Goal: Information Seeking & Learning: Check status

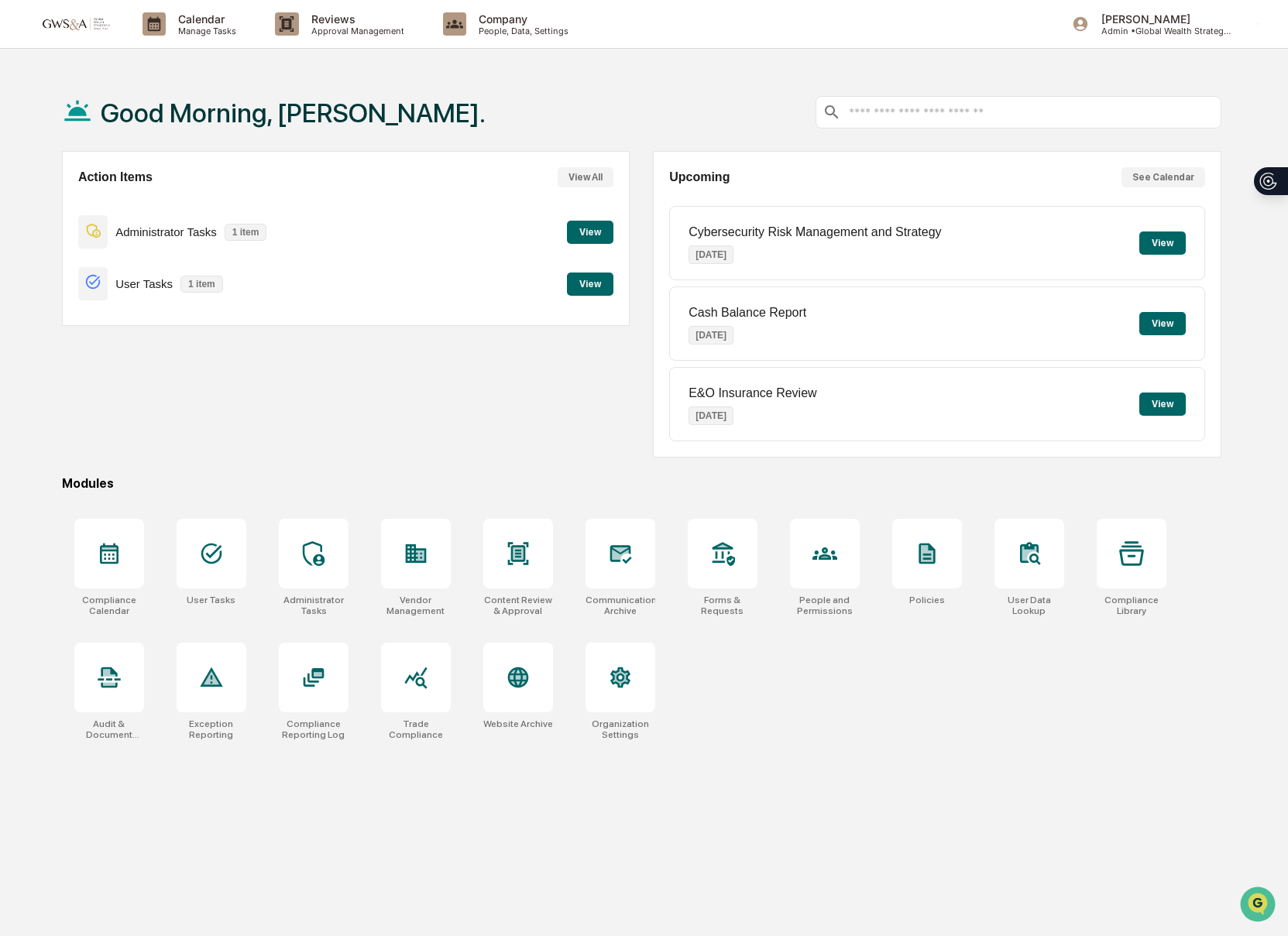
click at [570, 276] on button "View" at bounding box center [590, 284] width 46 height 23
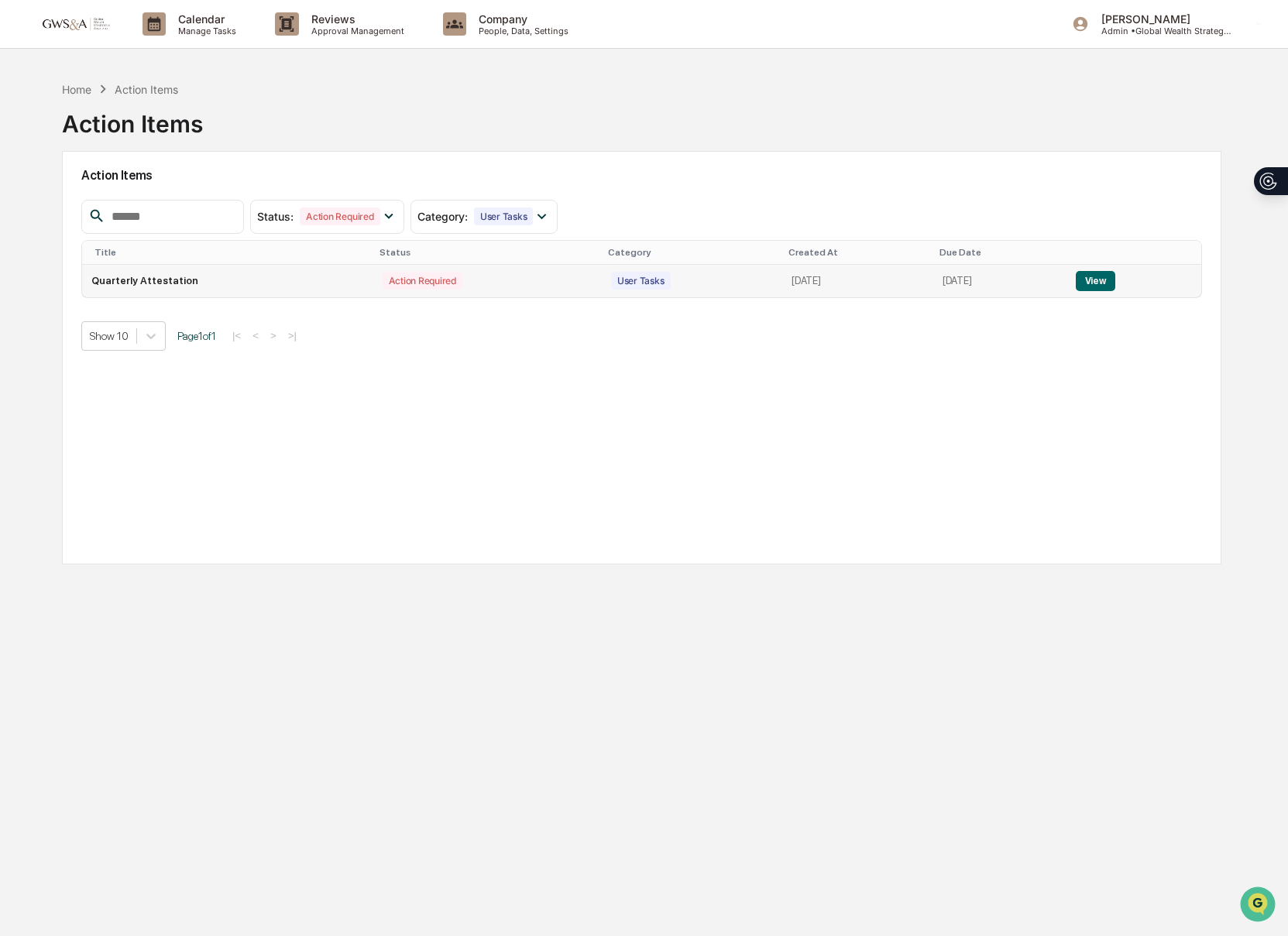
click at [1112, 276] on button "View" at bounding box center [1095, 280] width 39 height 20
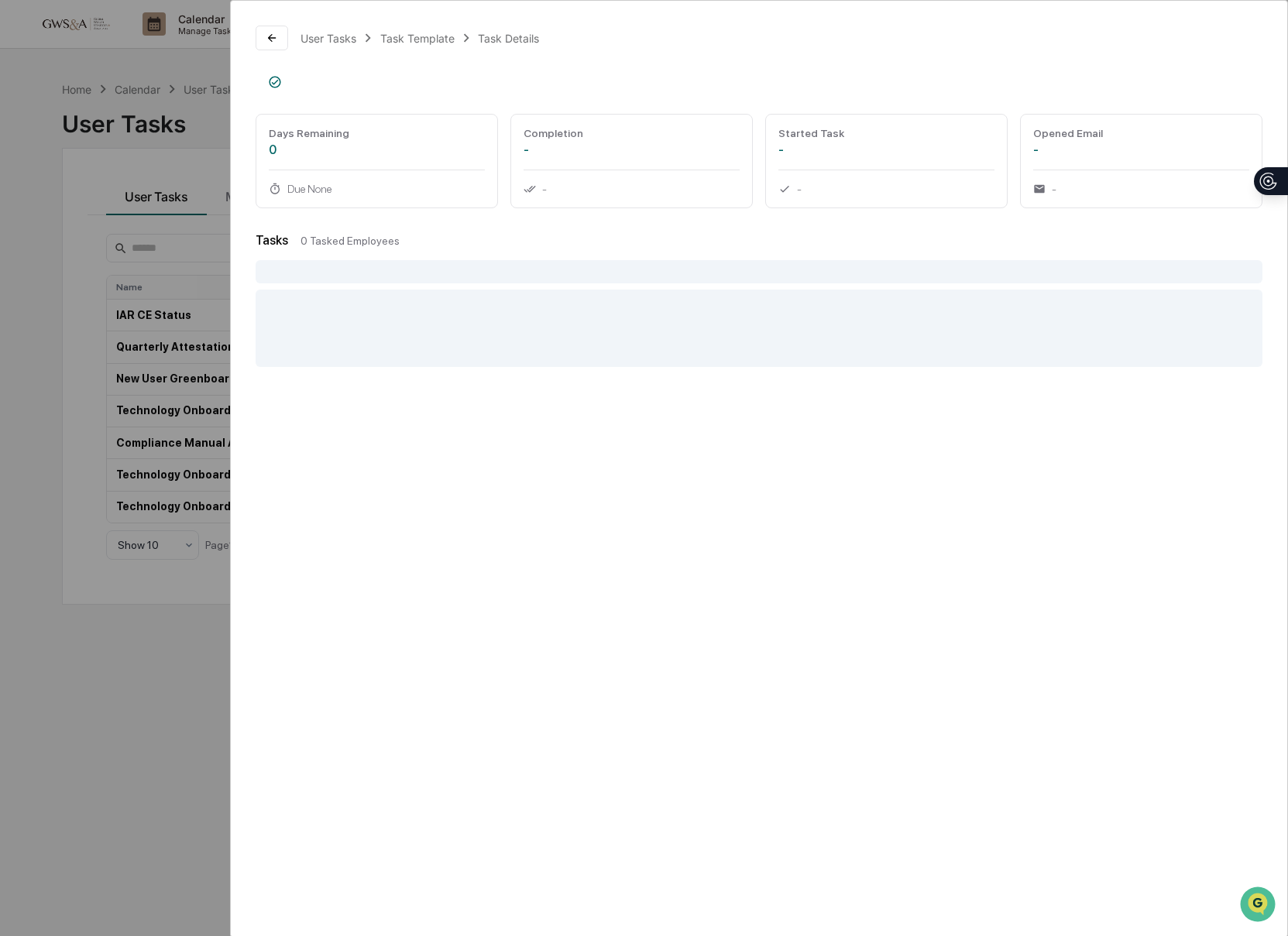
click at [109, 239] on div "User Tasks Task Template Task Details Days Remaining 0 Due None Completion - - …" at bounding box center [644, 468] width 1288 height 936
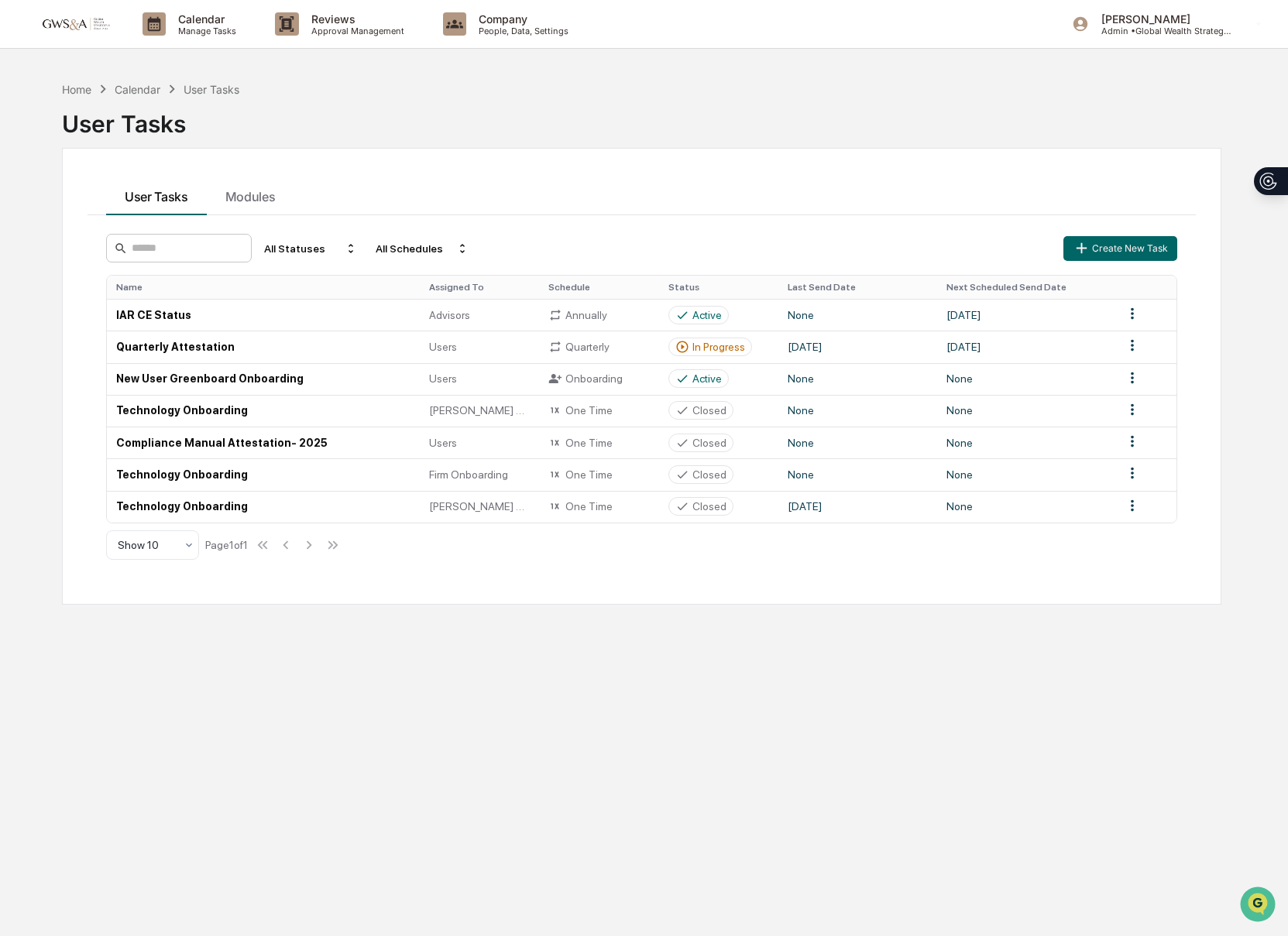
scroll to position [2, 0]
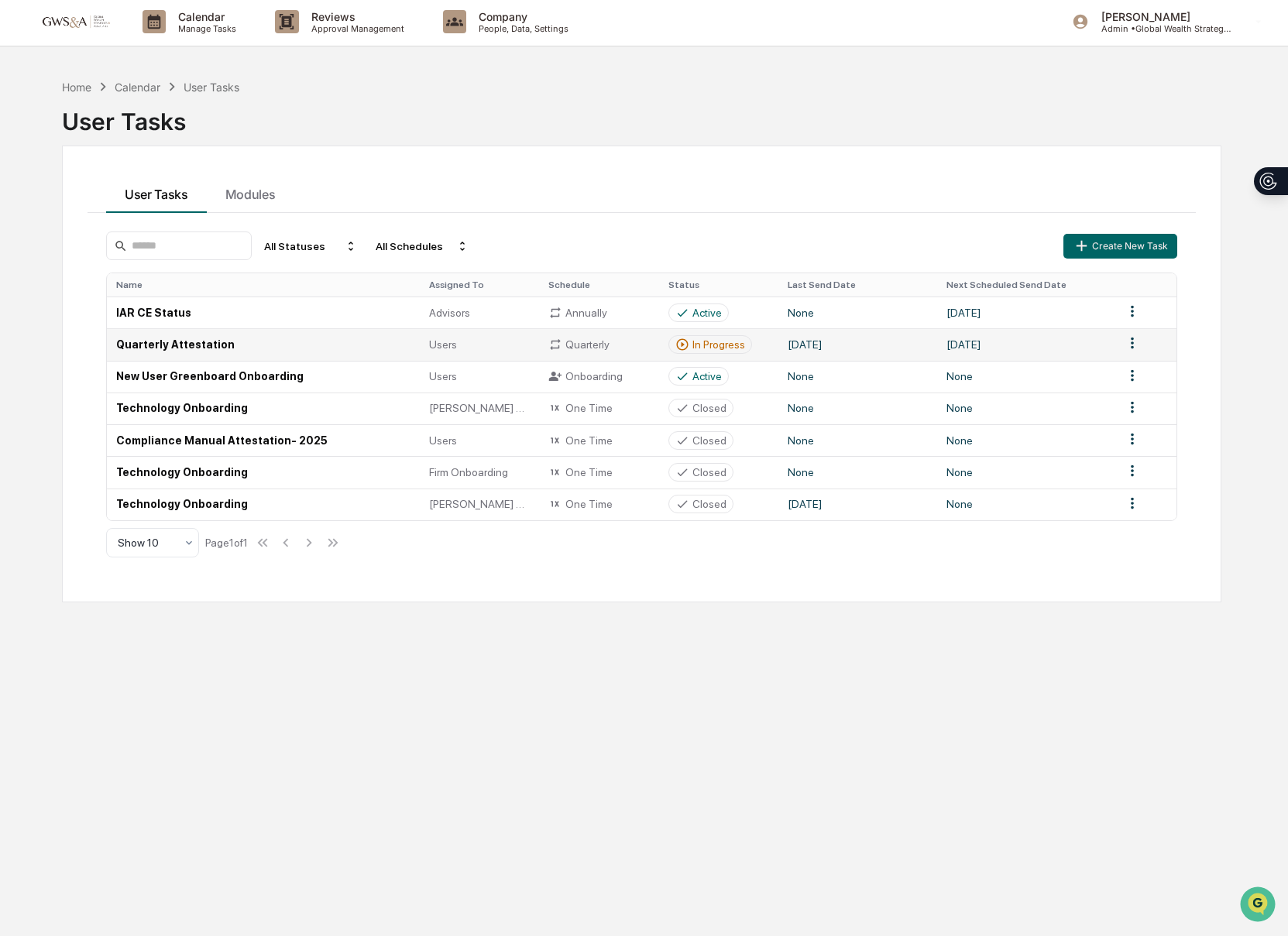
click at [207, 348] on td "Quarterly Attestation" at bounding box center [263, 344] width 312 height 32
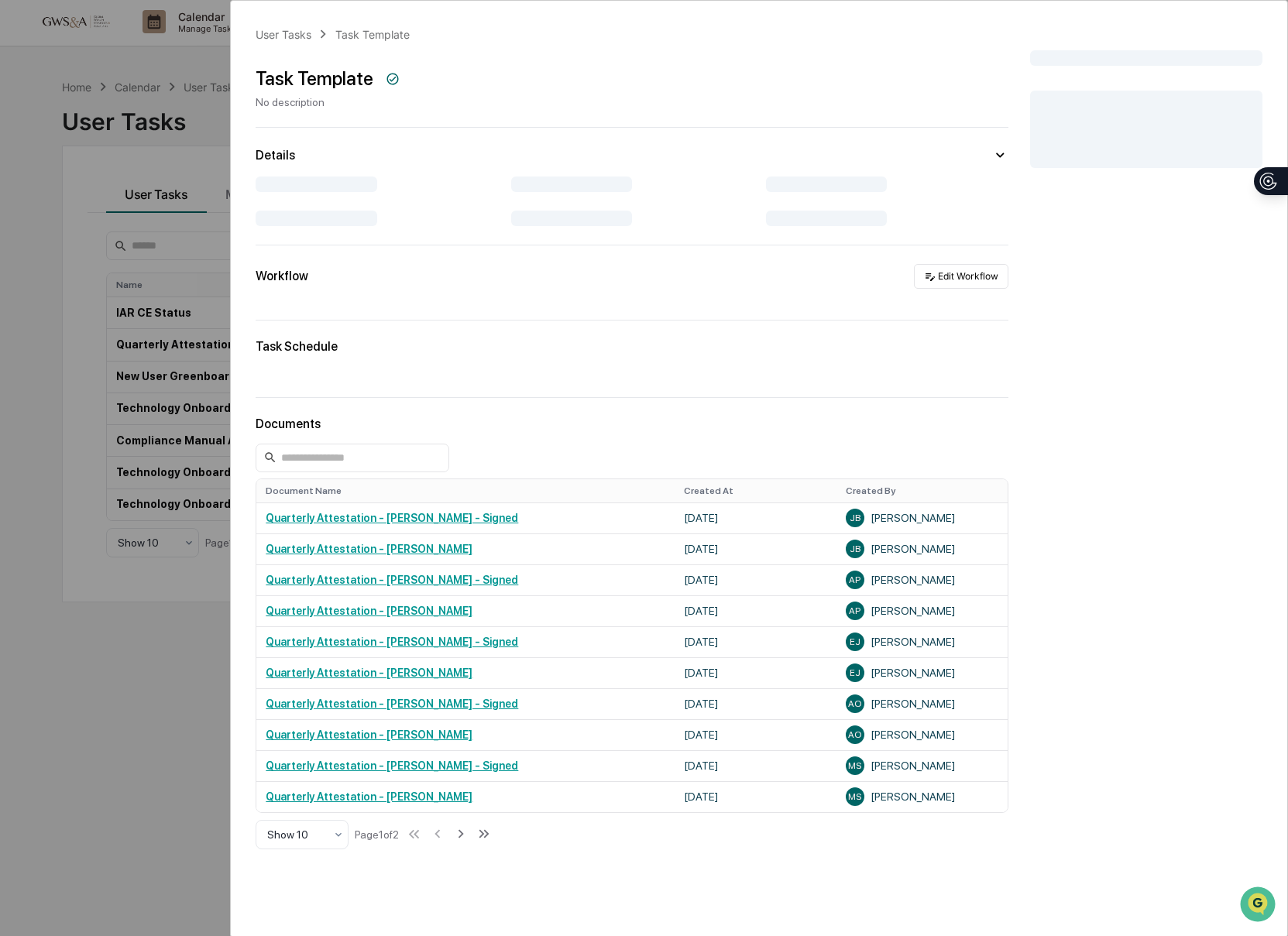
scroll to position [1, 0]
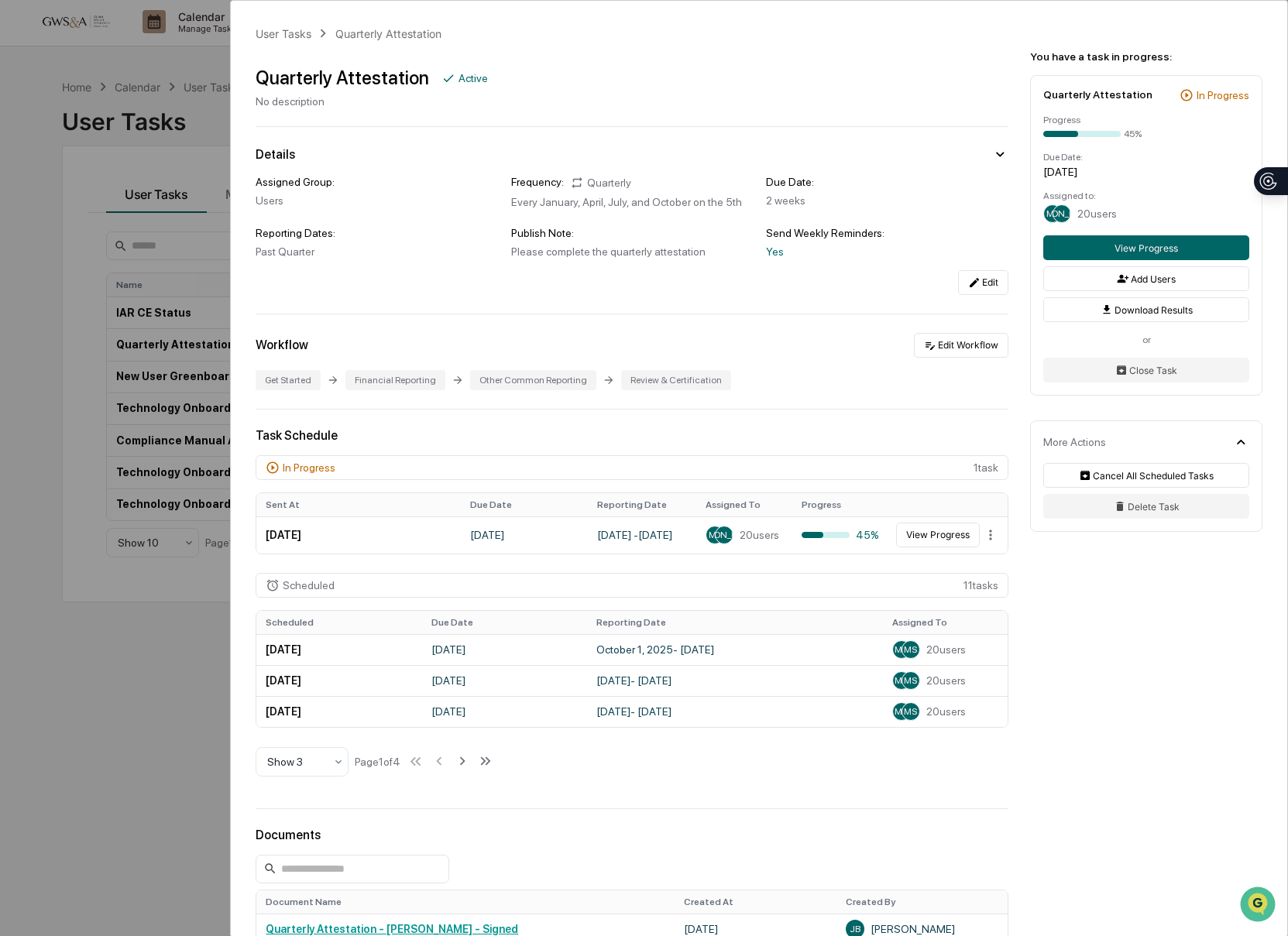
click at [52, 291] on div "User Tasks Quarterly Attestation Quarterly Attestation Active No description De…" at bounding box center [644, 468] width 1288 height 936
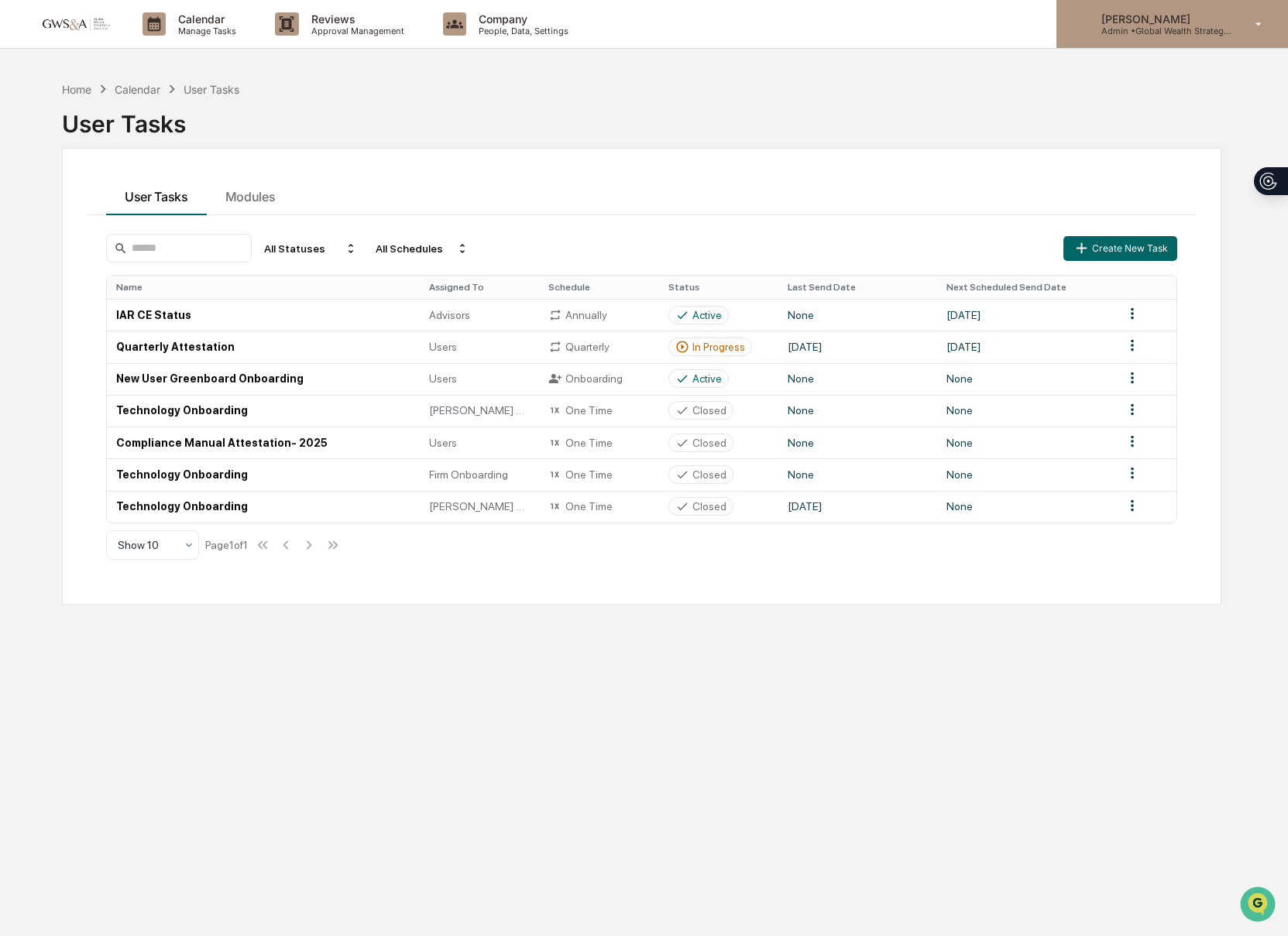
click at [1115, 34] on p "Admin • Global Wealth Strategies Associates" at bounding box center [1160, 31] width 144 height 11
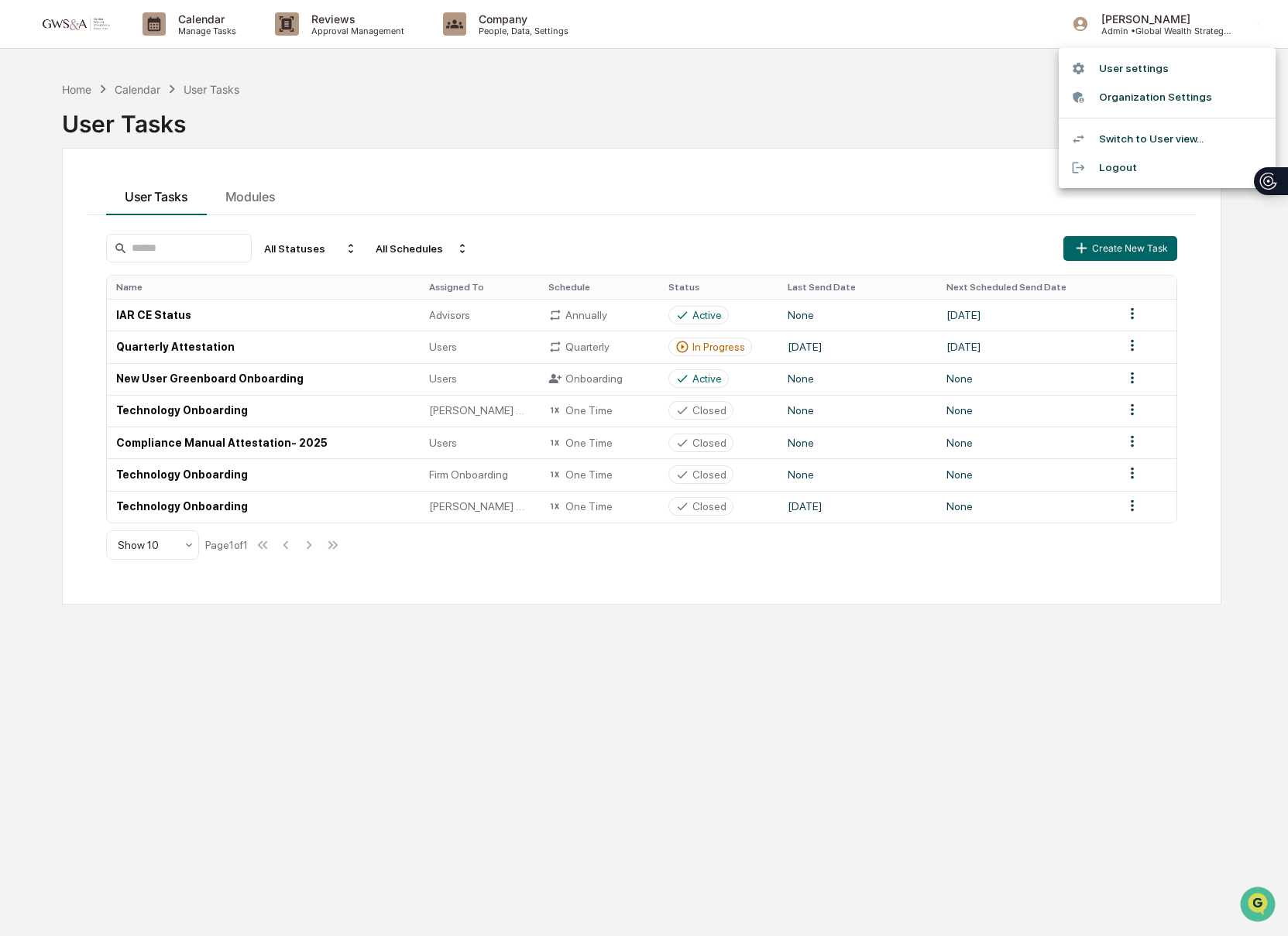
click at [1114, 74] on li "User settings" at bounding box center [1167, 69] width 217 height 29
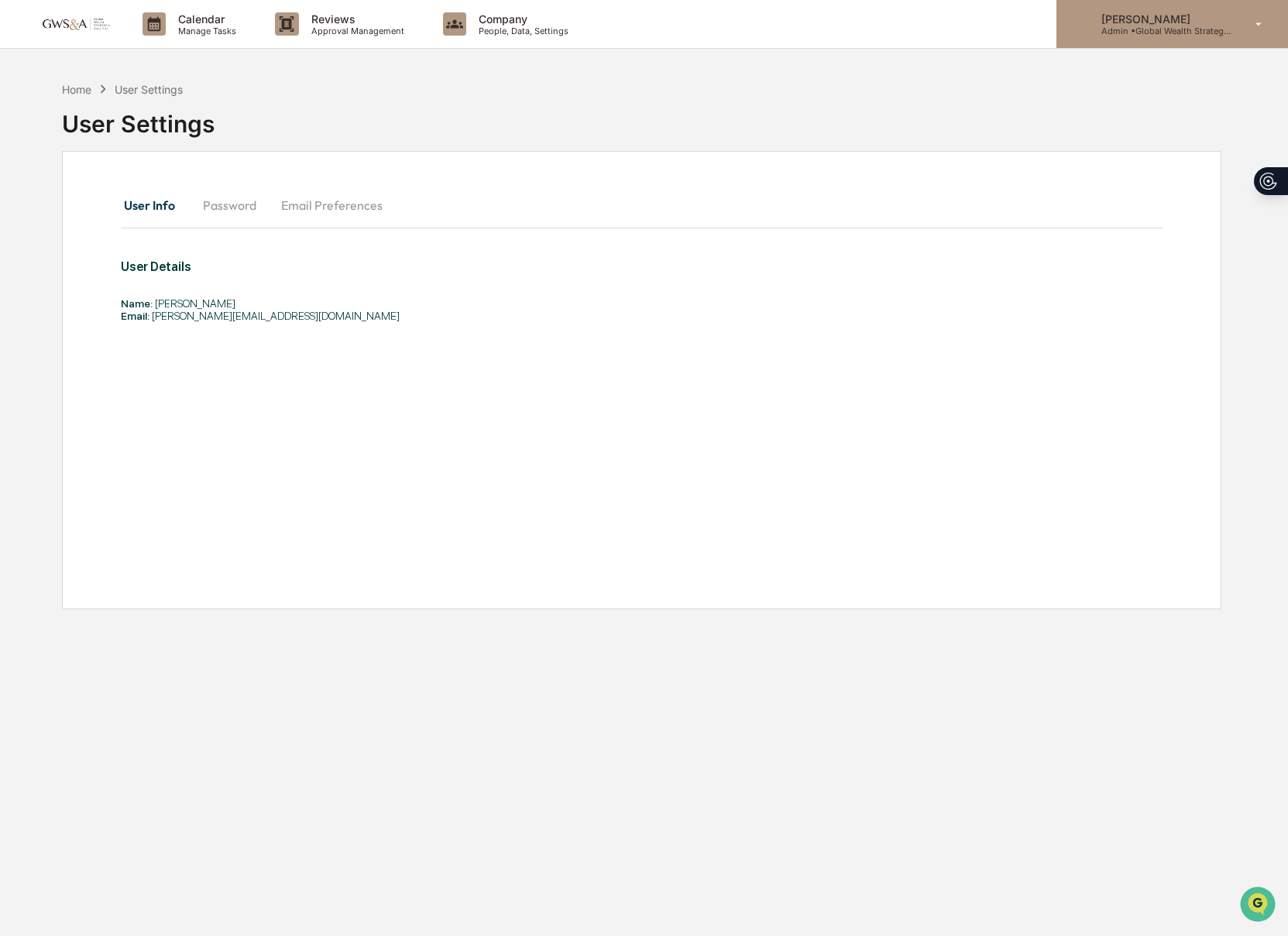
click at [1119, 34] on p "Admin • Global Wealth Strategies Associates" at bounding box center [1160, 31] width 144 height 11
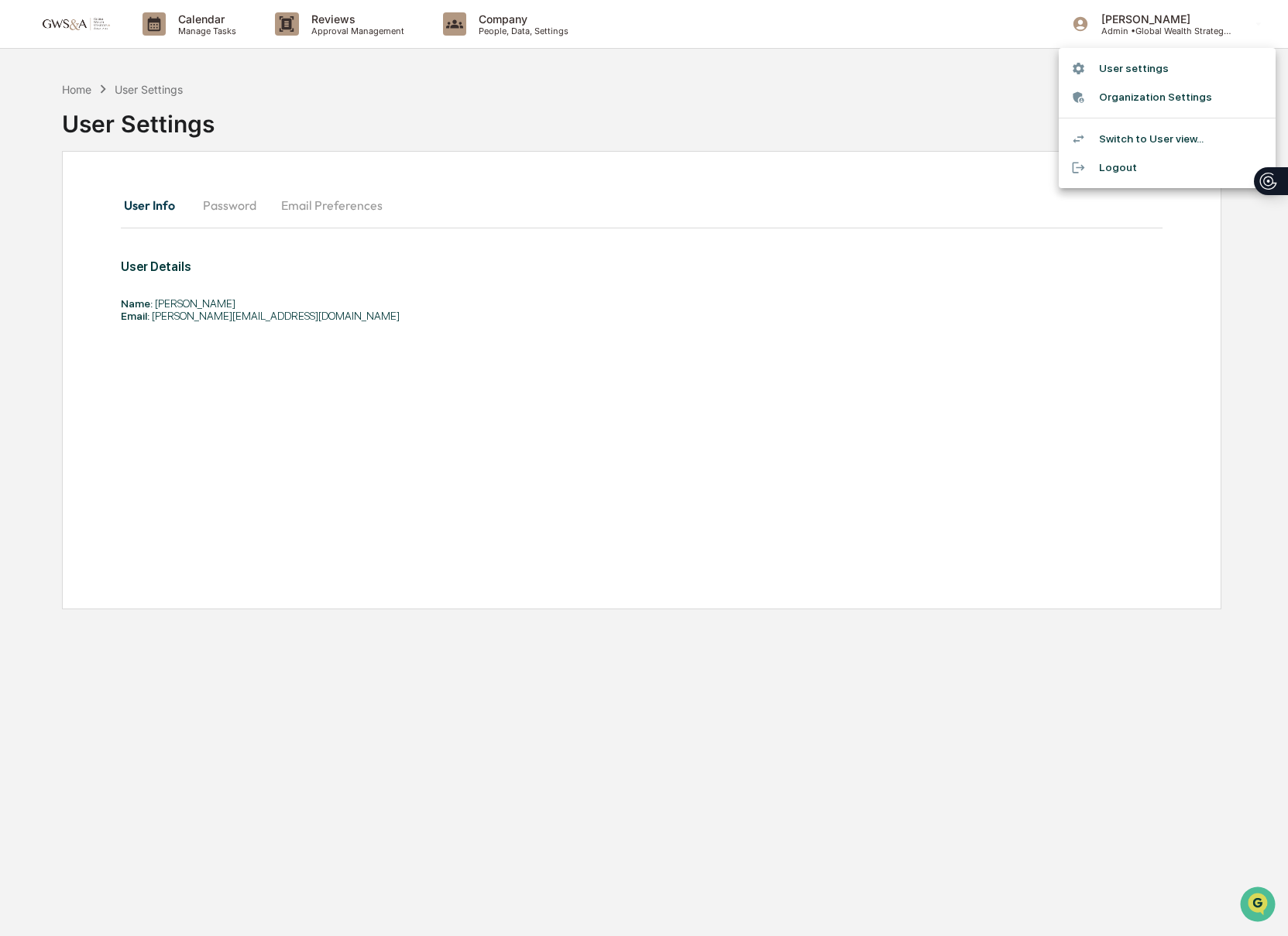
click at [1107, 137] on li "Switch to User view..." at bounding box center [1167, 139] width 217 height 29
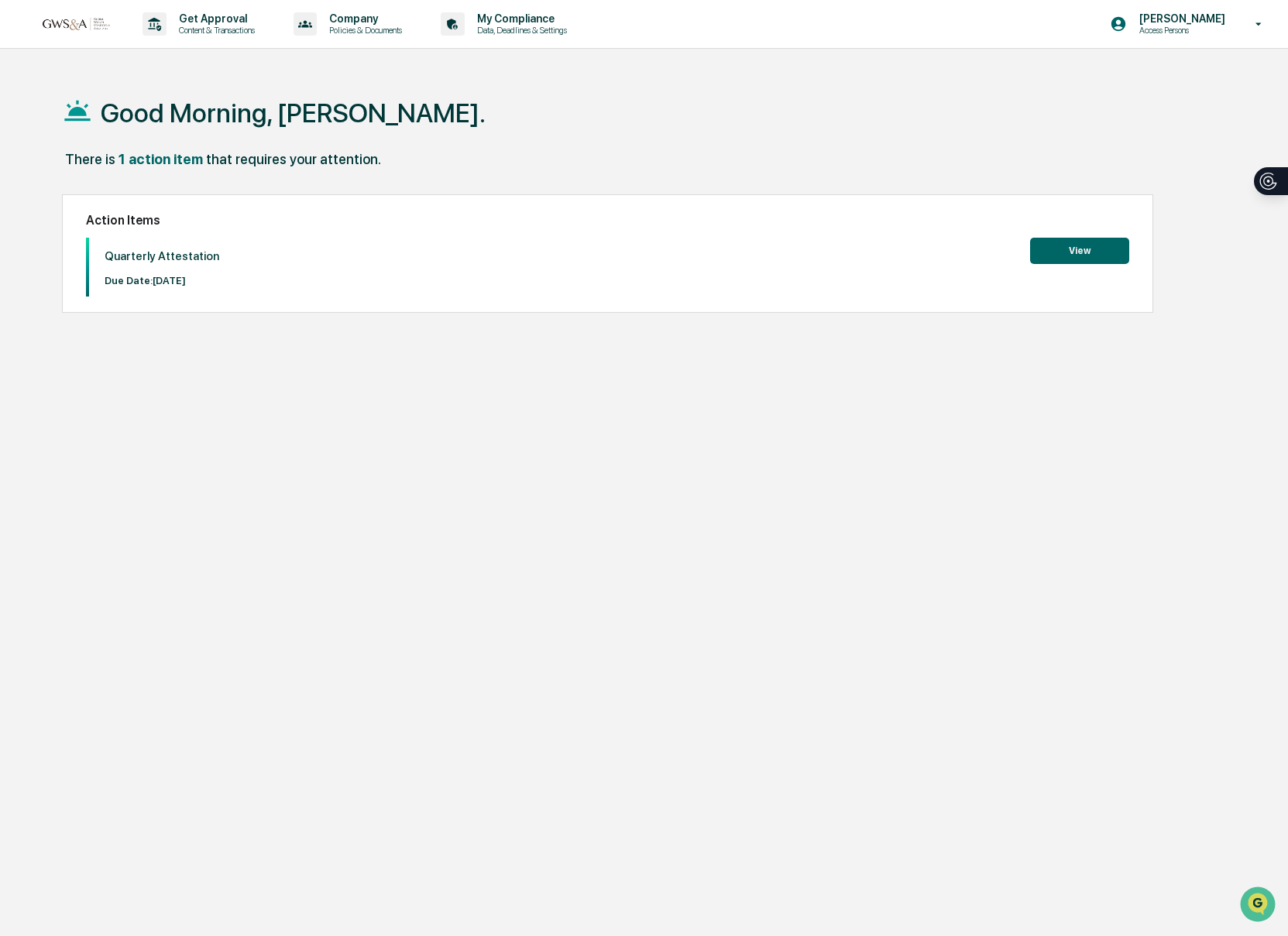
scroll to position [3, 0]
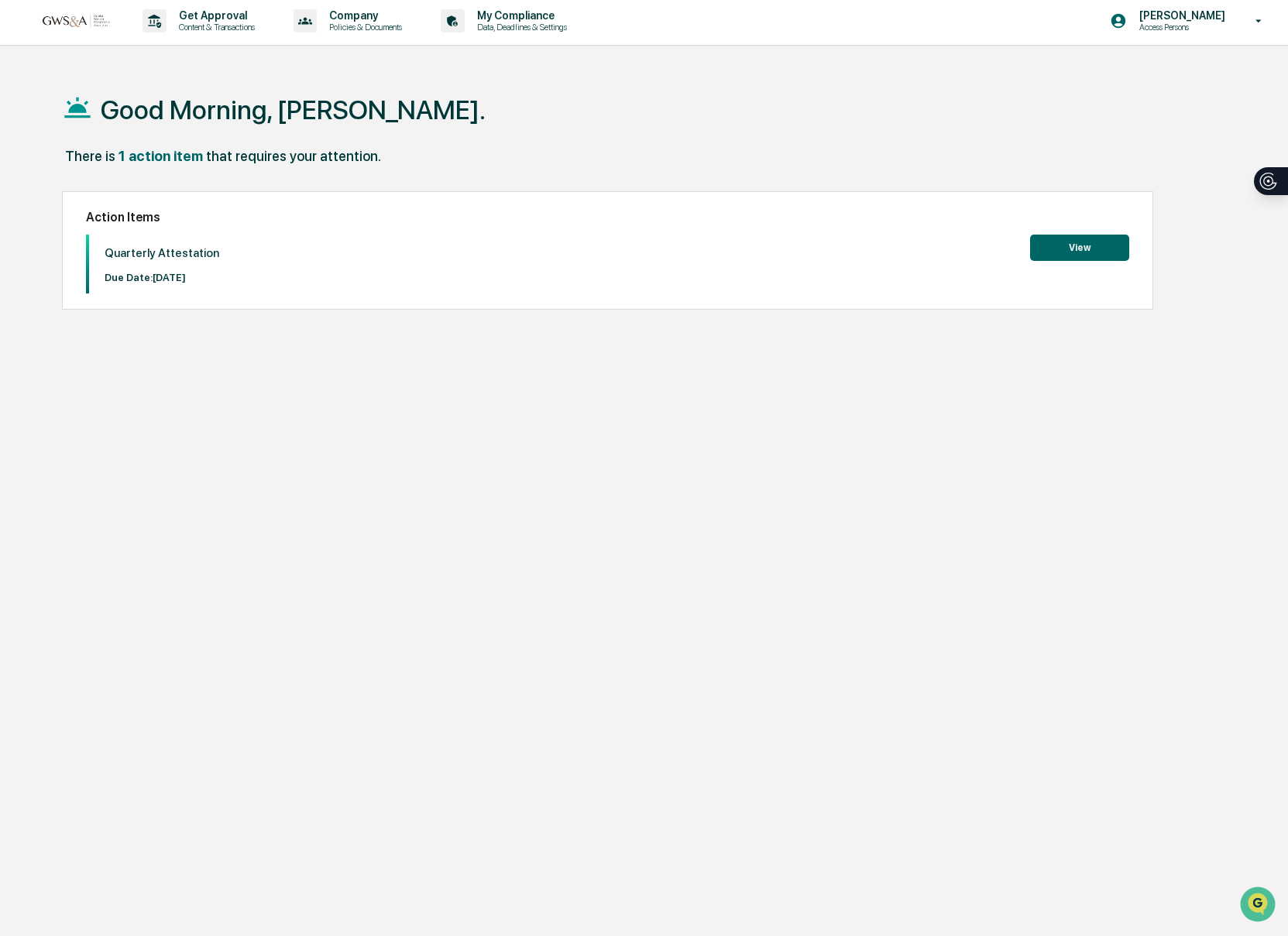
click at [142, 248] on p "Quarterly Attestation" at bounding box center [161, 252] width 114 height 14
click at [1063, 247] on button "View" at bounding box center [1079, 248] width 99 height 26
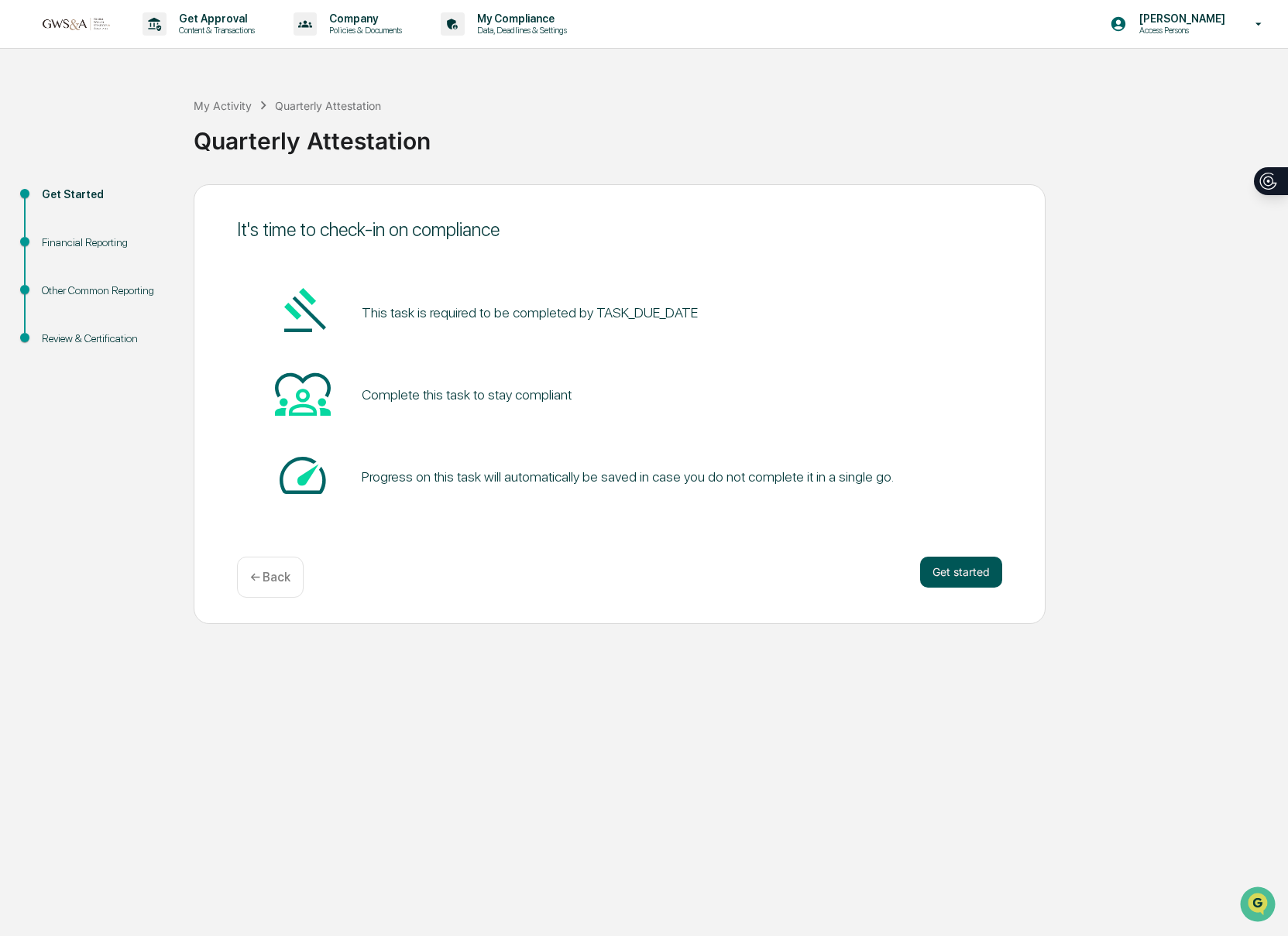
click at [974, 581] on button "Get started" at bounding box center [960, 572] width 82 height 31
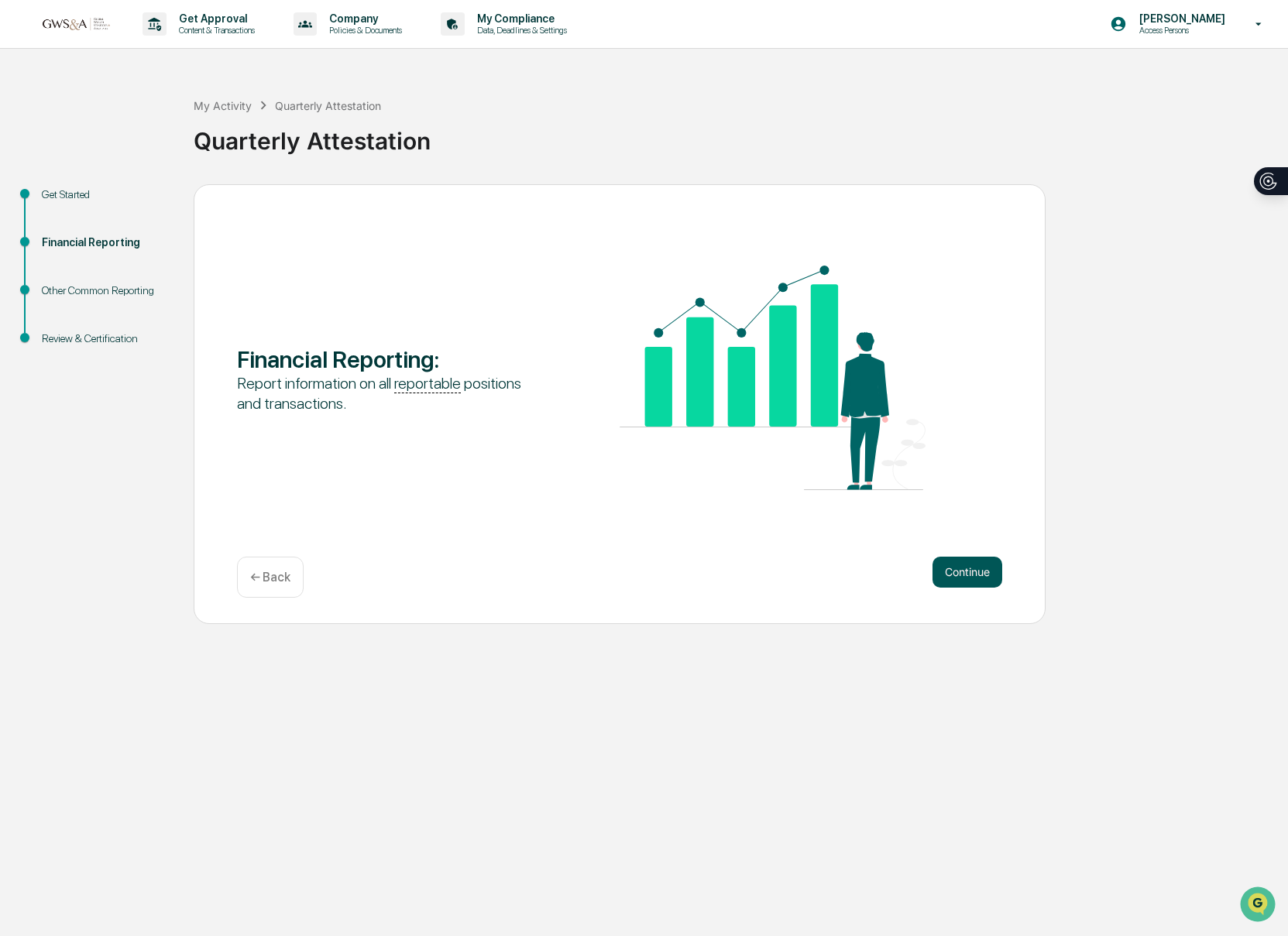
click at [954, 569] on button "Continue" at bounding box center [967, 572] width 70 height 31
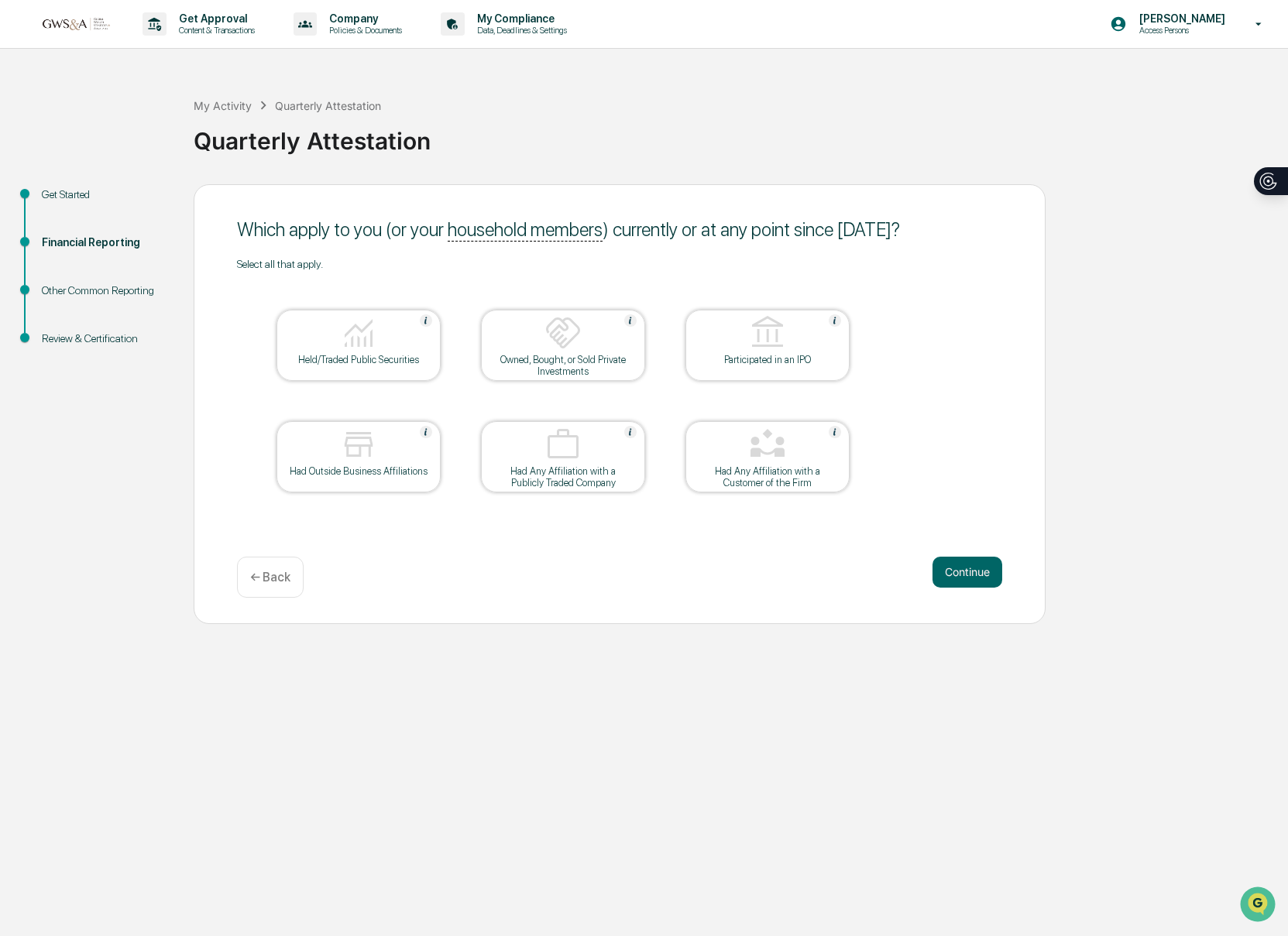
click at [366, 364] on div "Held/Traded Public Securities" at bounding box center [358, 359] width 139 height 12
click at [950, 577] on button "Continue" at bounding box center [967, 572] width 70 height 31
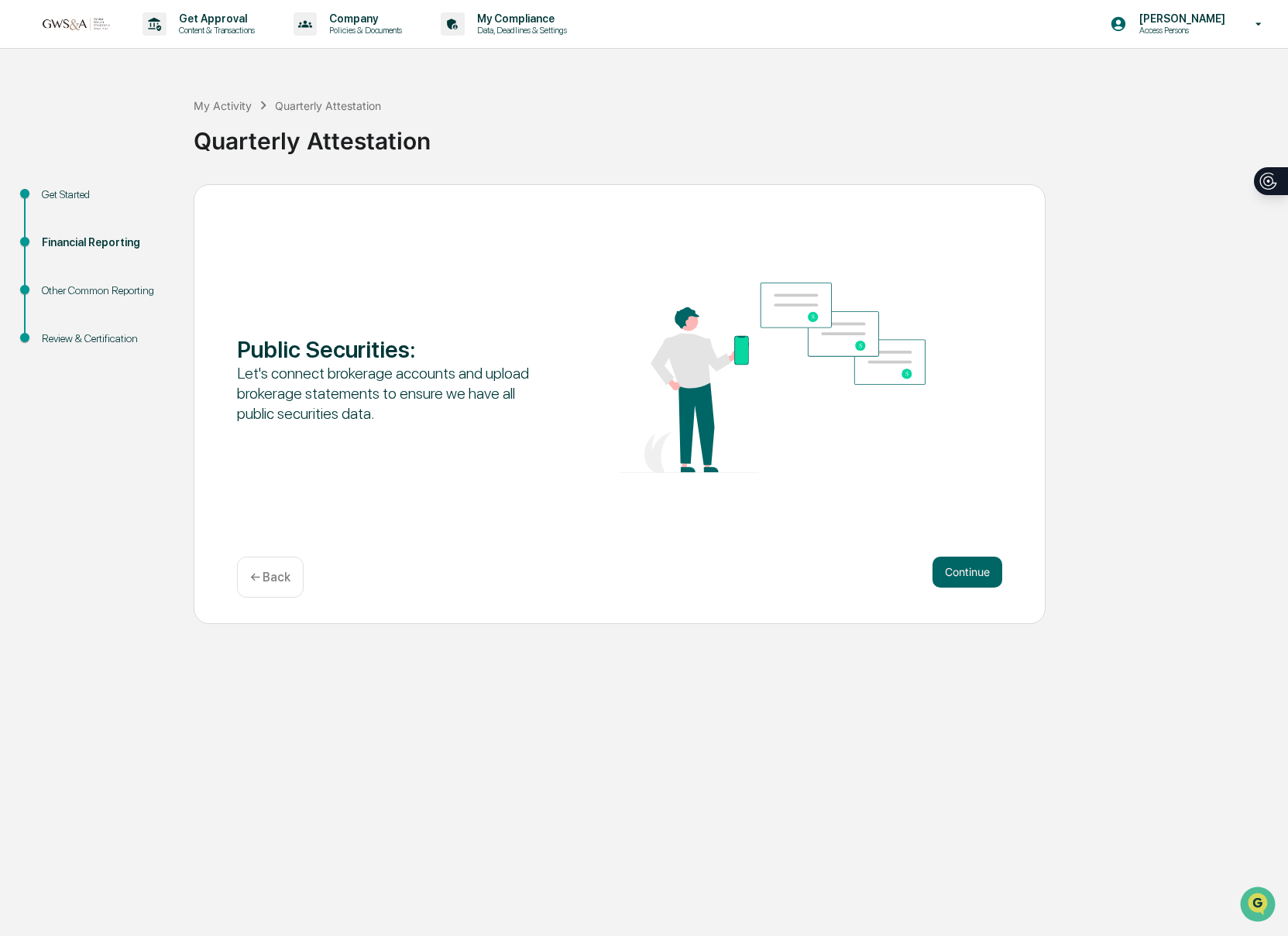
click at [950, 577] on button "Continue" at bounding box center [967, 572] width 70 height 31
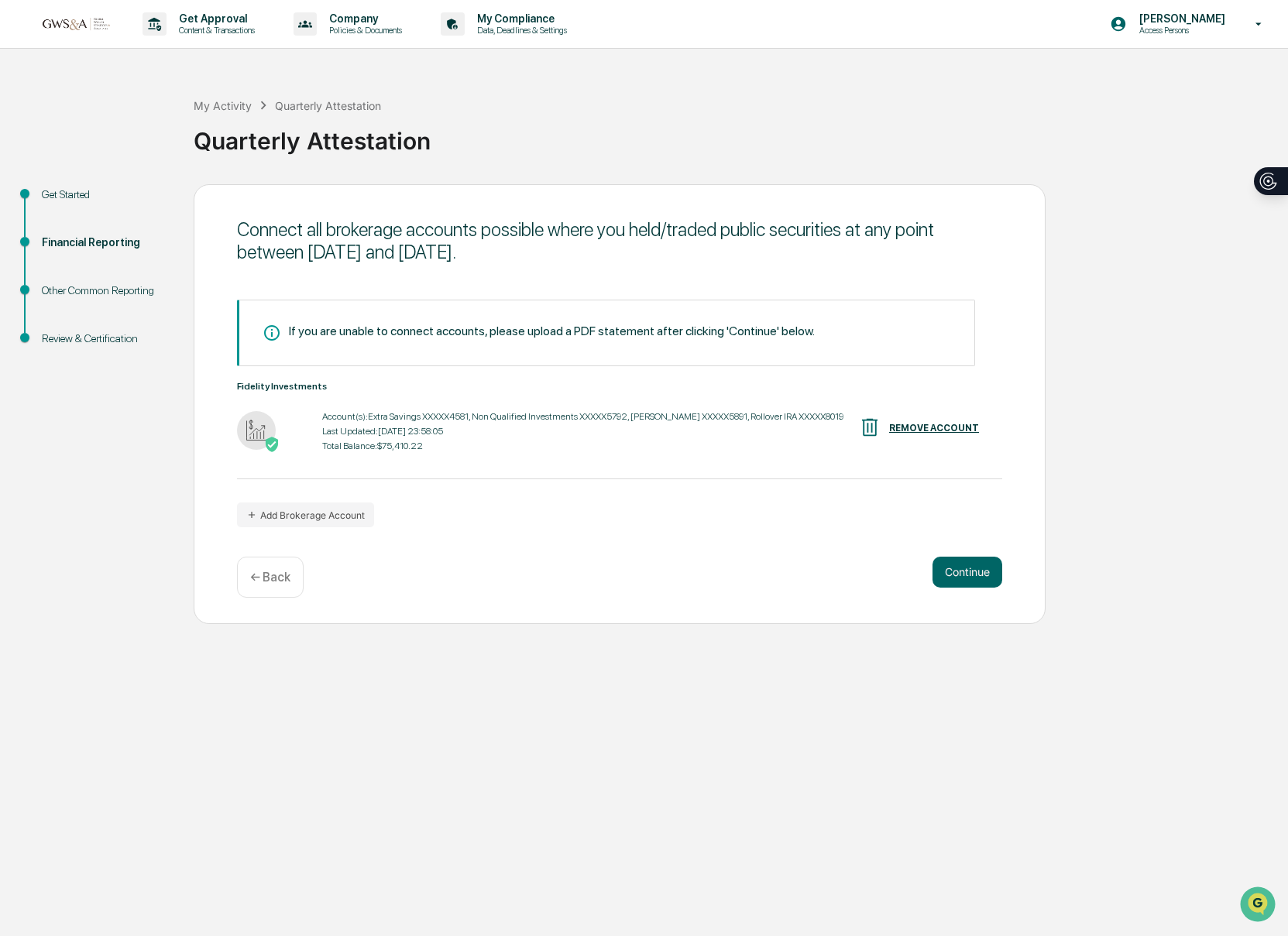
drag, startPoint x: 950, startPoint y: 577, endPoint x: 839, endPoint y: 574, distance: 111.0
click at [851, 577] on div "Continue ← Back" at bounding box center [619, 577] width 765 height 41
click at [347, 522] on button "Add Brokerage Account" at bounding box center [306, 514] width 137 height 25
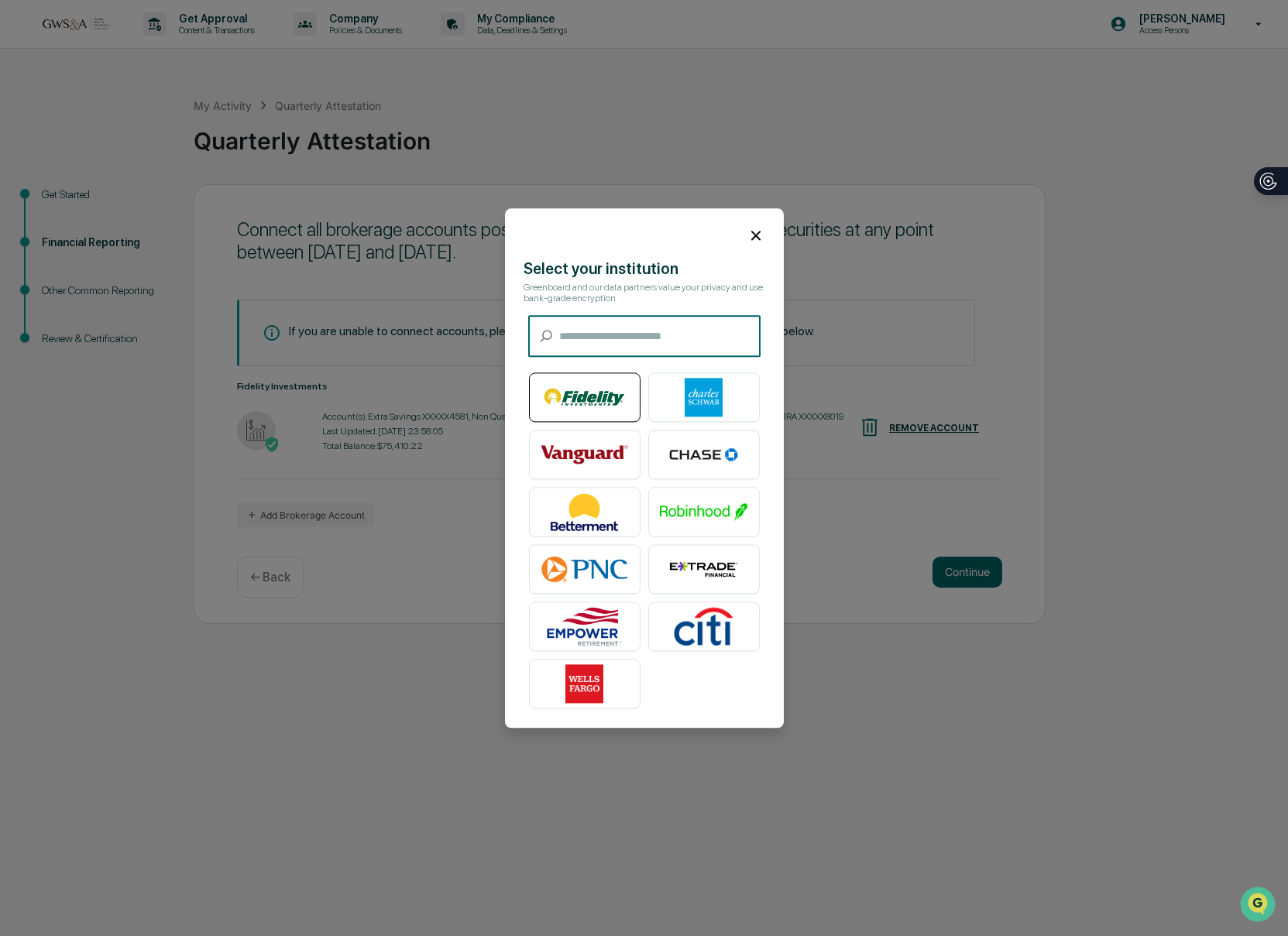
click at [598, 394] on img at bounding box center [584, 397] width 88 height 38
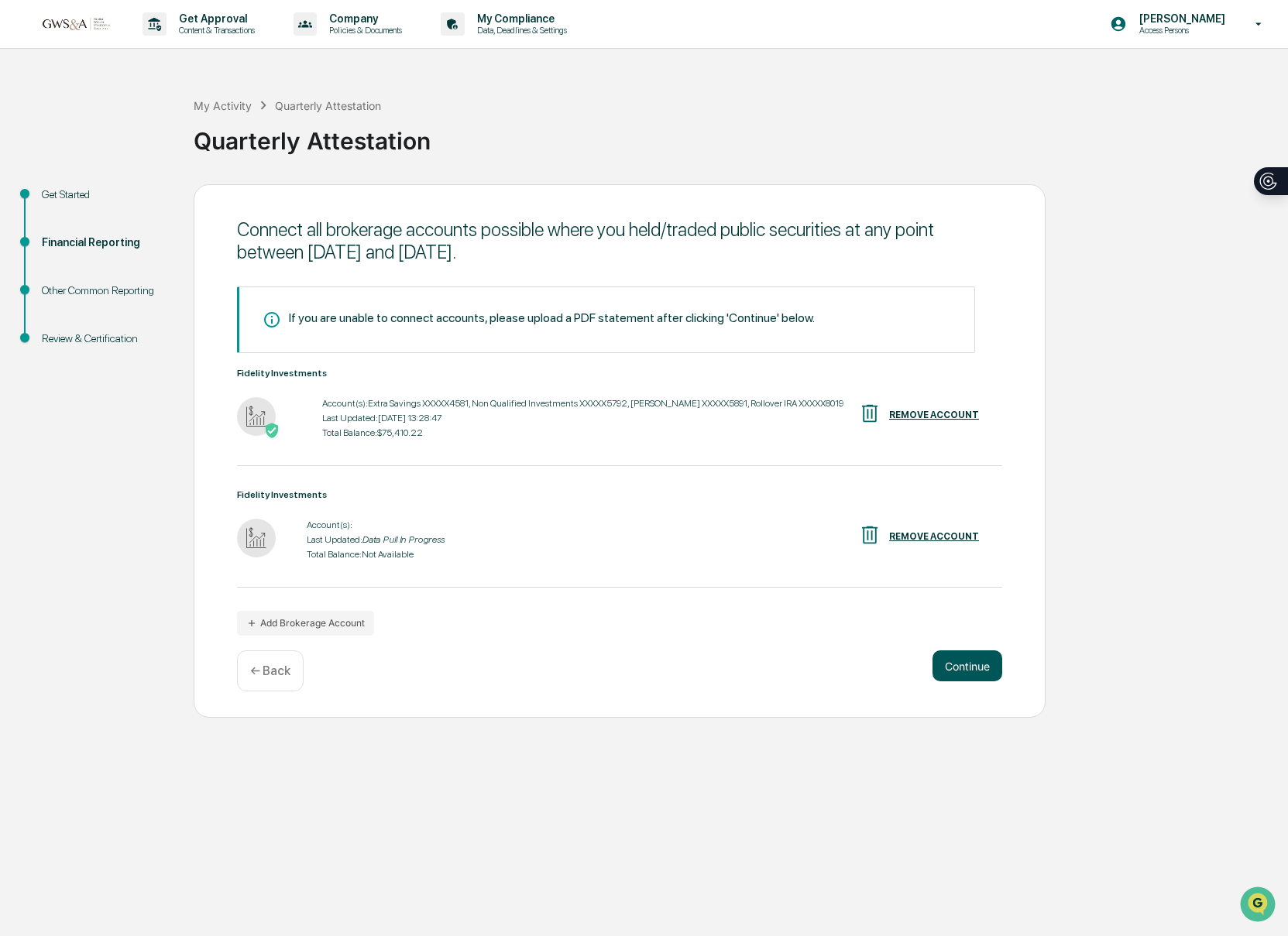
click at [984, 681] on button "Continue" at bounding box center [967, 665] width 70 height 31
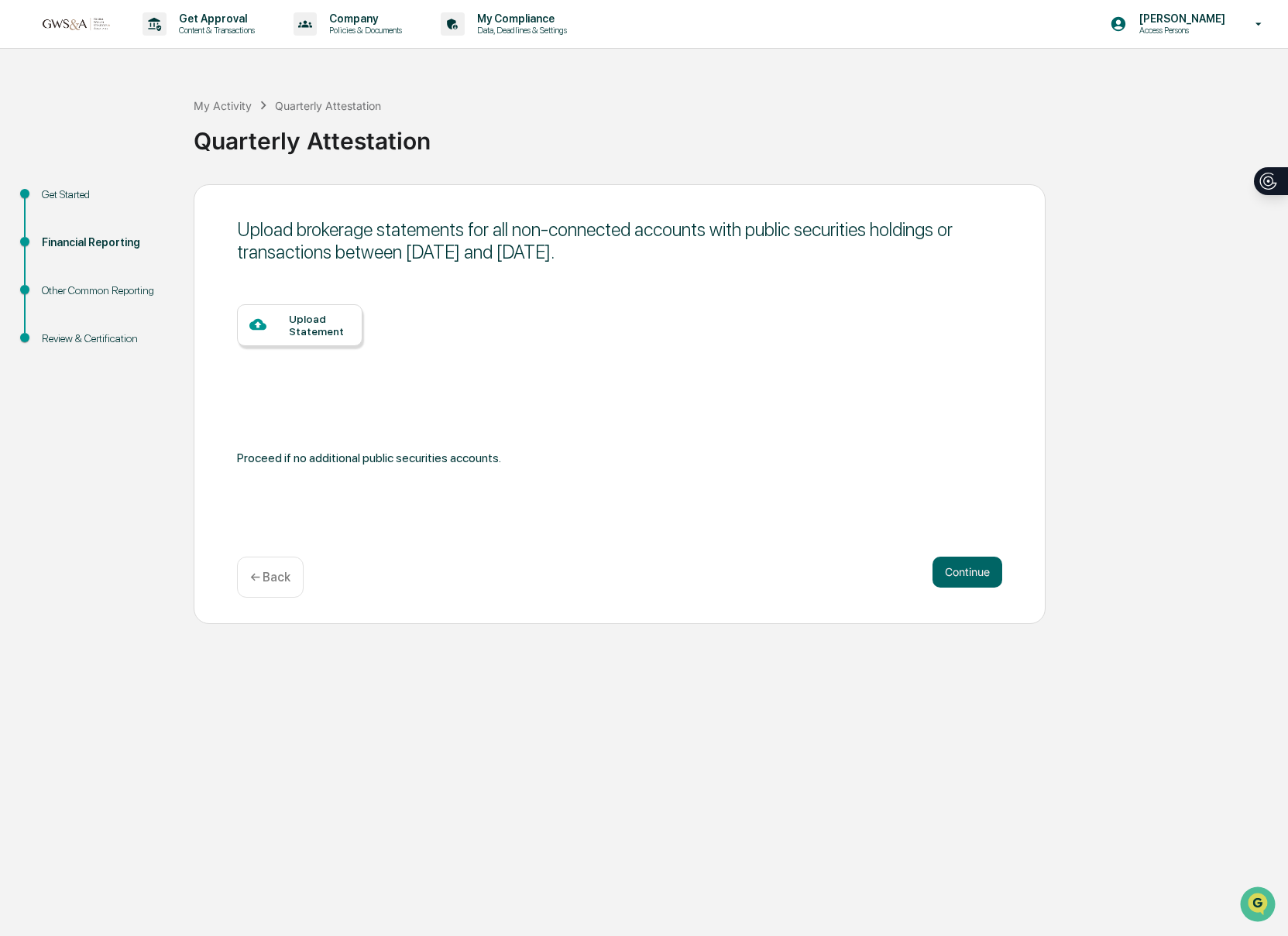
click at [320, 323] on div "Upload Statement" at bounding box center [319, 324] width 62 height 25
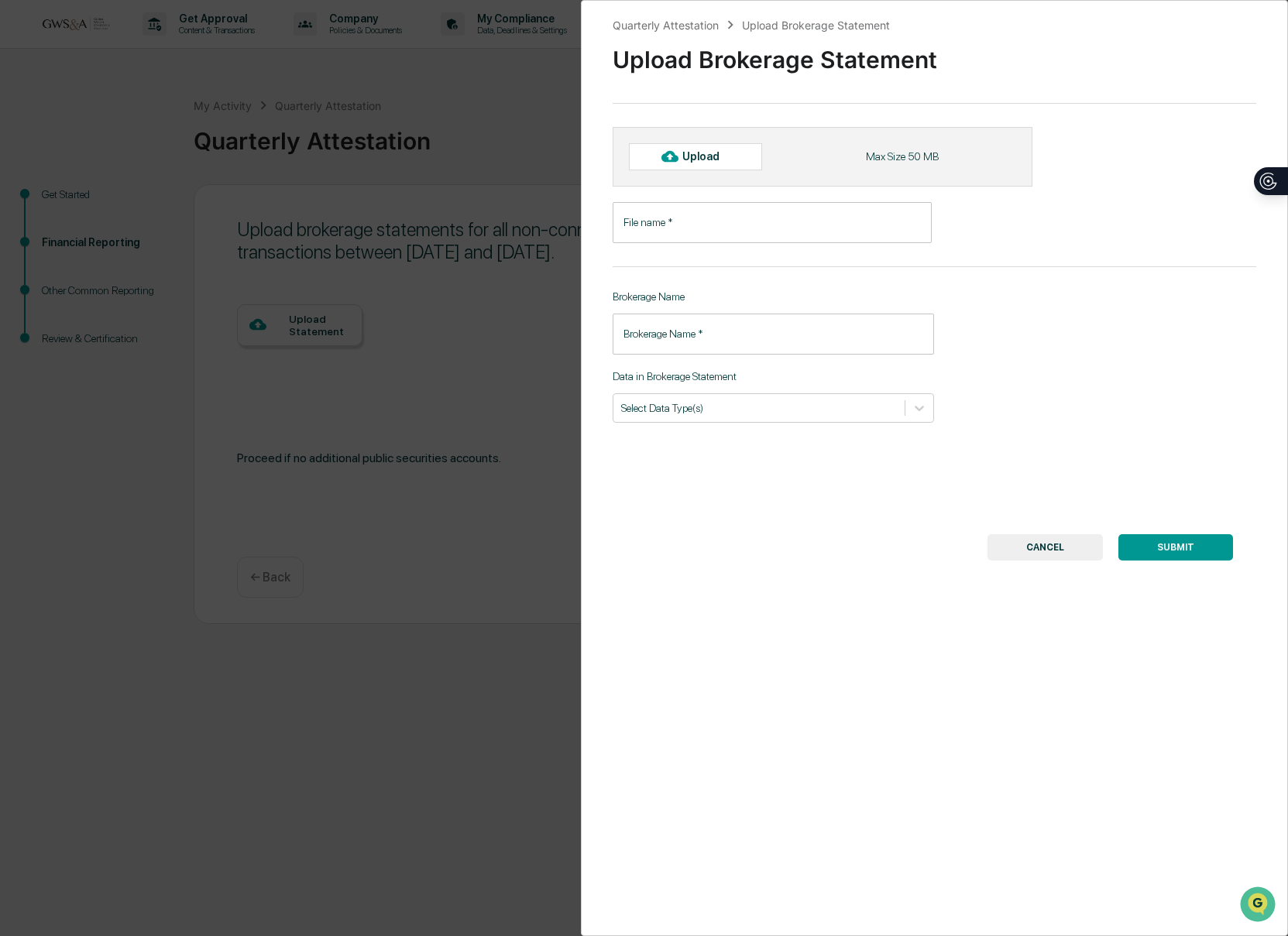
click at [799, 220] on input "File name   *" at bounding box center [772, 222] width 319 height 41
click at [435, 307] on div "Quarterly Attestation Upload Brokerage Statement Upload Brokerage Statement Upl…" at bounding box center [644, 468] width 1288 height 936
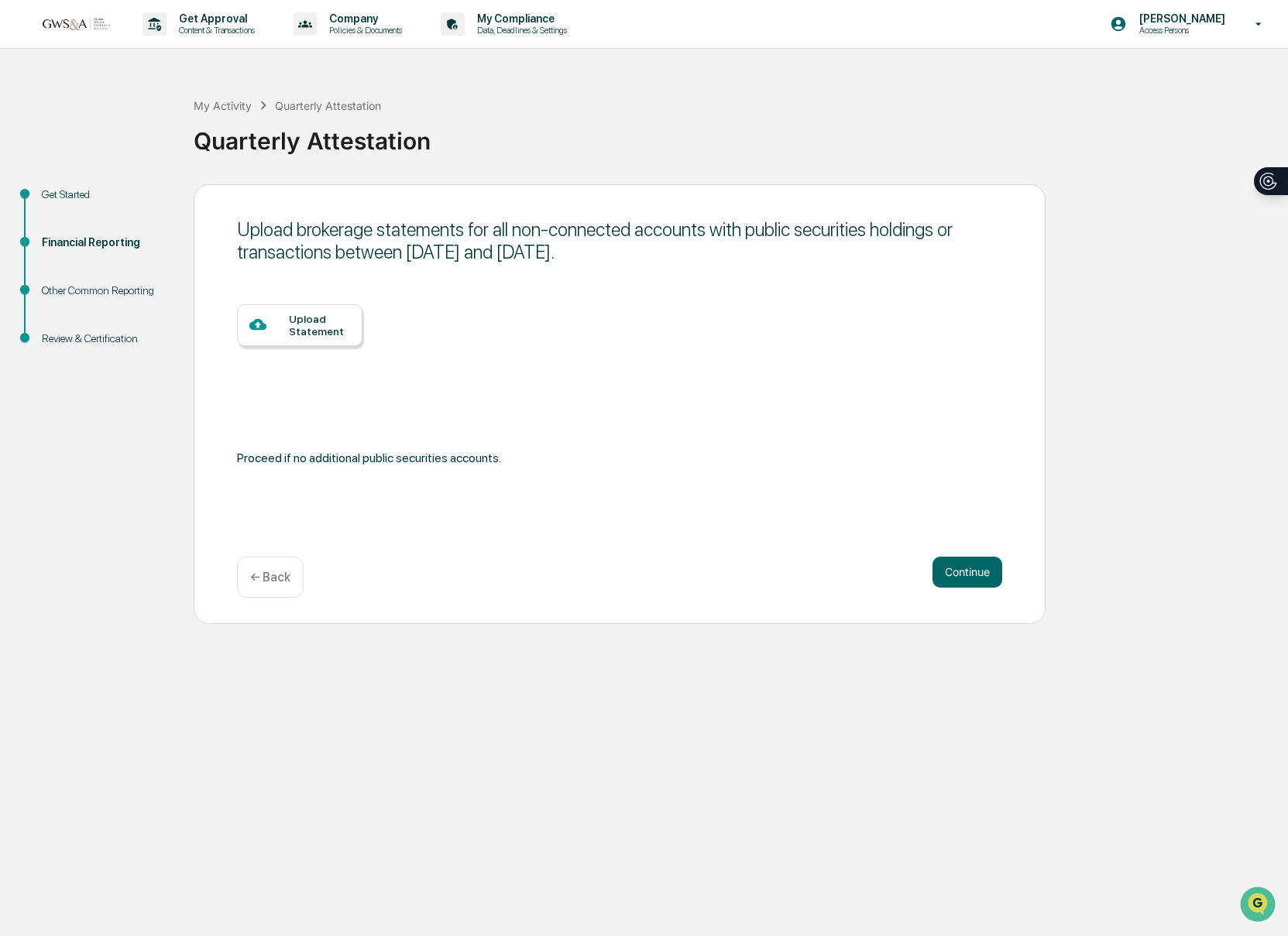
click at [305, 336] on div "Upload Statement" at bounding box center [319, 324] width 62 height 25
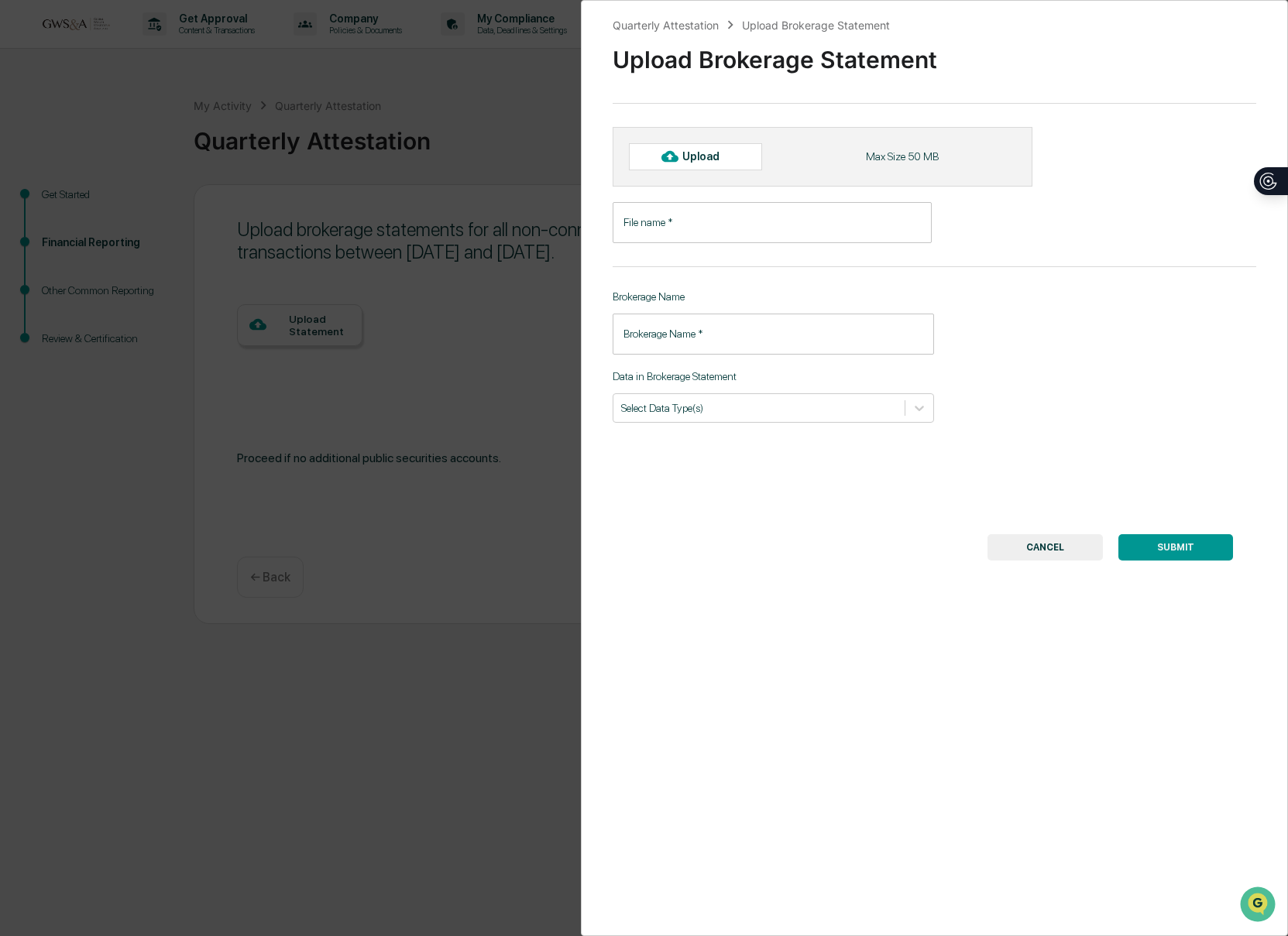
click at [679, 213] on input "File name   *" at bounding box center [772, 222] width 319 height 41
click at [688, 168] on div "Upload" at bounding box center [695, 156] width 133 height 26
click at [654, 155] on div "Upload" at bounding box center [695, 156] width 133 height 26
click at [1039, 534] on button "CANCEL" at bounding box center [1045, 547] width 115 height 26
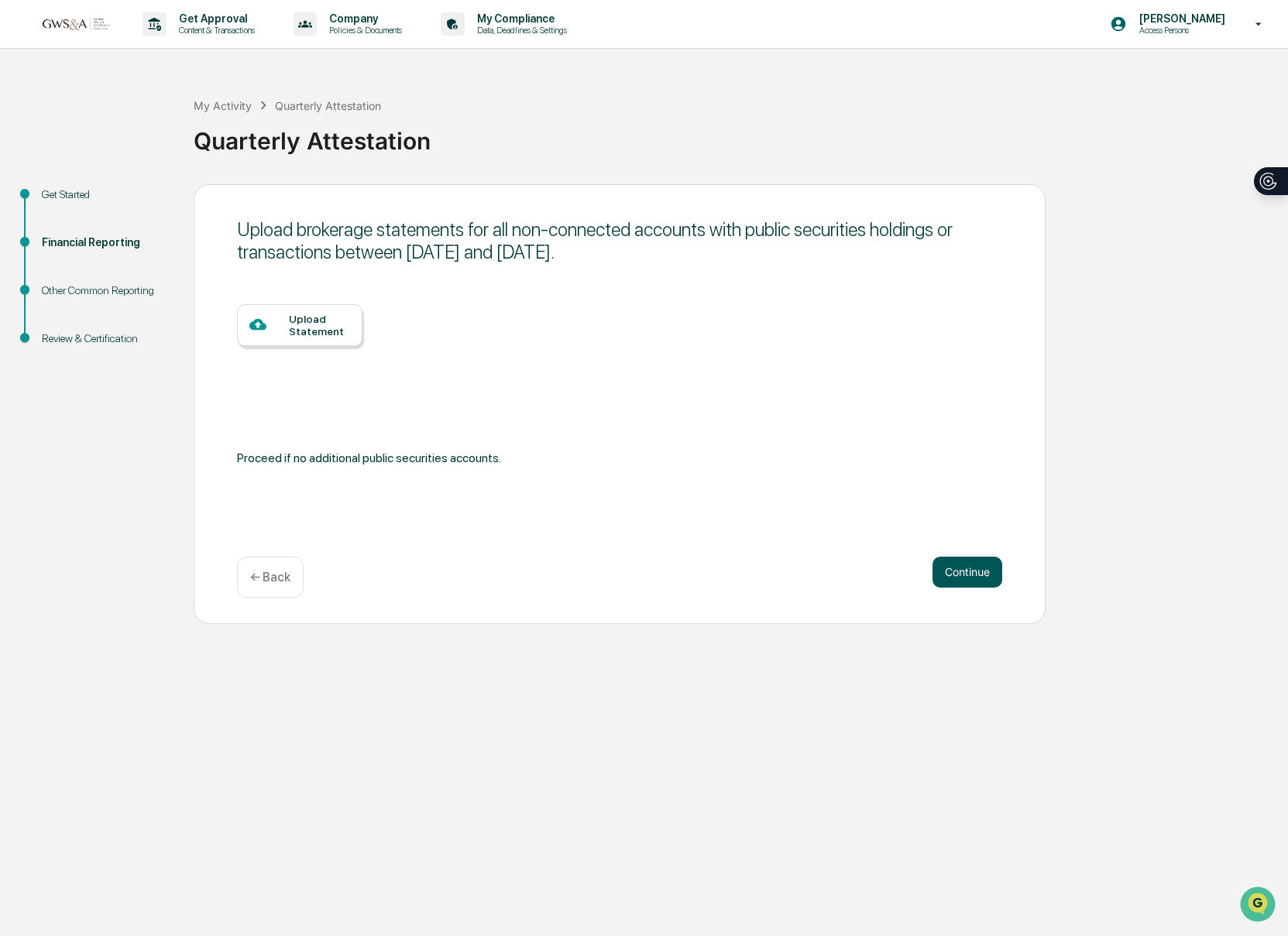
click at [967, 574] on button "Continue" at bounding box center [967, 572] width 70 height 31
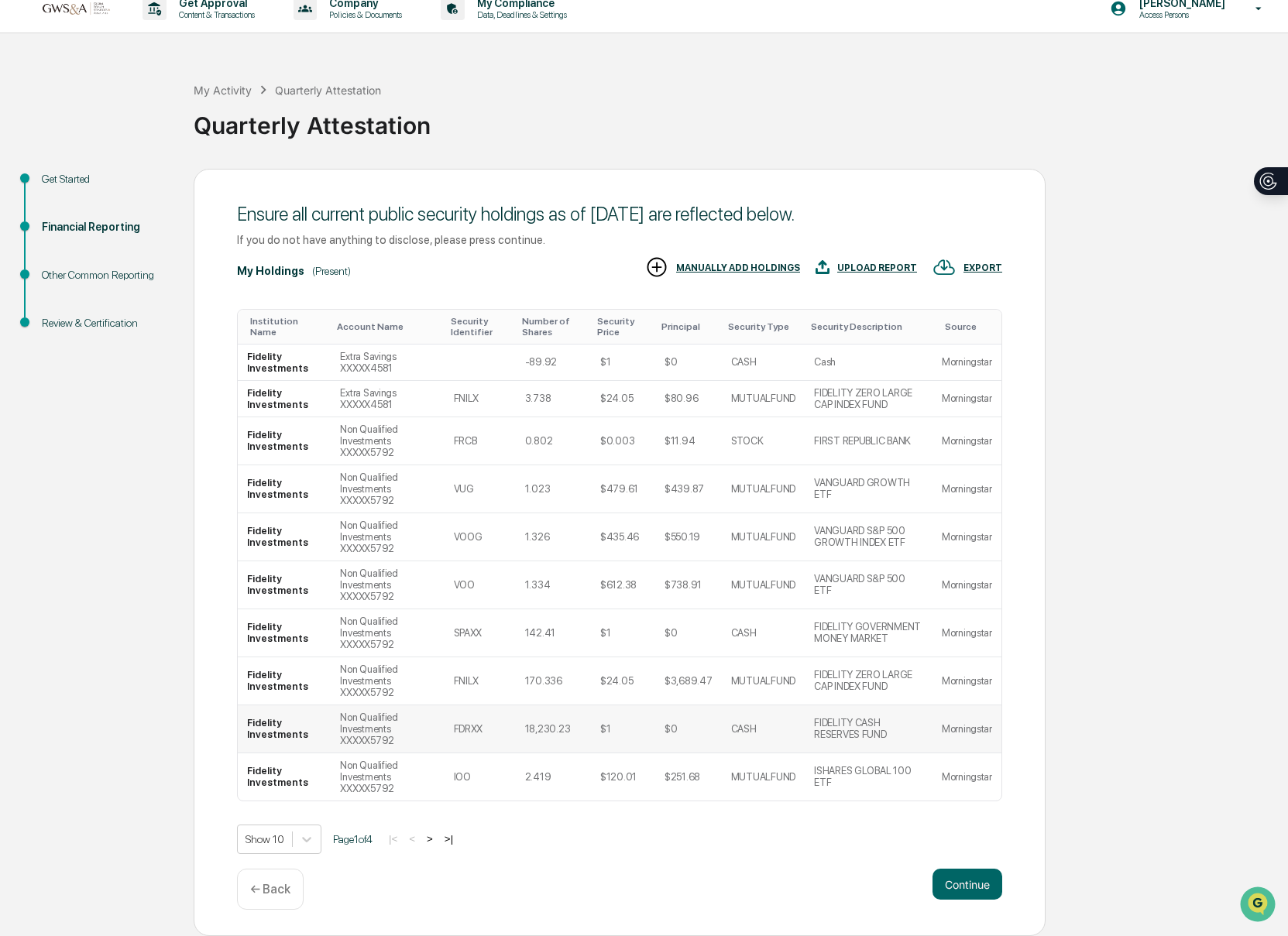
scroll to position [38, 0]
click at [960, 891] on button "Continue" at bounding box center [967, 883] width 70 height 31
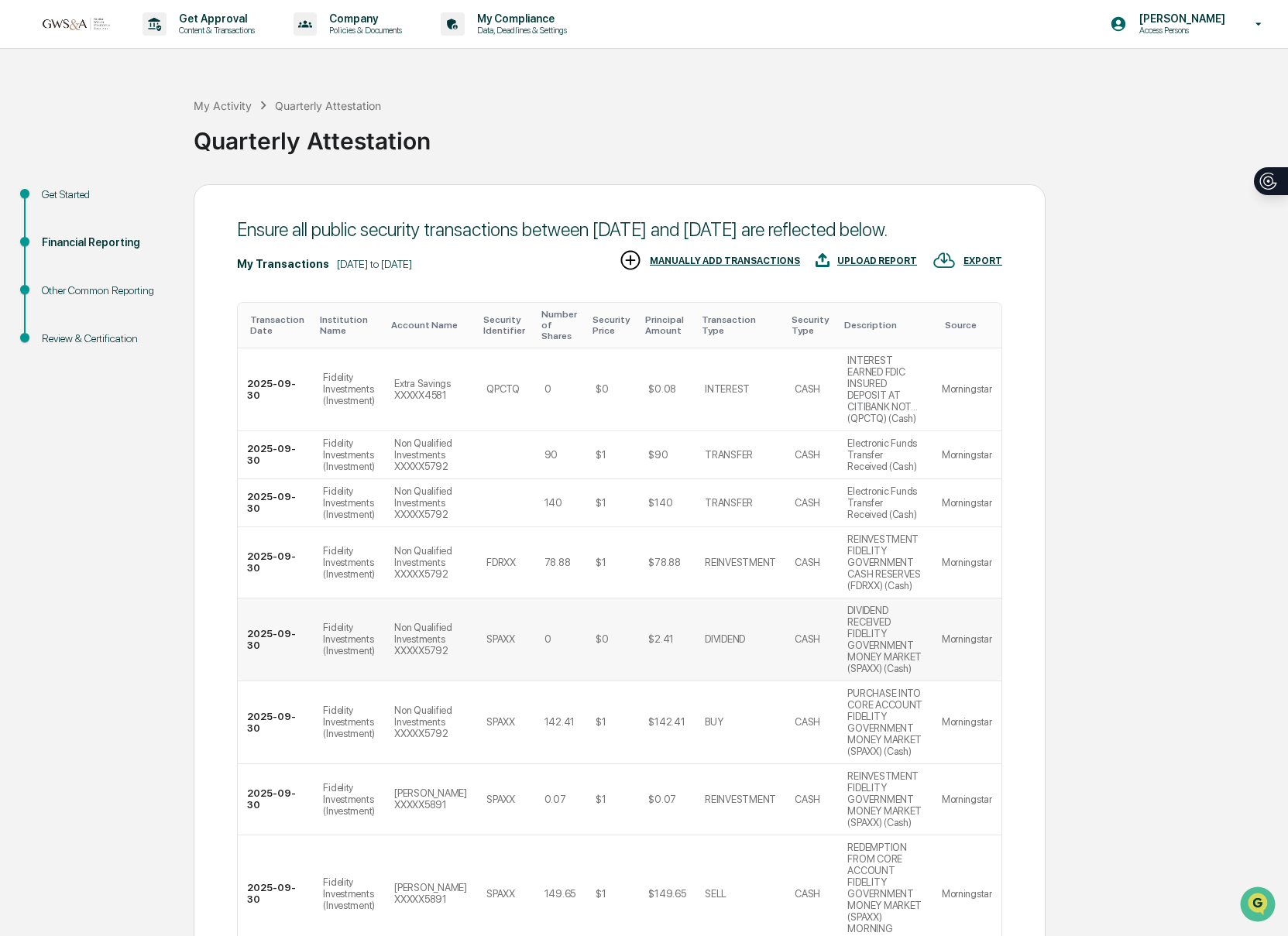
scroll to position [407, 0]
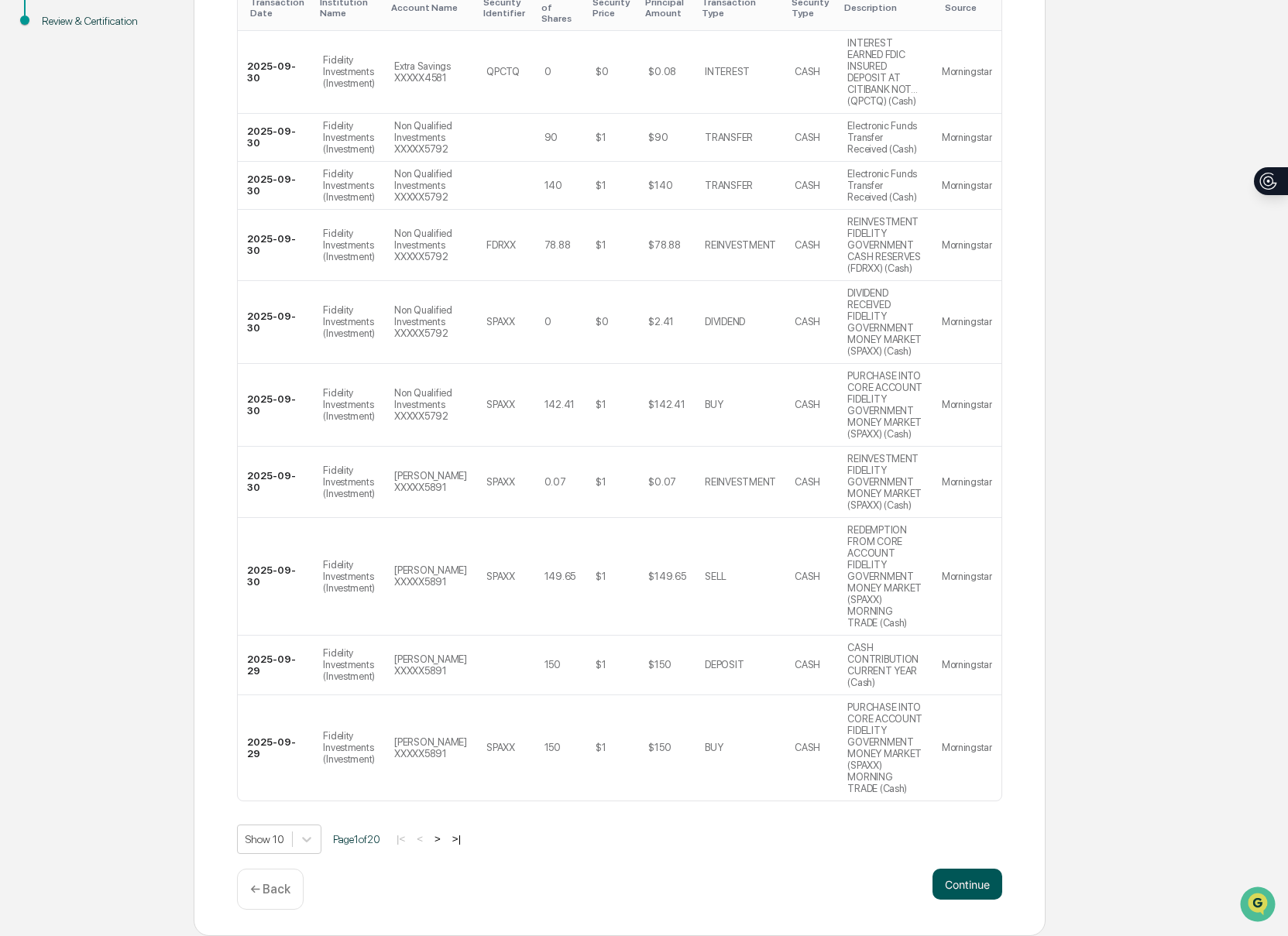
click at [957, 875] on button "Continue" at bounding box center [967, 883] width 70 height 31
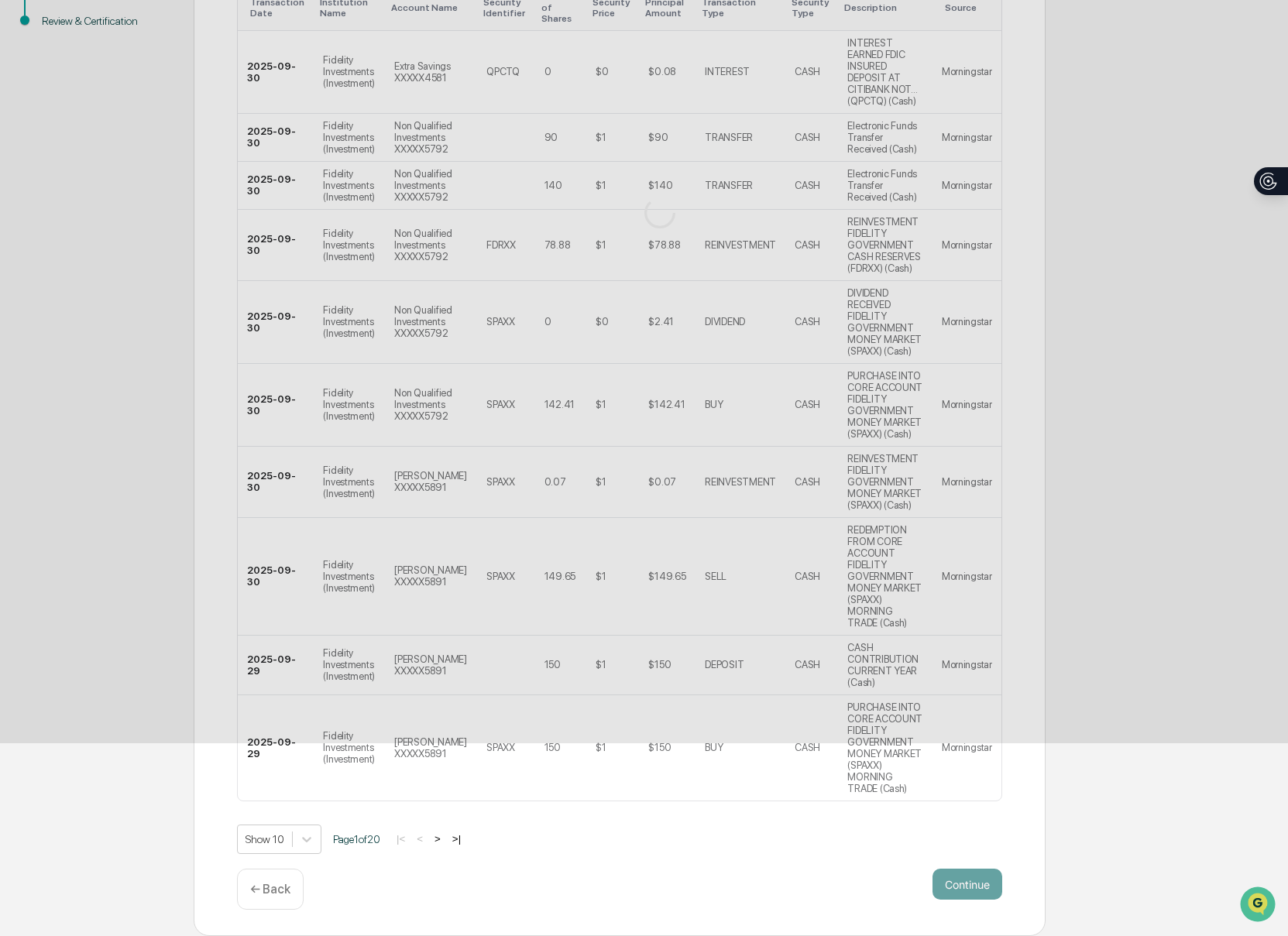
scroll to position [0, 0]
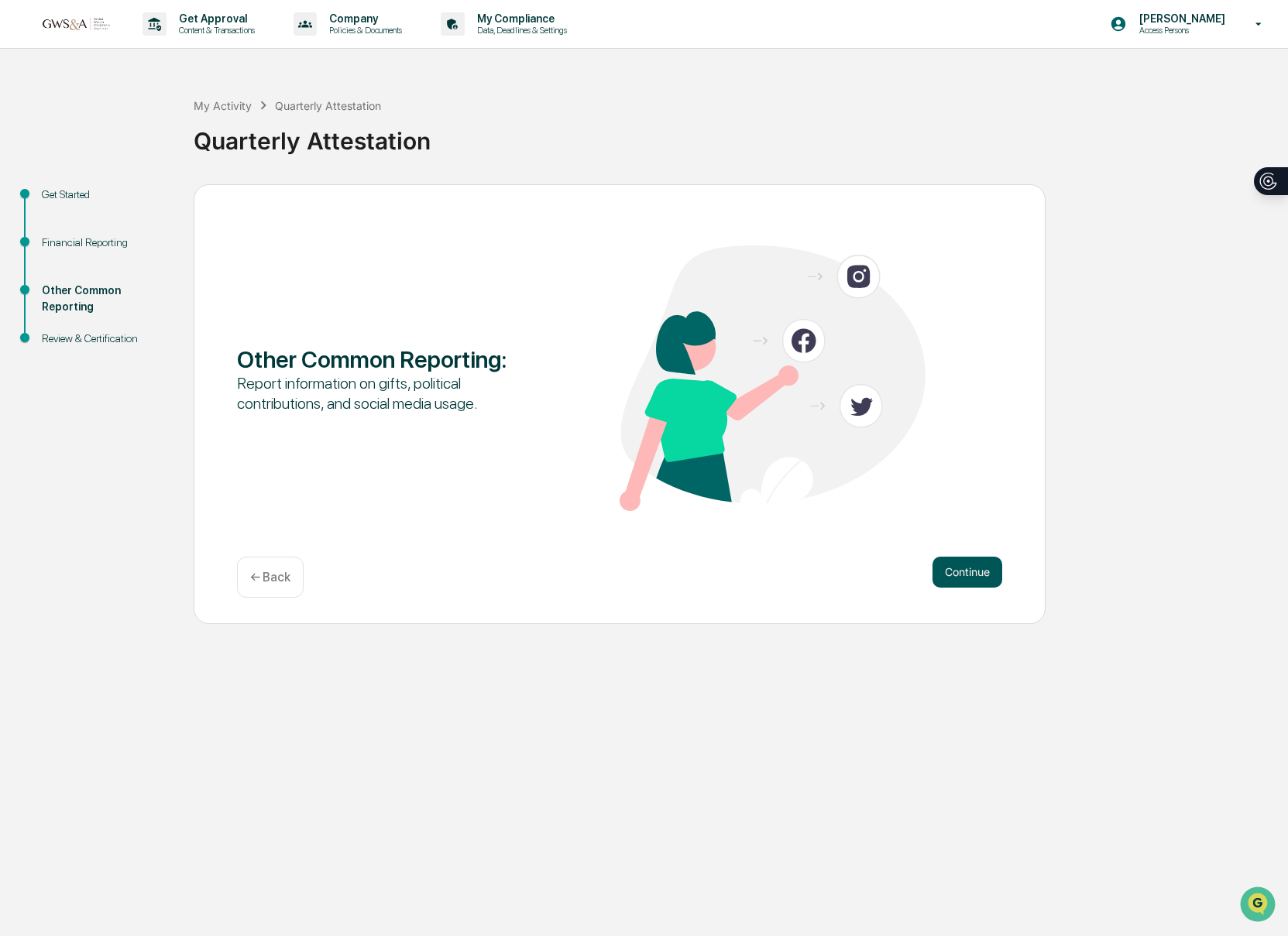
click at [953, 563] on button "Continue" at bounding box center [967, 572] width 70 height 31
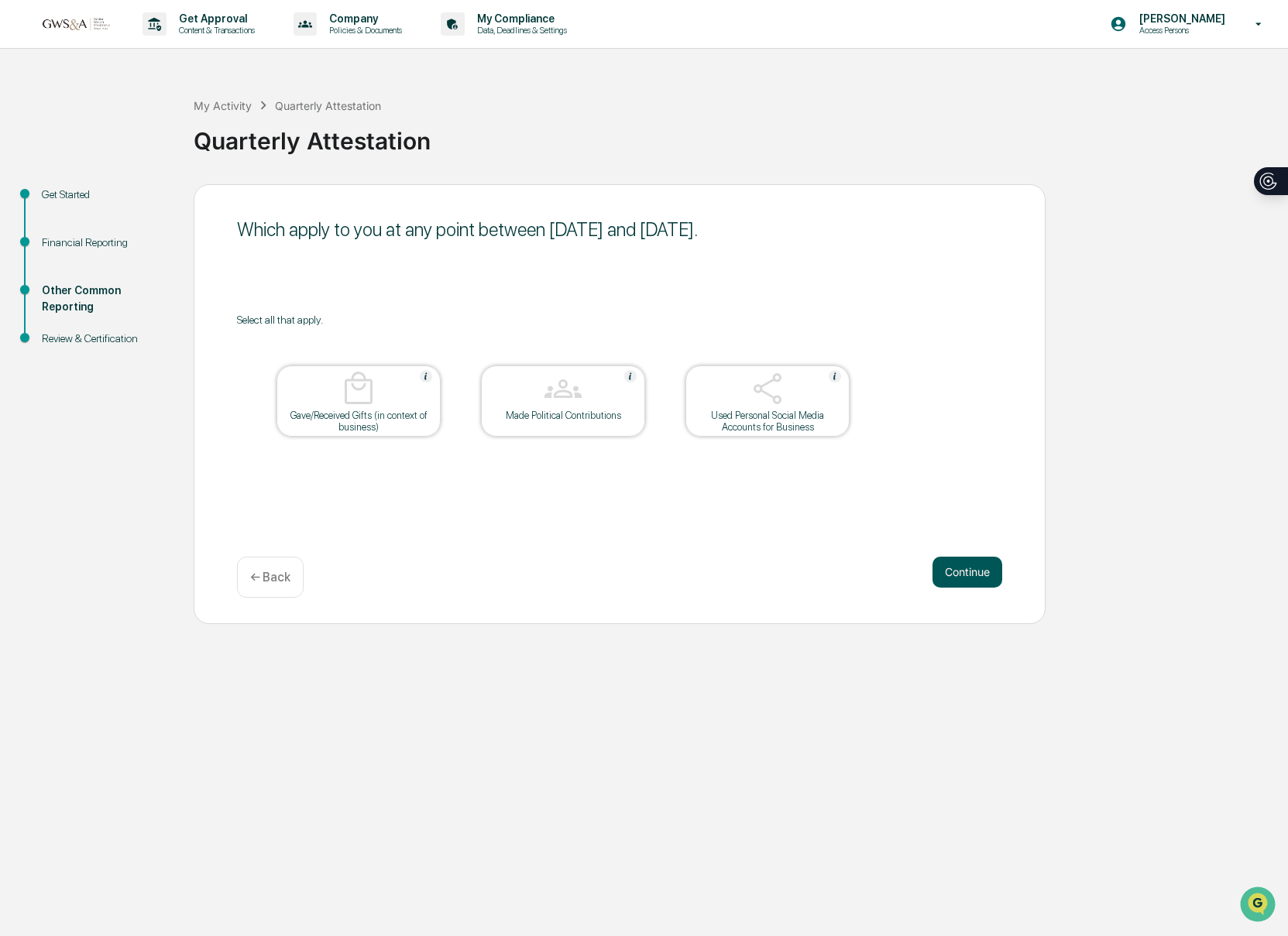
click at [965, 578] on button "Continue" at bounding box center [967, 572] width 70 height 31
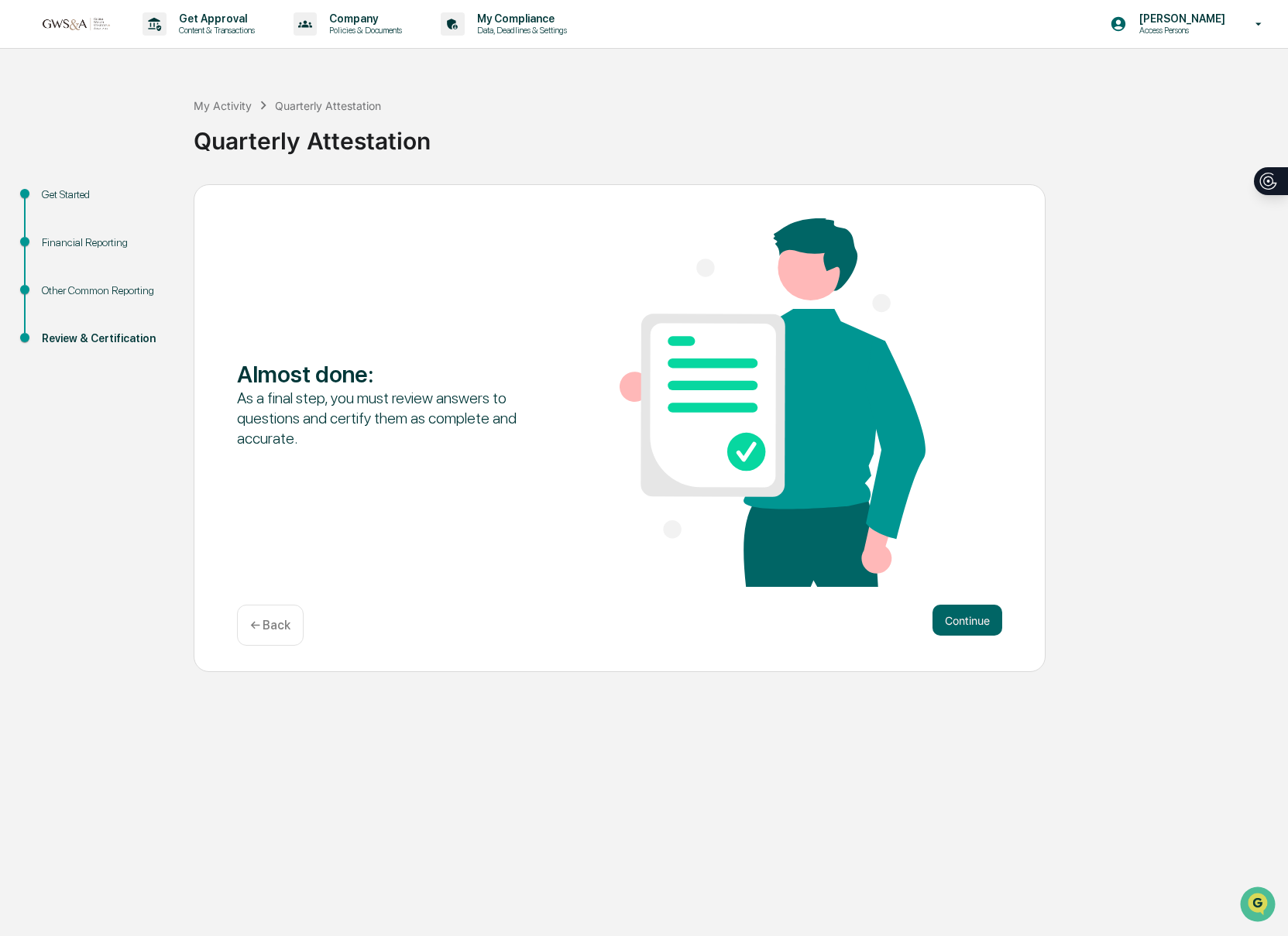
click at [964, 578] on div "Almost done : As a final step, you must review answers to questions and certify…" at bounding box center [619, 403] width 765 height 371
click at [976, 629] on button "Continue" at bounding box center [967, 620] width 70 height 31
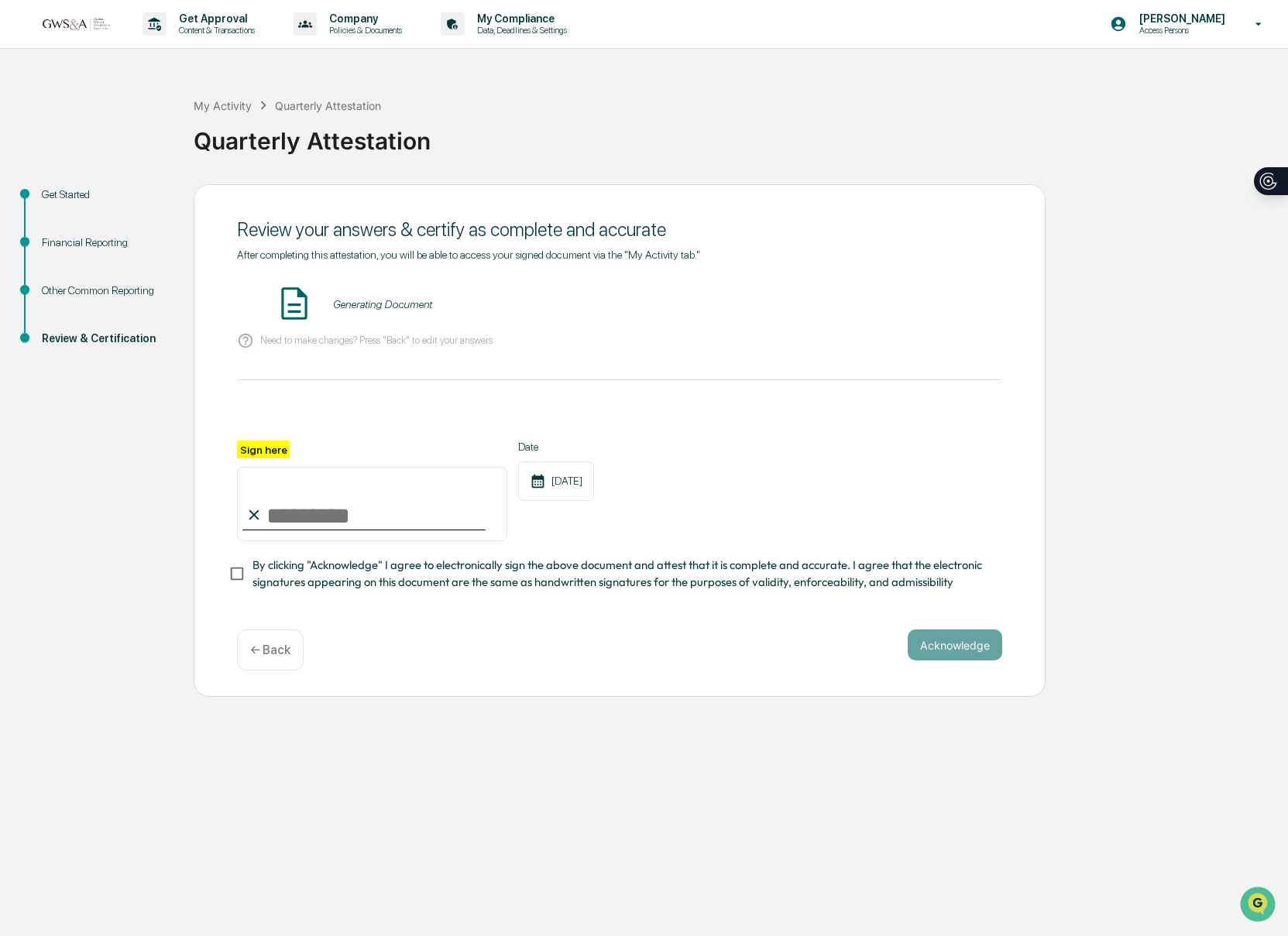
drag, startPoint x: 454, startPoint y: 510, endPoint x: 475, endPoint y: 549, distance: 44.3
click at [454, 510] on input "Sign here" at bounding box center [372, 503] width 270 height 74
type input "**********"
click at [307, 572] on span "By clicking "Acknowledge" I agree to electronically sign the above document and…" at bounding box center [621, 574] width 737 height 35
click at [932, 311] on button "VIEW" at bounding box center [913, 303] width 101 height 26
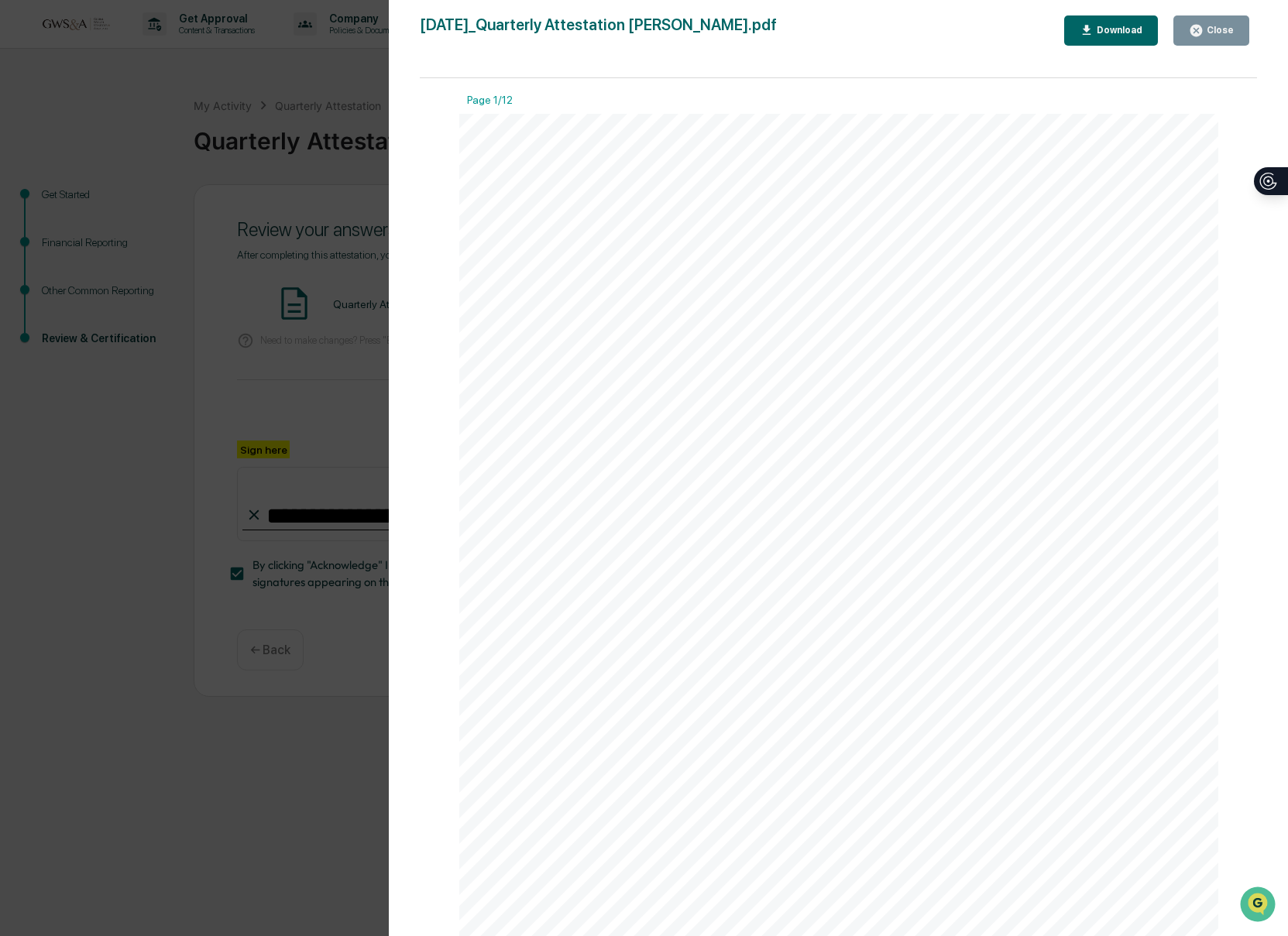
click at [1210, 34] on div "Close" at bounding box center [1218, 30] width 30 height 11
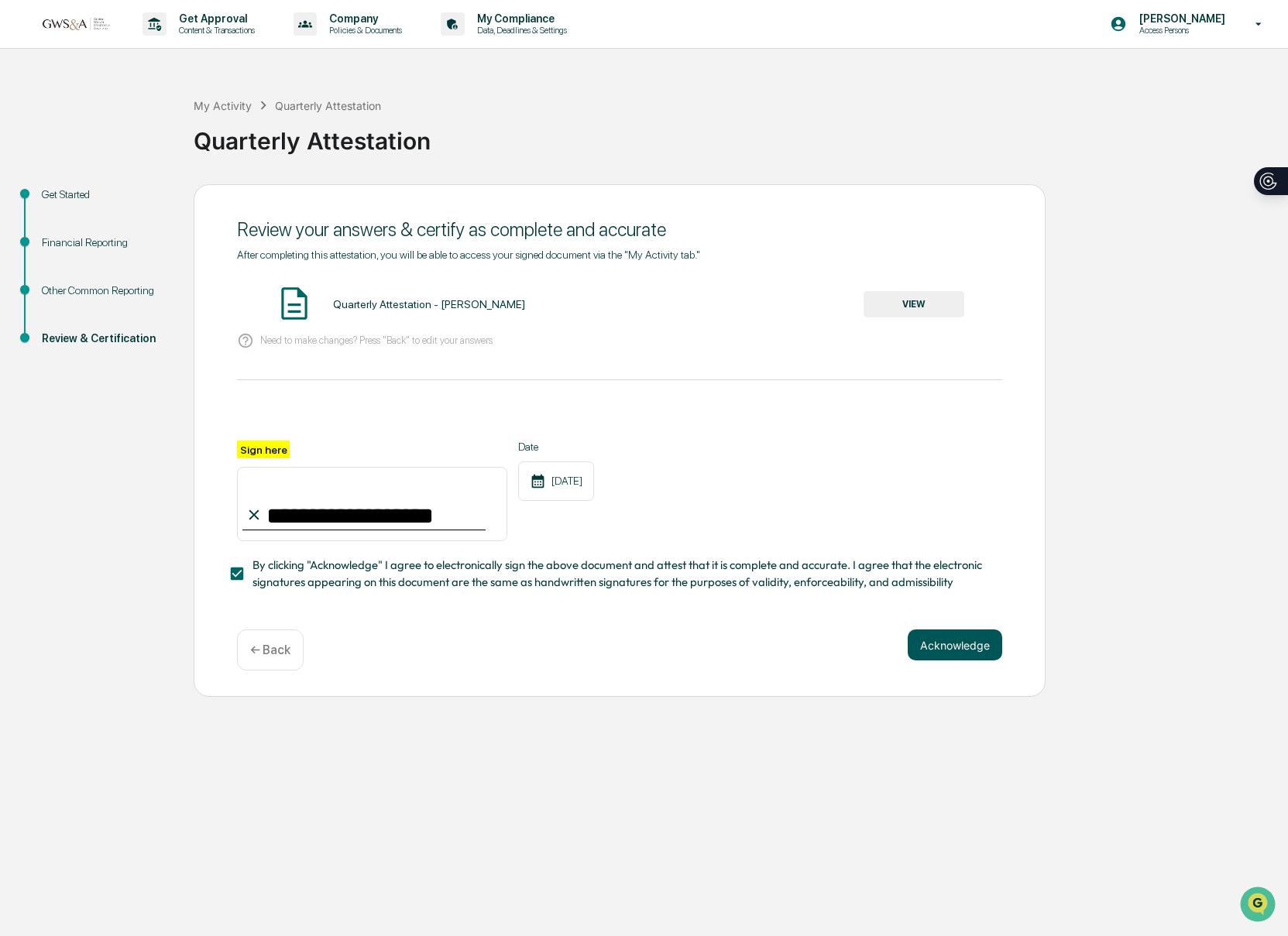
click at [954, 646] on button "Acknowledge" at bounding box center [955, 644] width 94 height 31
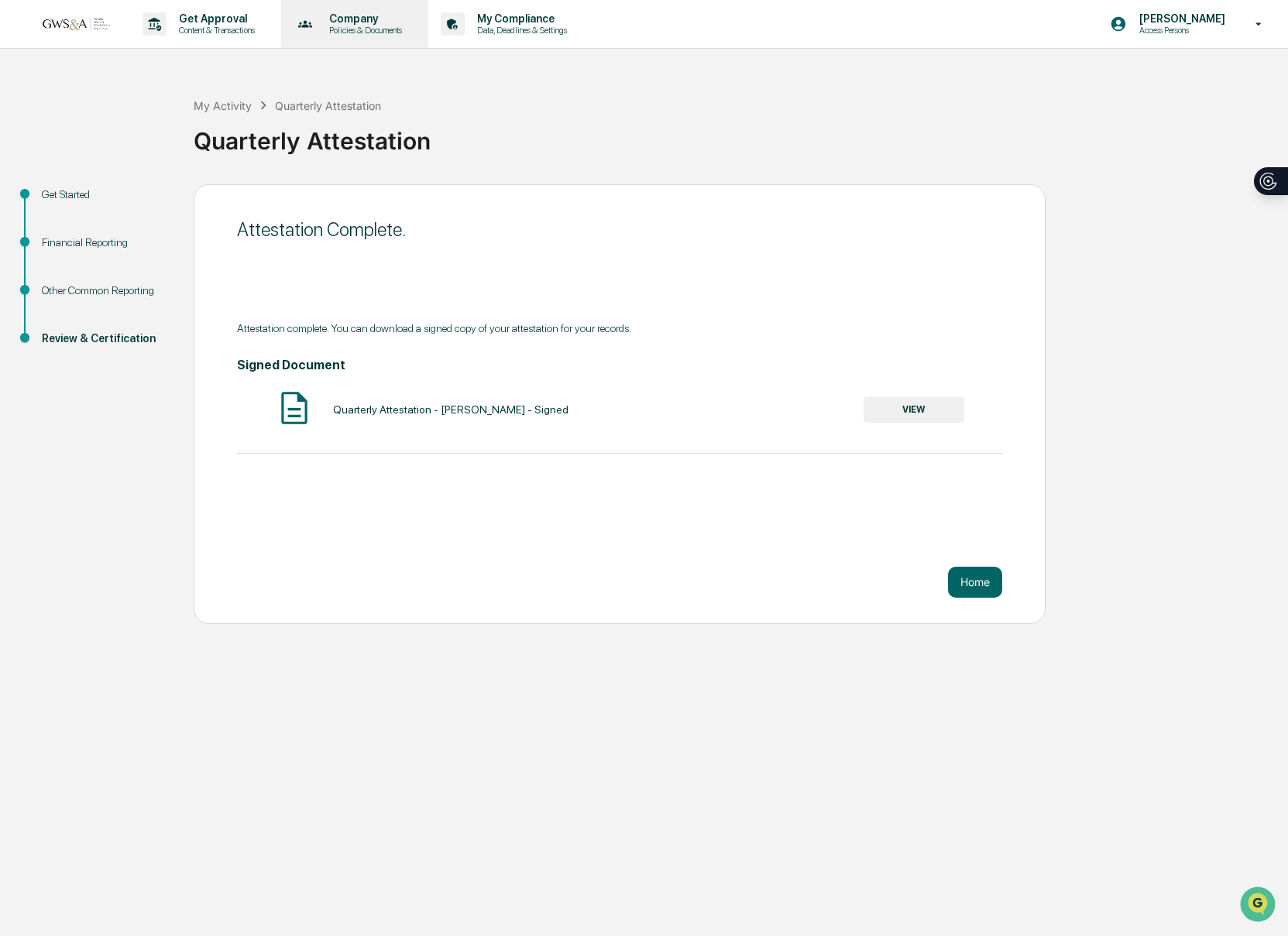
click at [392, 27] on p "Policies & Documents" at bounding box center [363, 30] width 93 height 11
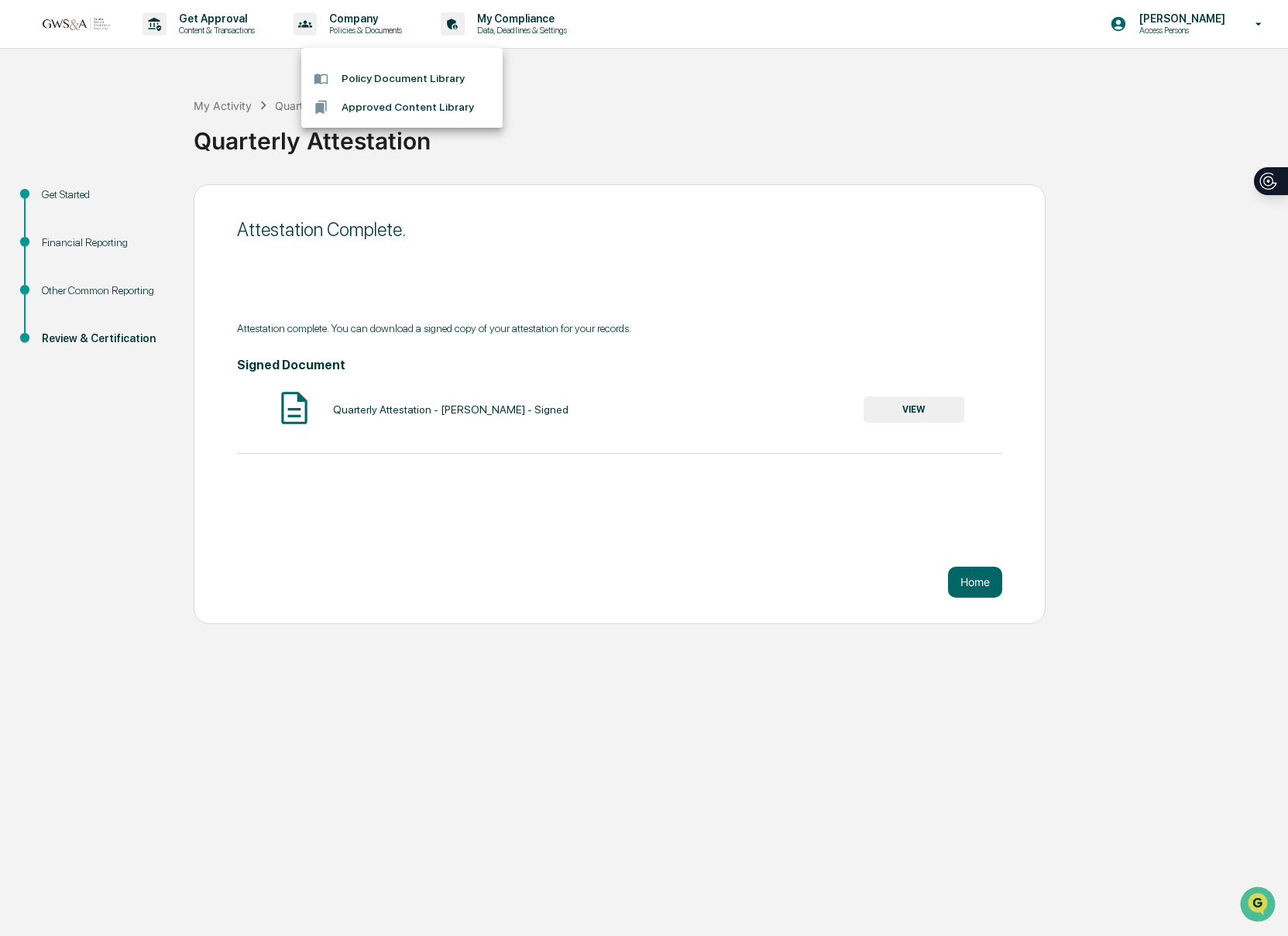
click at [217, 31] on div at bounding box center [644, 468] width 1288 height 936
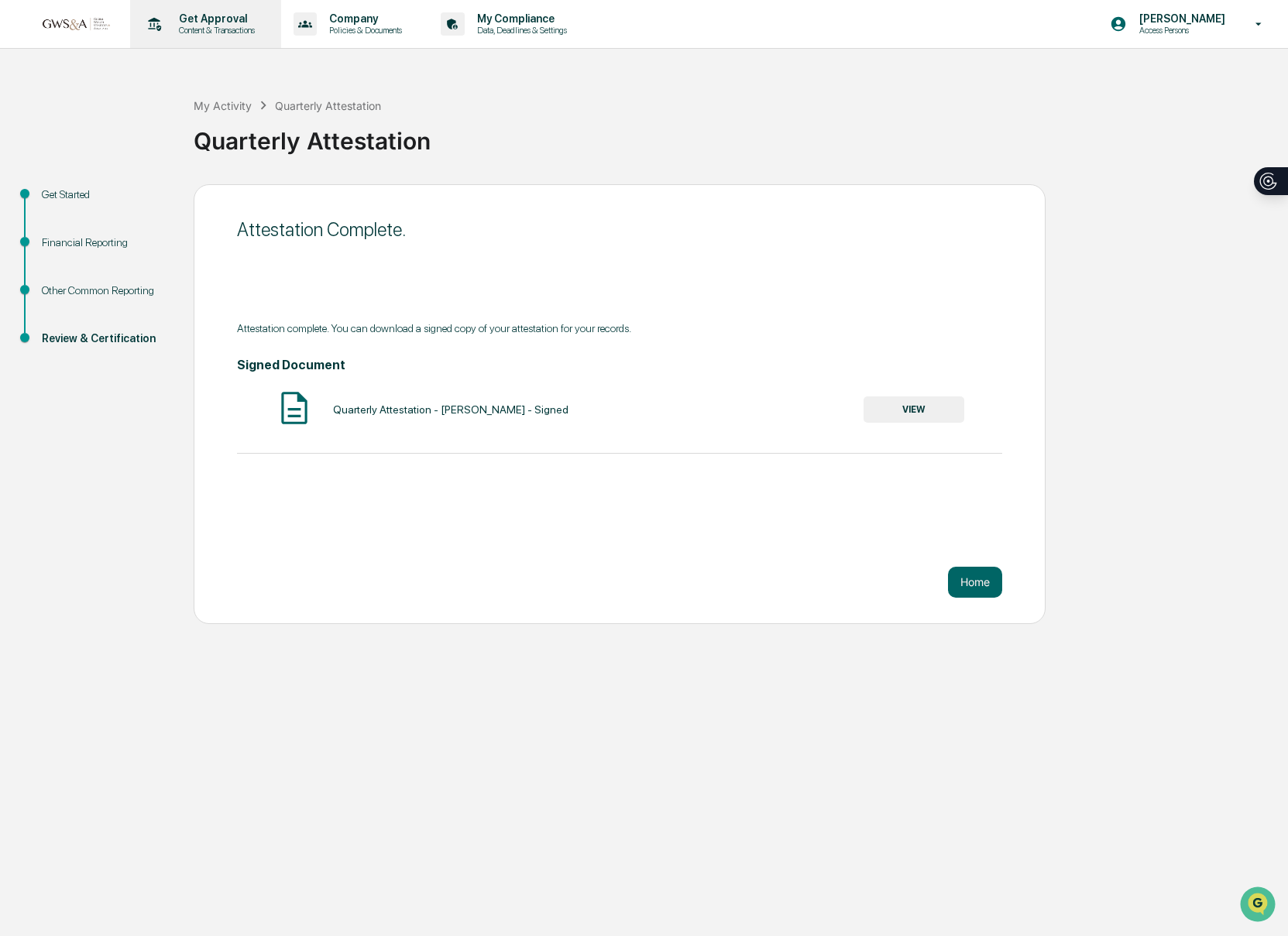
click at [213, 39] on div "Get Approval Content & Transactions" at bounding box center [205, 24] width 136 height 48
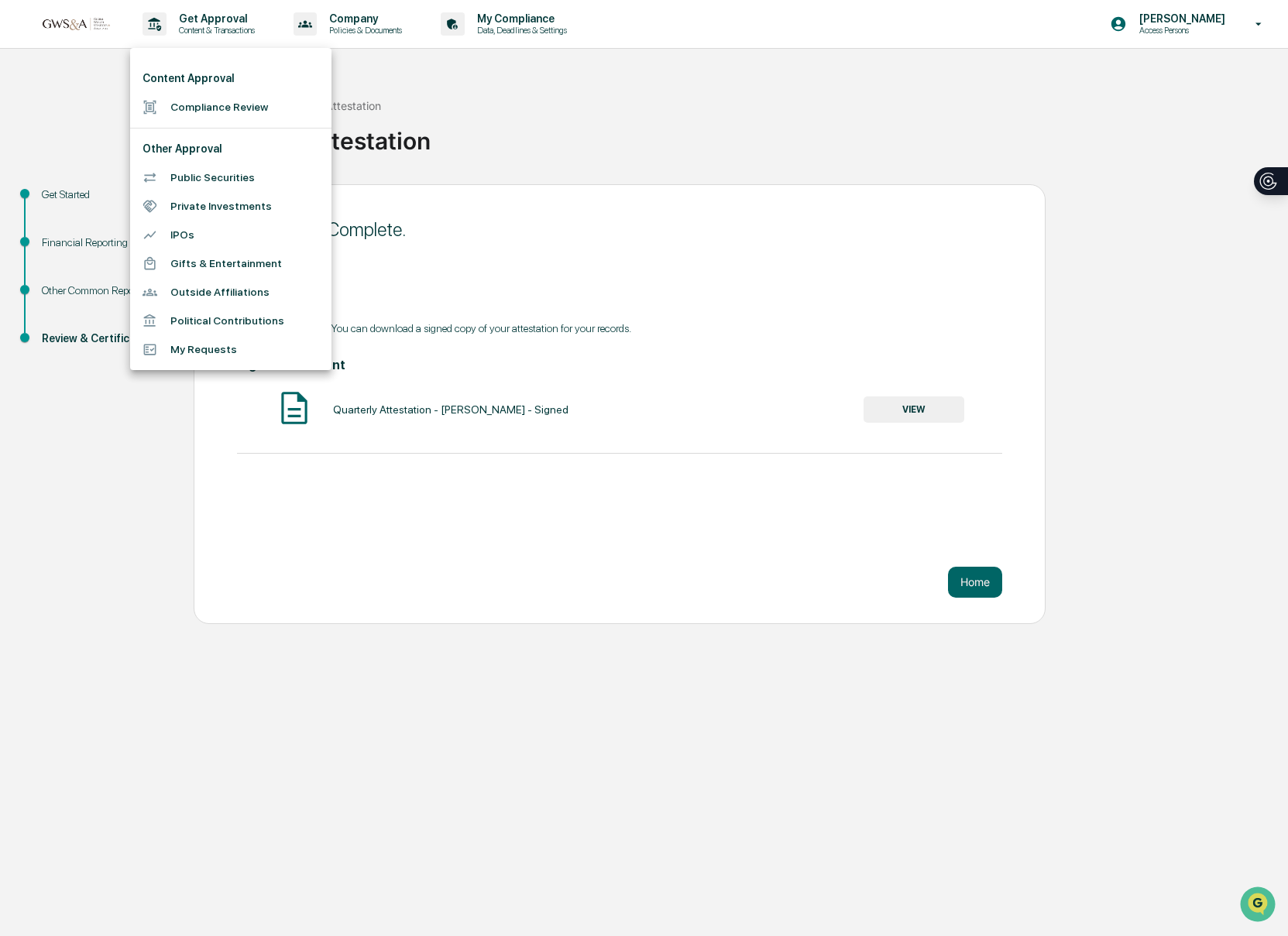
click at [1250, 22] on div at bounding box center [644, 468] width 1288 height 936
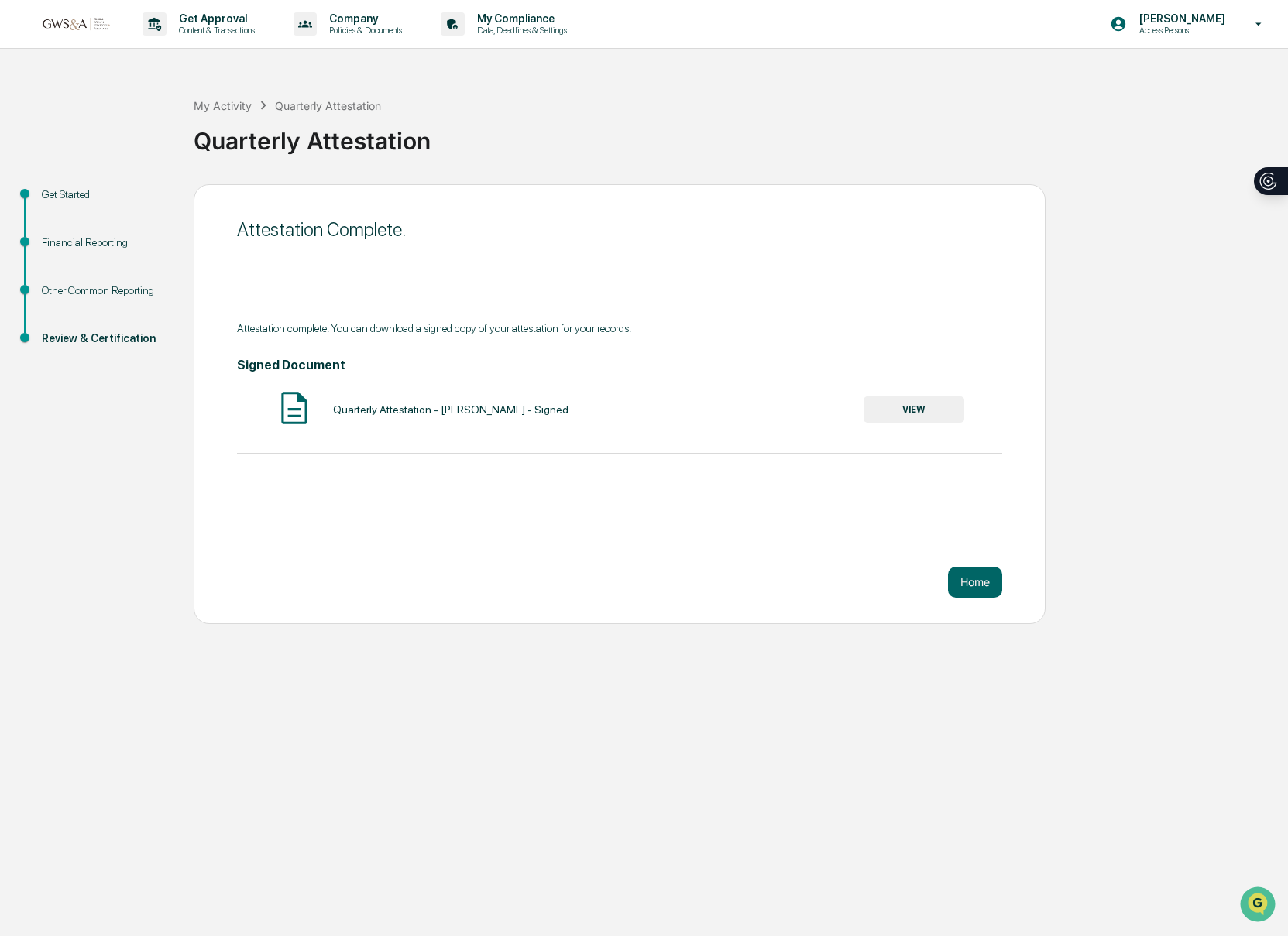
click at [1256, 24] on div "Content Approval Compliance Review Other Approval Public Securities Private Inv…" at bounding box center [644, 468] width 1288 height 936
click at [1257, 26] on icon at bounding box center [1258, 24] width 27 height 14
click at [1133, 81] on li "Switch to Admin view..." at bounding box center [1167, 78] width 217 height 29
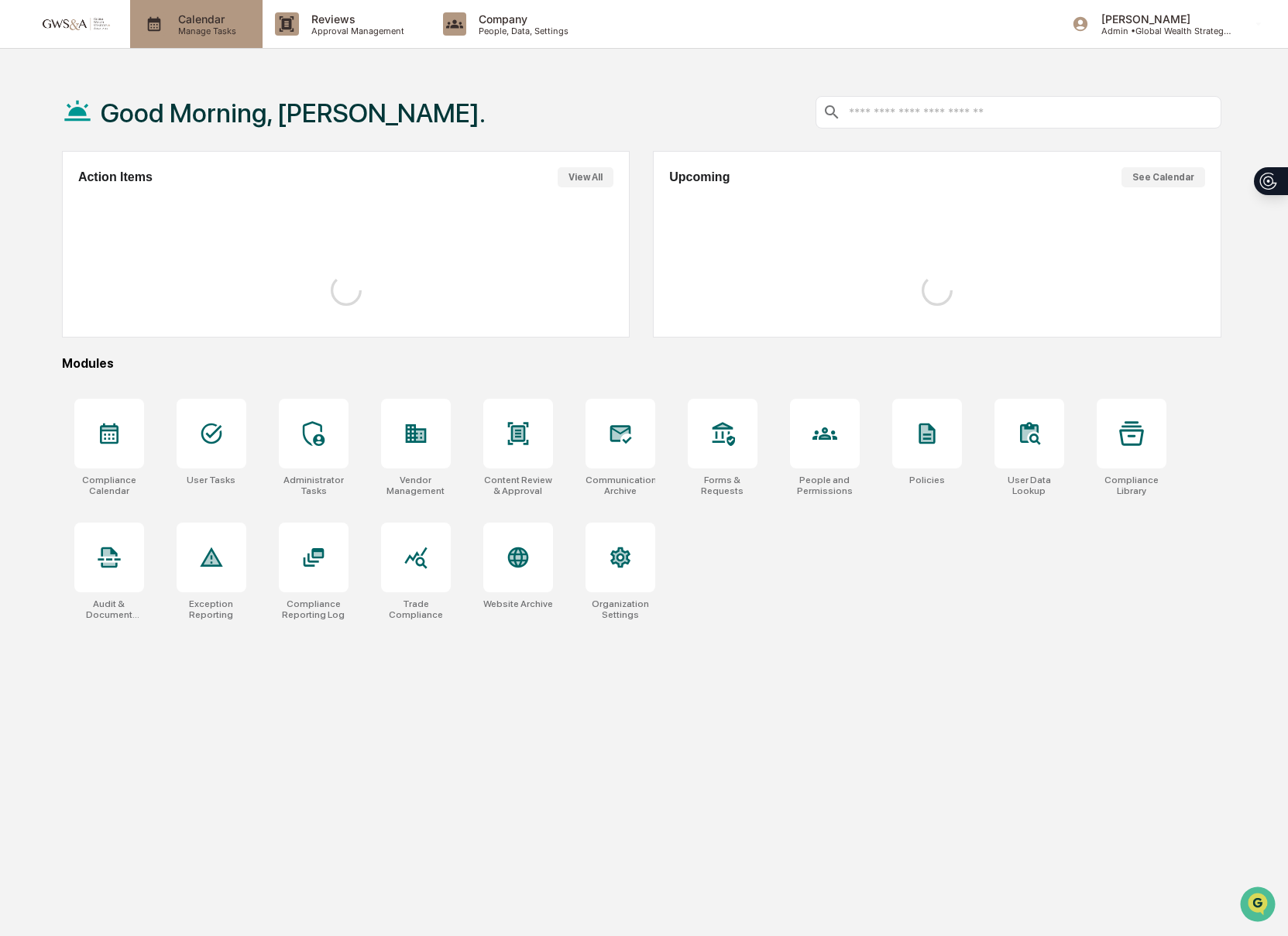
scroll to position [1, 0]
click at [182, 23] on p "Calendar" at bounding box center [205, 18] width 78 height 13
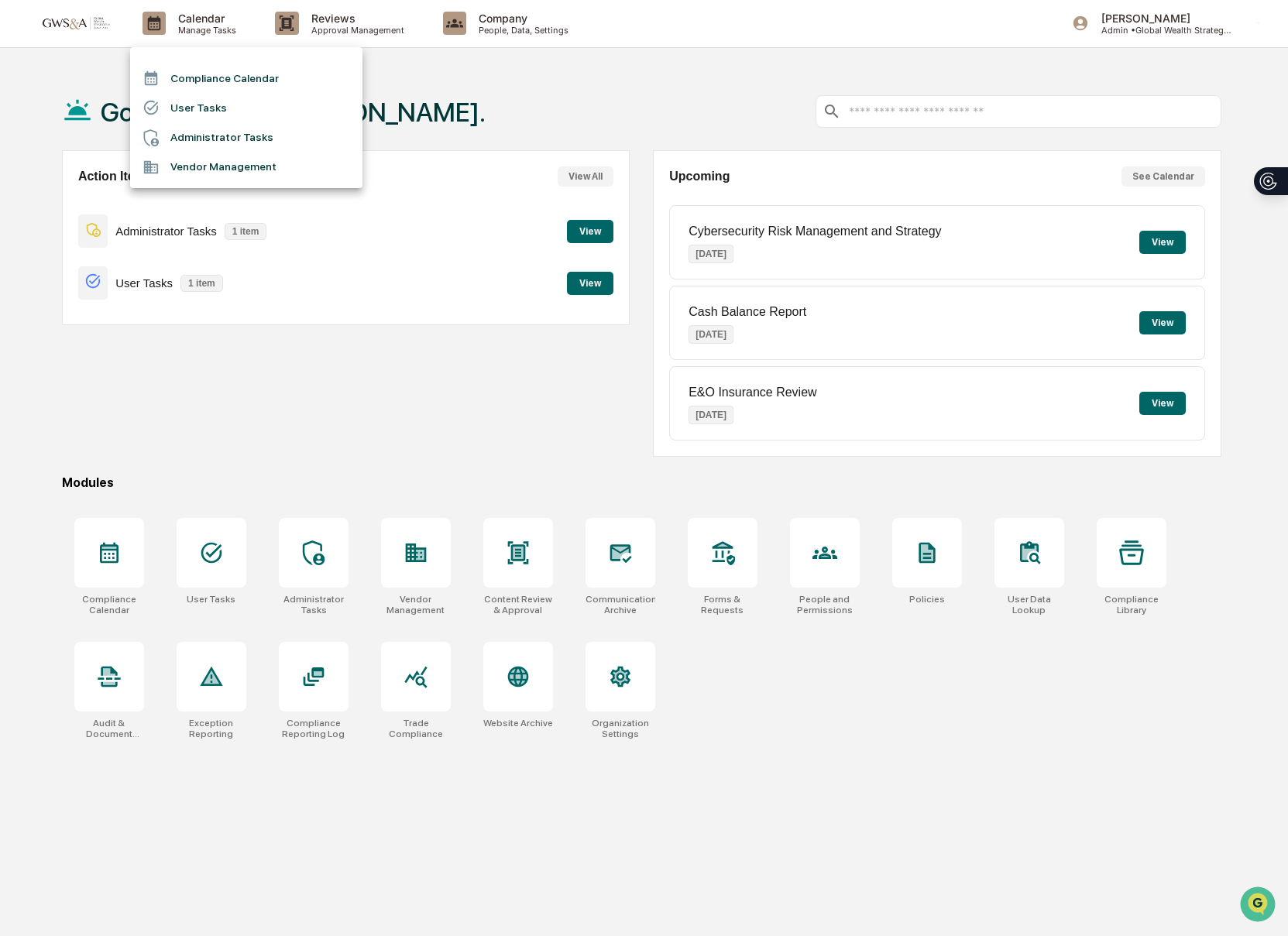
click at [223, 81] on li "Compliance Calendar" at bounding box center [246, 77] width 233 height 30
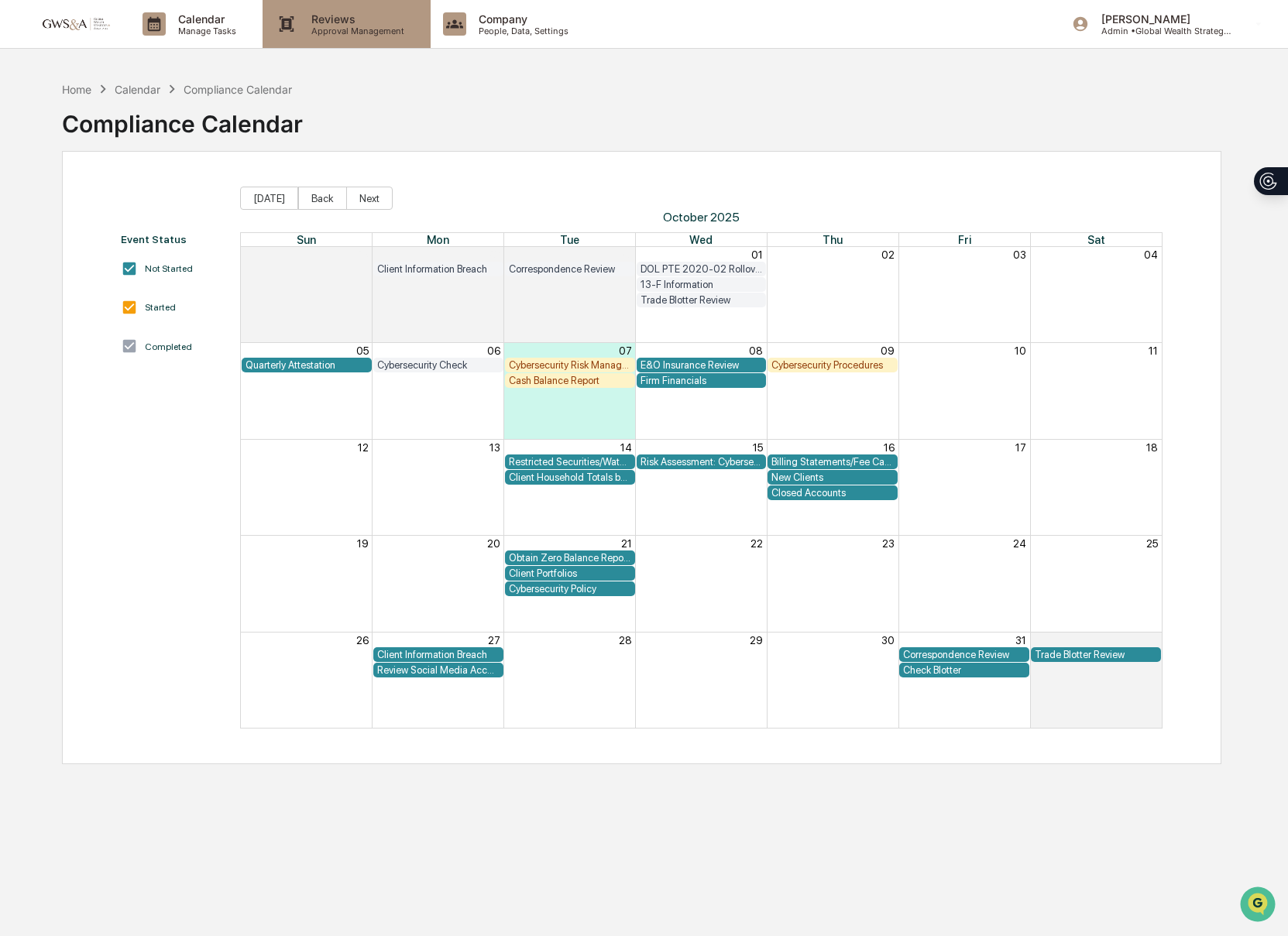
click at [346, 34] on p "Approval Management" at bounding box center [355, 31] width 113 height 11
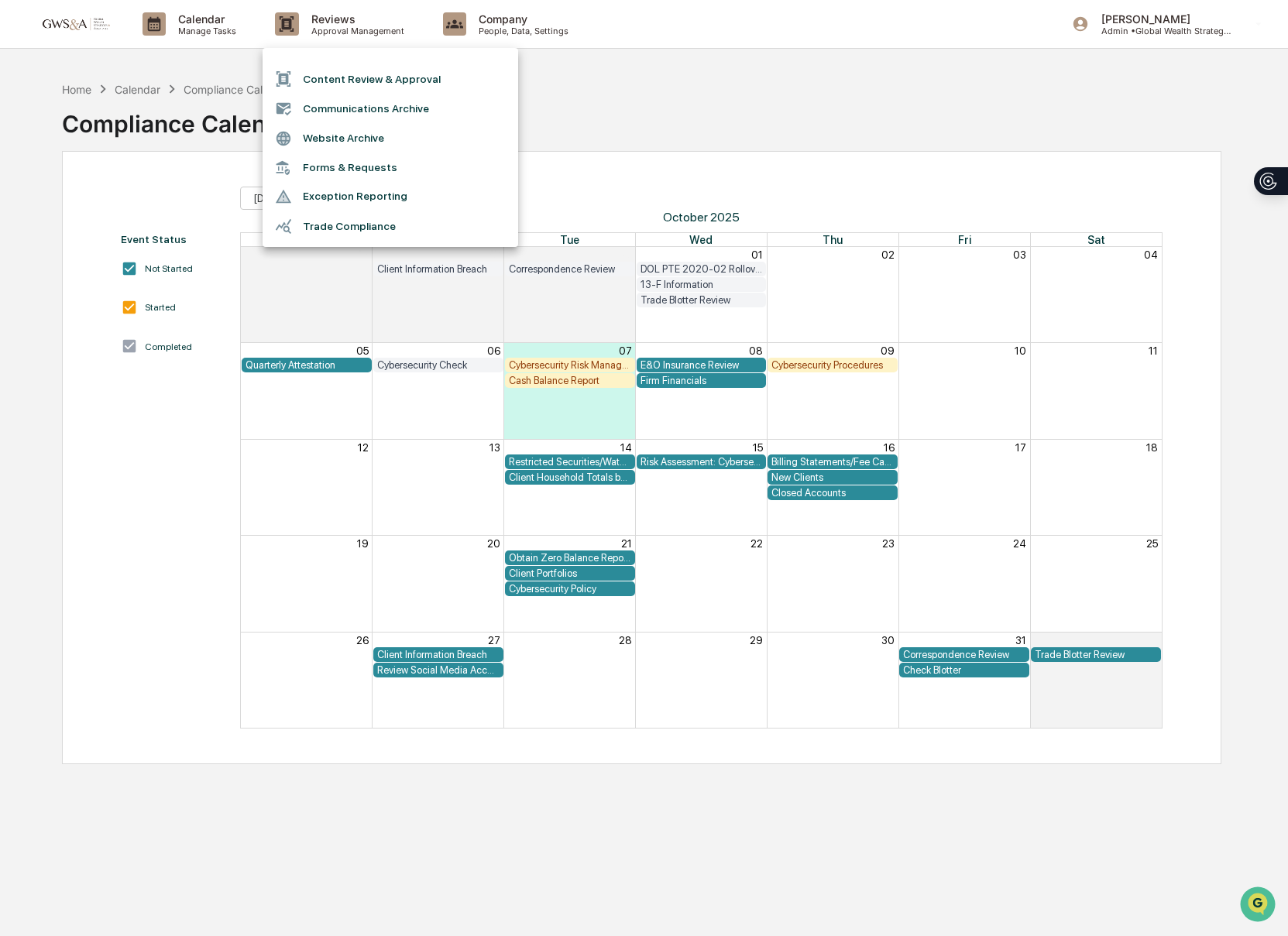
click at [319, 108] on li "Communications Archive" at bounding box center [391, 108] width 256 height 30
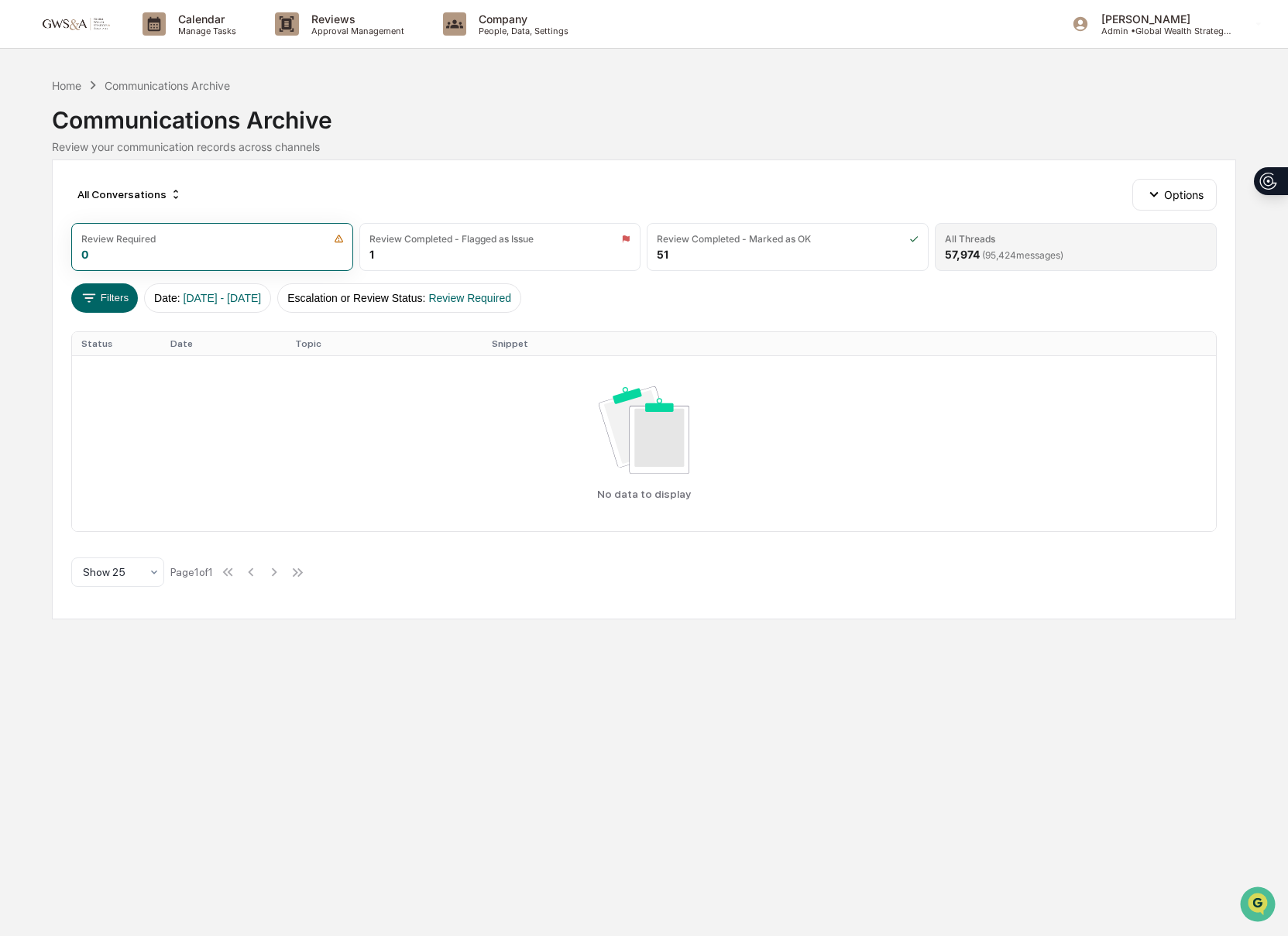
click at [990, 232] on div "All Threads 57,974 ( 95,424 messages)" at bounding box center [1075, 247] width 282 height 48
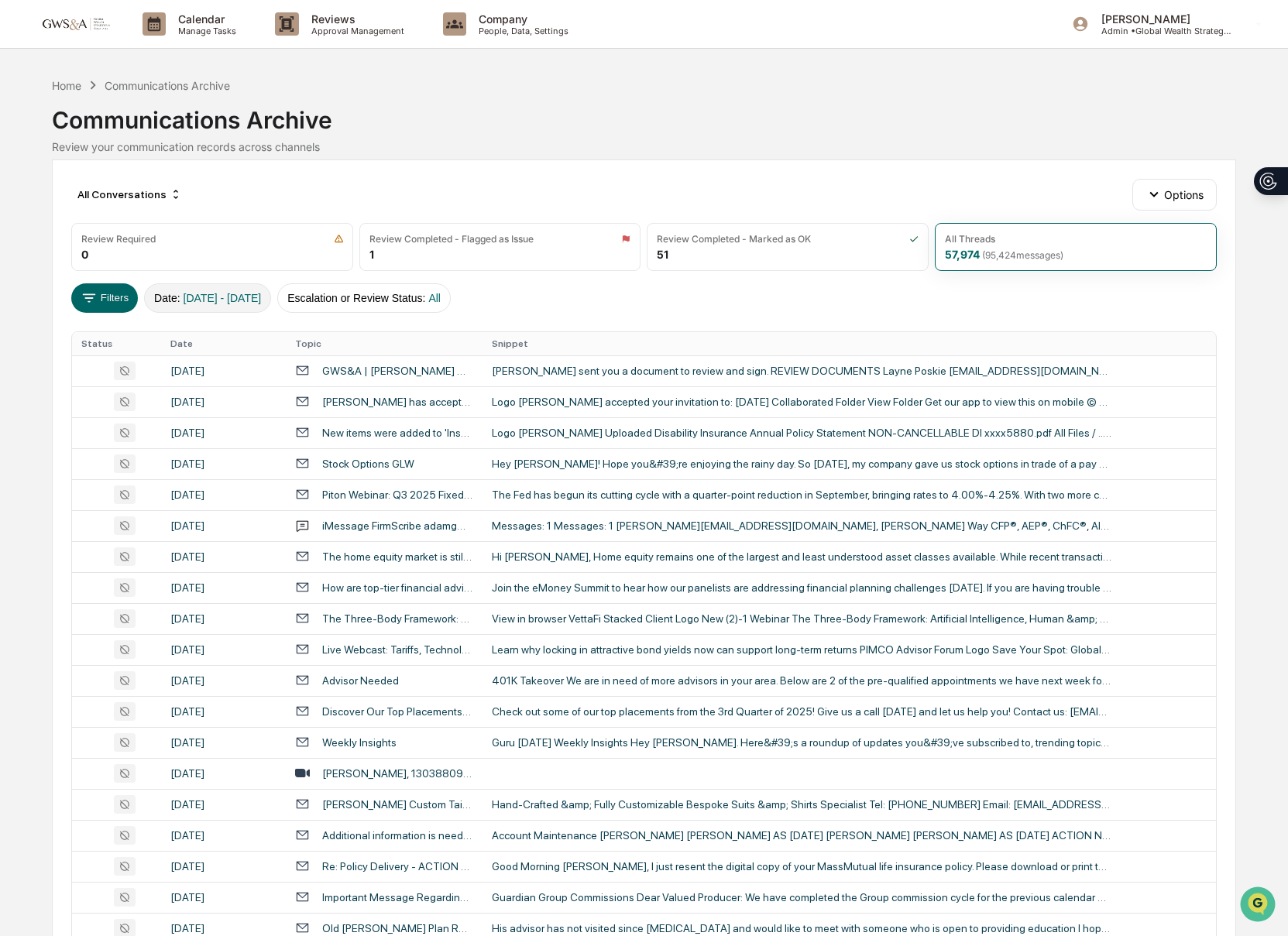
click at [262, 301] on span "[DATE] - [DATE]" at bounding box center [223, 298] width 78 height 13
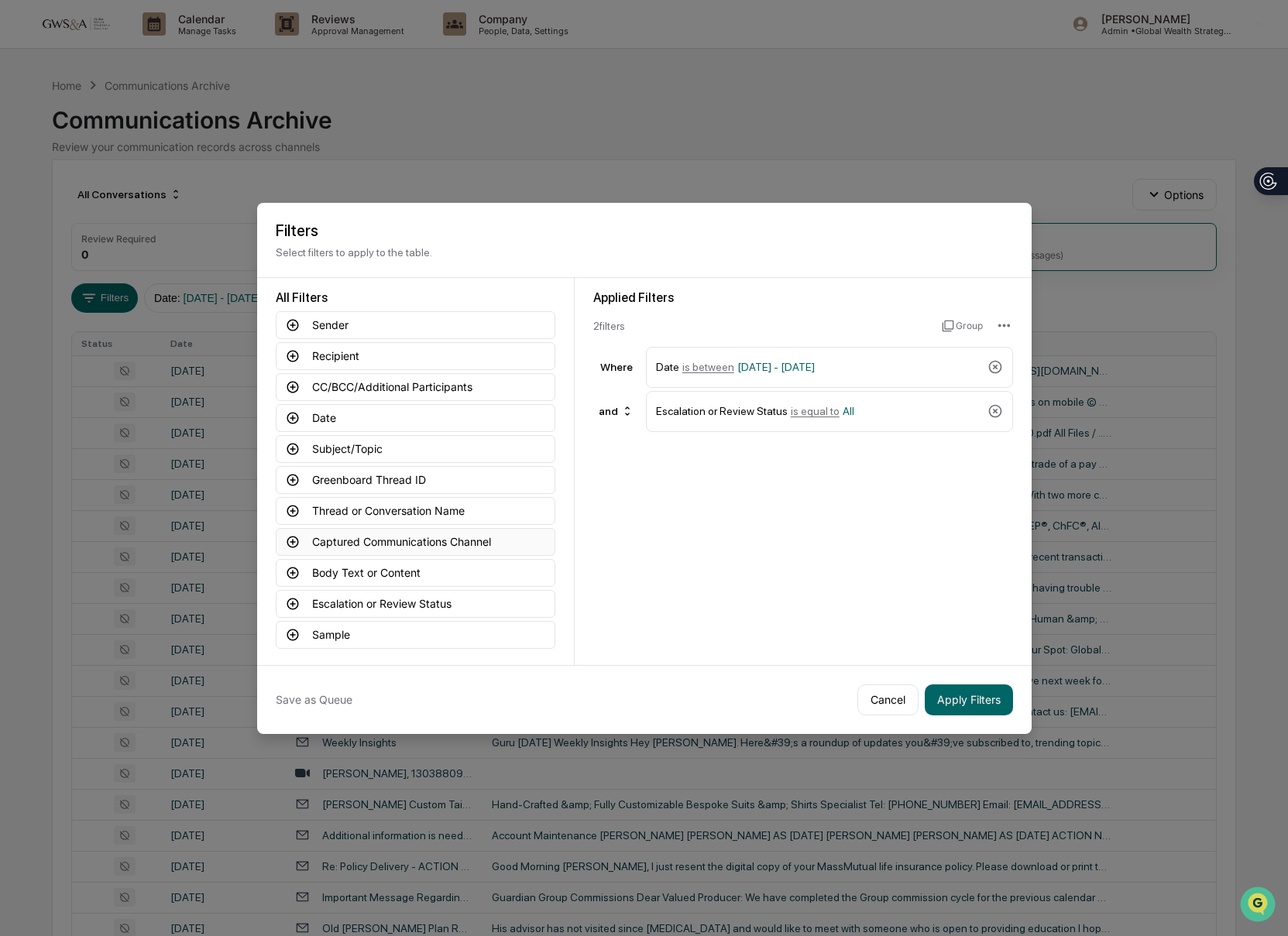
click at [379, 547] on button "Captured Communications Channel" at bounding box center [415, 541] width 280 height 28
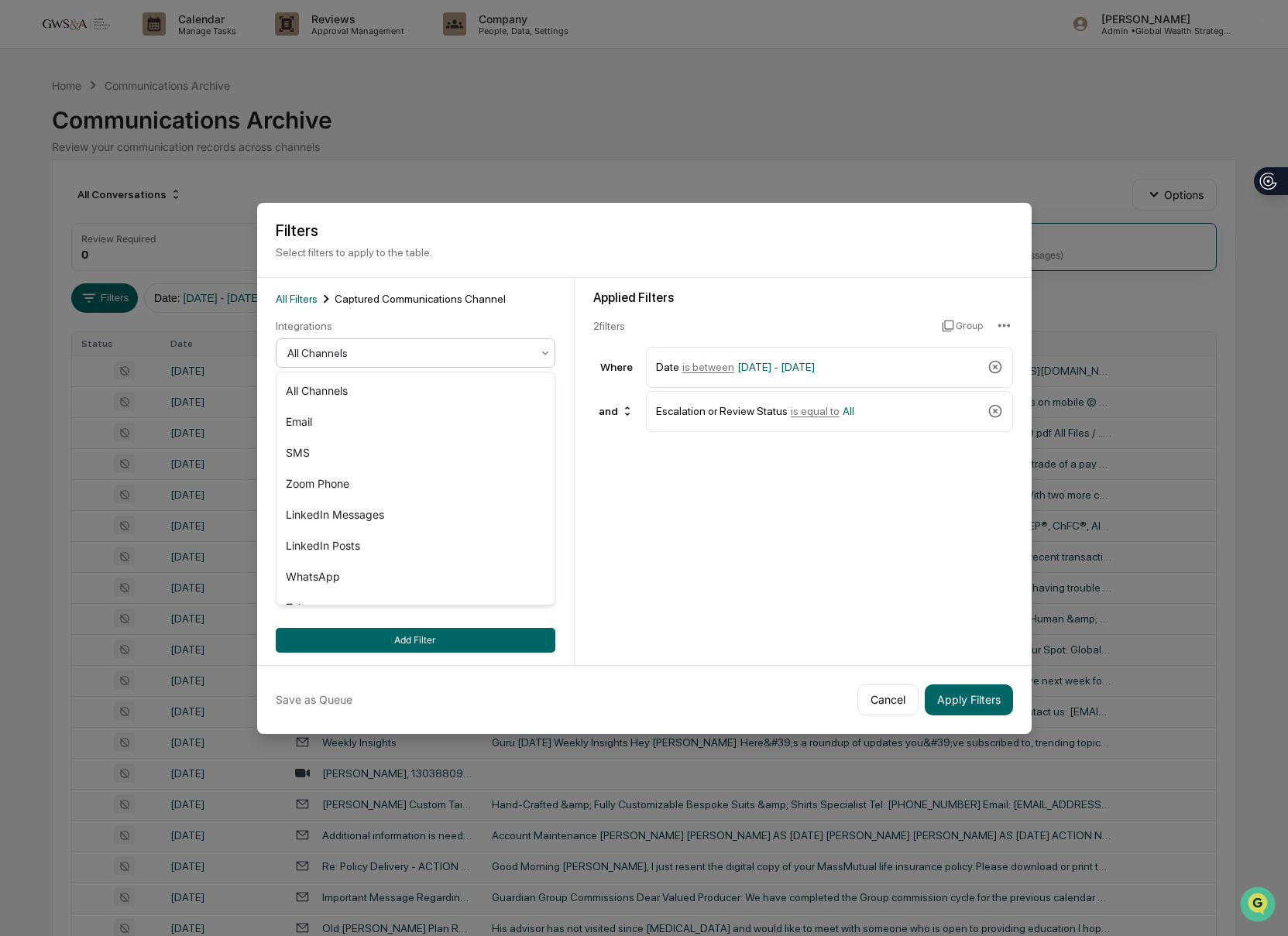
drag, startPoint x: 320, startPoint y: 339, endPoint x: 324, endPoint y: 348, distance: 9.8
click at [320, 339] on div "All Channels" at bounding box center [415, 352] width 280 height 30
click at [378, 456] on div "SMS" at bounding box center [415, 453] width 278 height 31
click at [988, 696] on button "Apply Filters" at bounding box center [968, 700] width 88 height 31
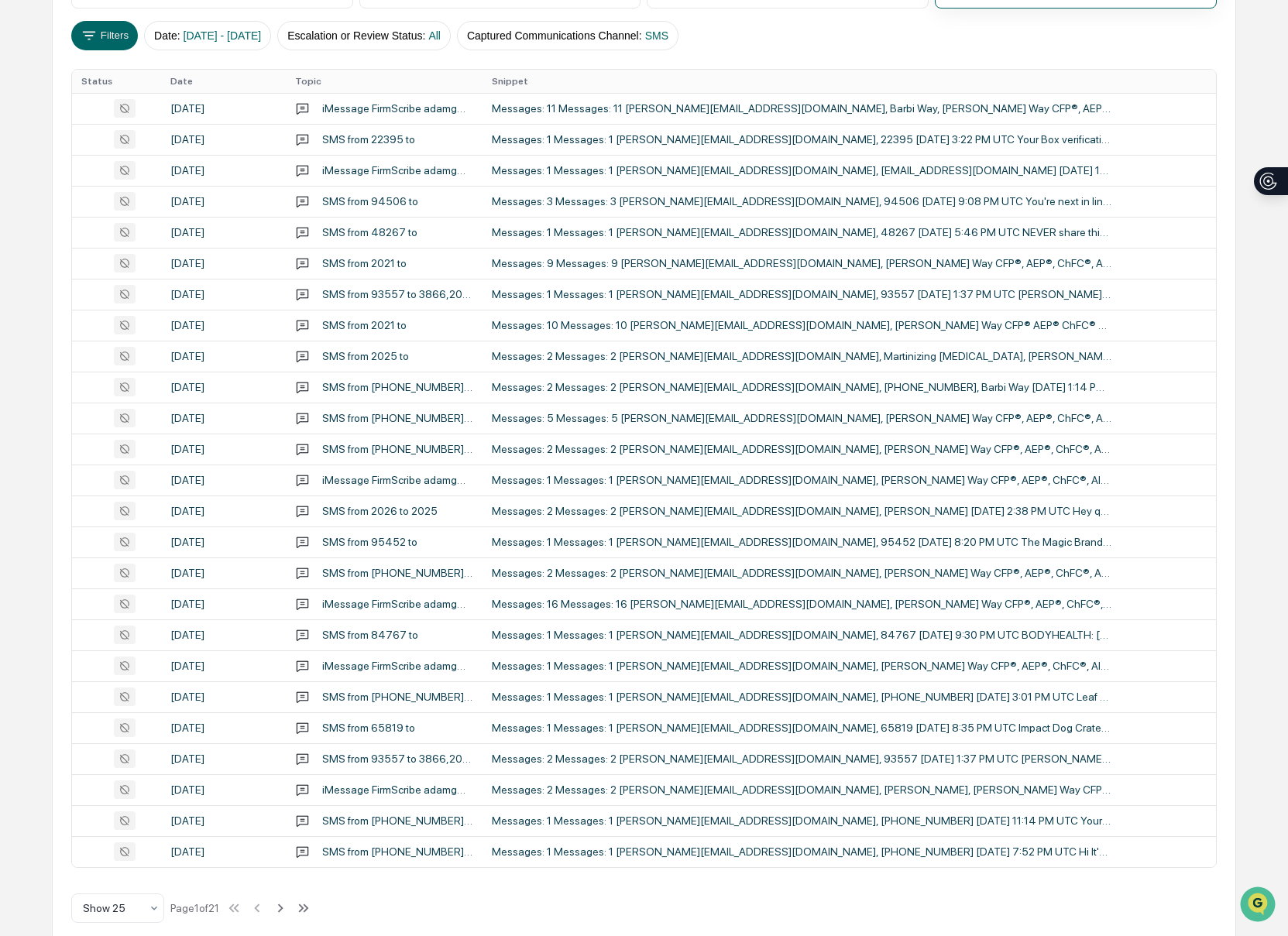
scroll to position [283, 0]
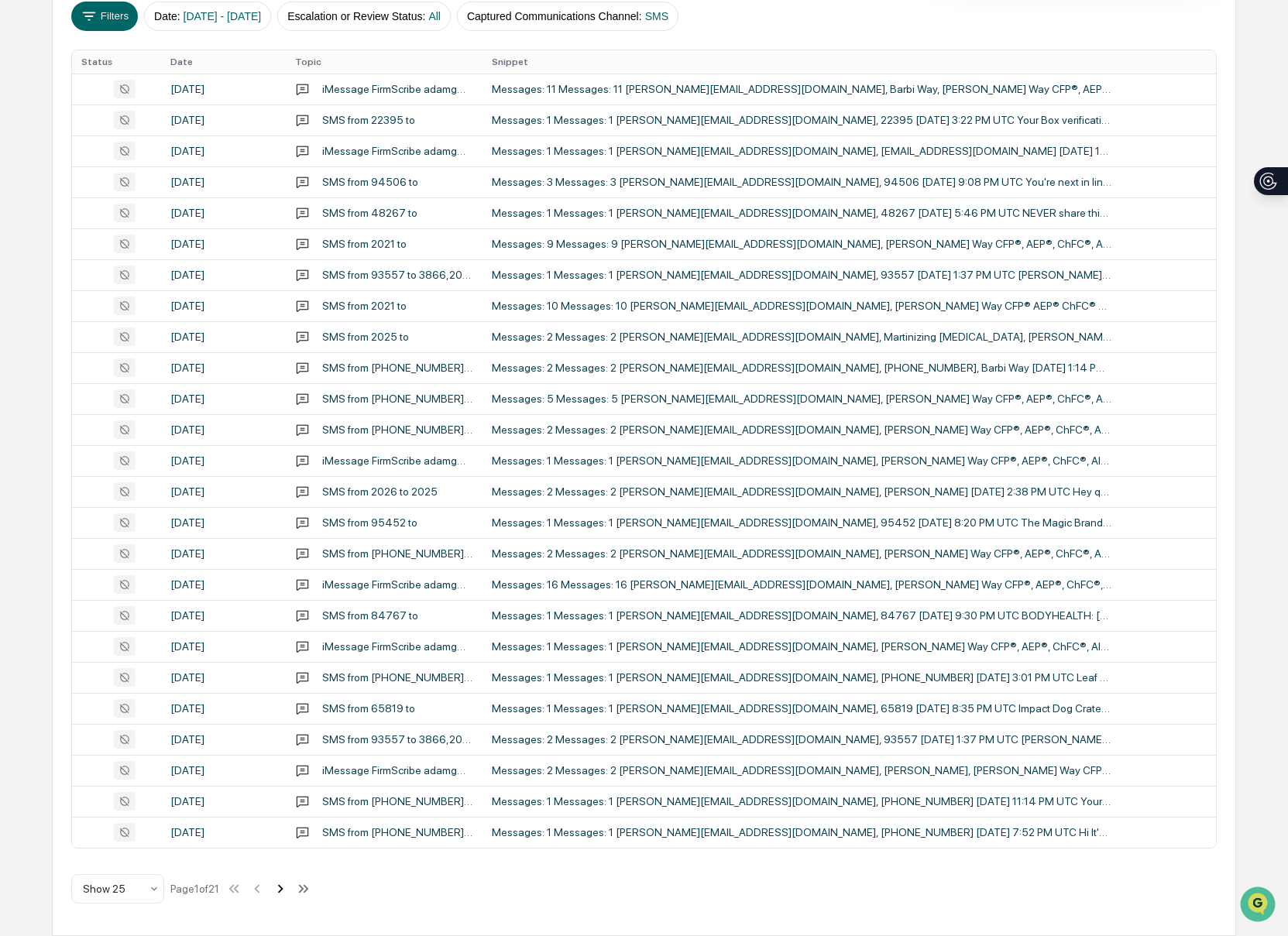
click at [288, 890] on icon at bounding box center [280, 888] width 17 height 17
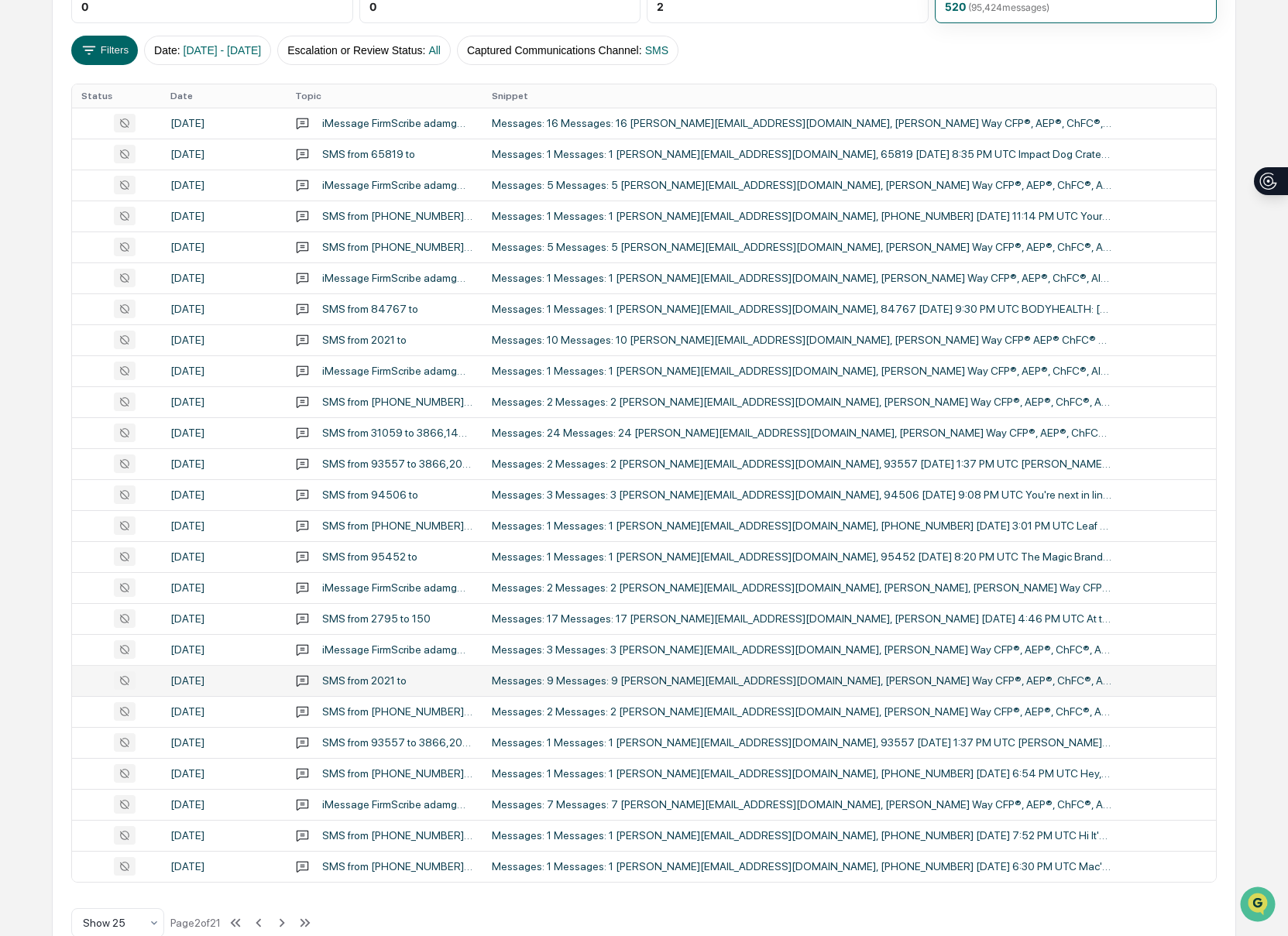
scroll to position [258, 0]
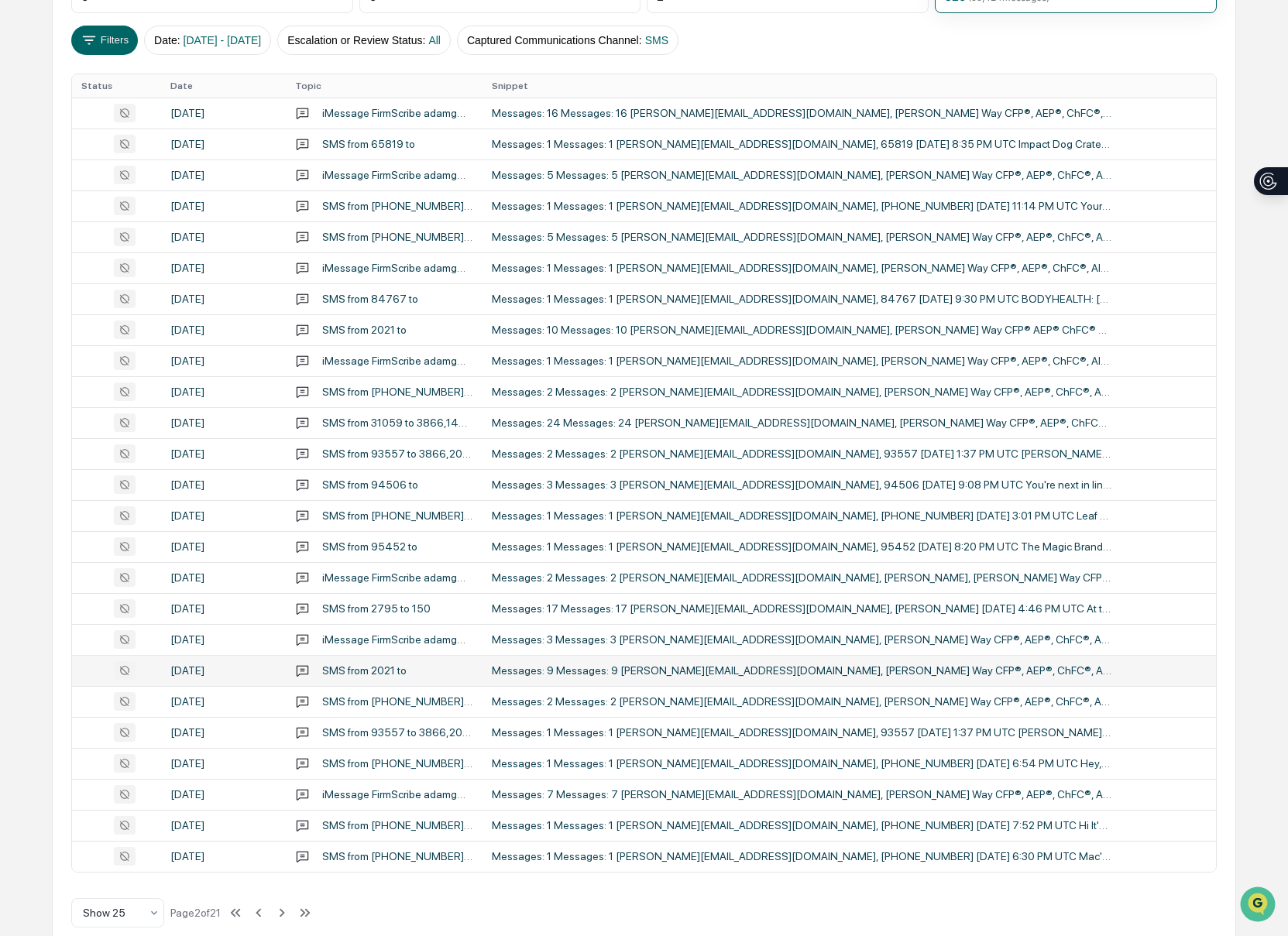
click at [678, 670] on div "Messages: 9 Messages: 9 [PERSON_NAME][EMAIL_ADDRESS][DOMAIN_NAME], [PERSON_NAME…" at bounding box center [801, 670] width 619 height 13
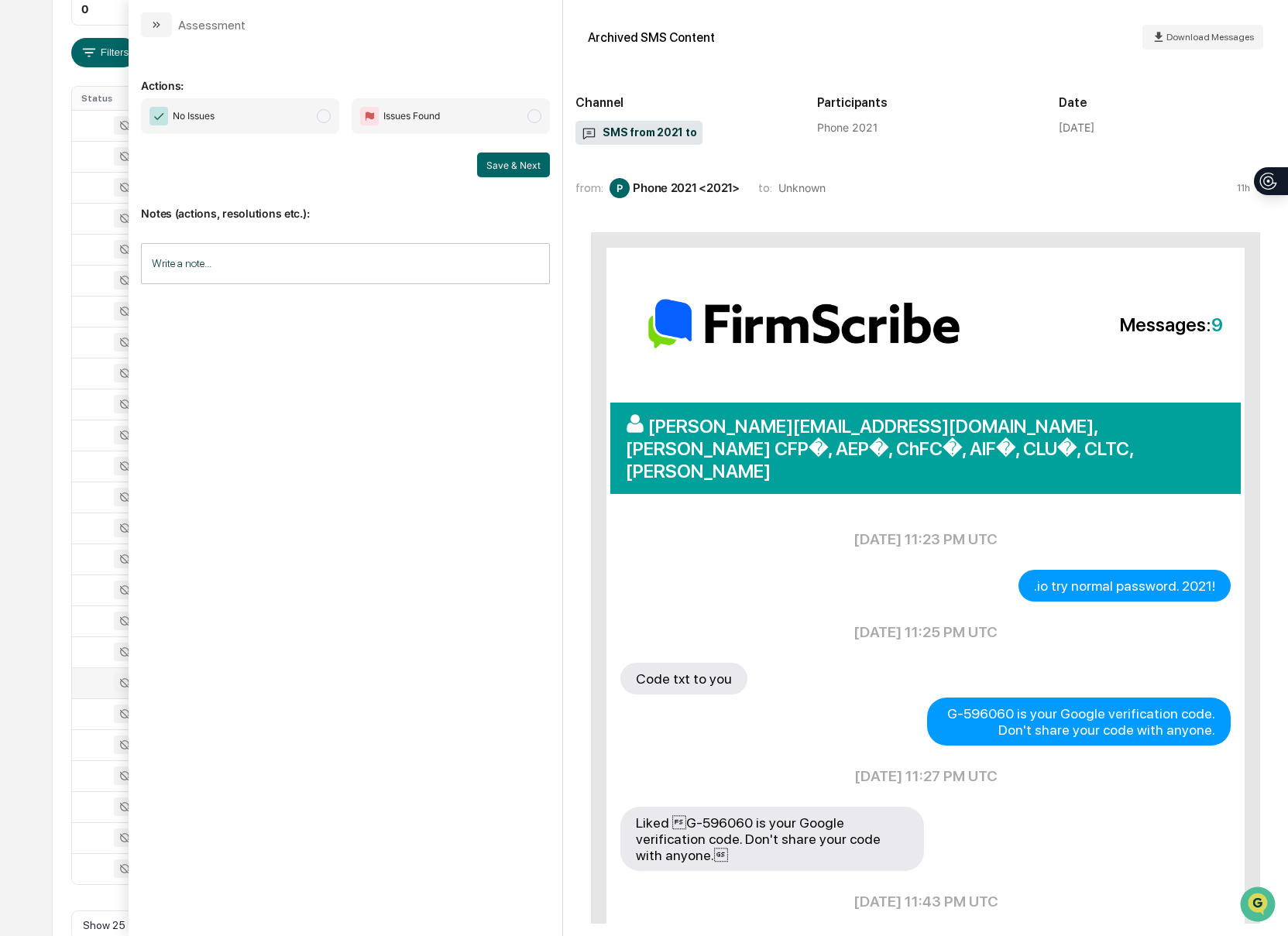
scroll to position [244, 0]
click at [163, 30] on button "modal" at bounding box center [156, 25] width 31 height 25
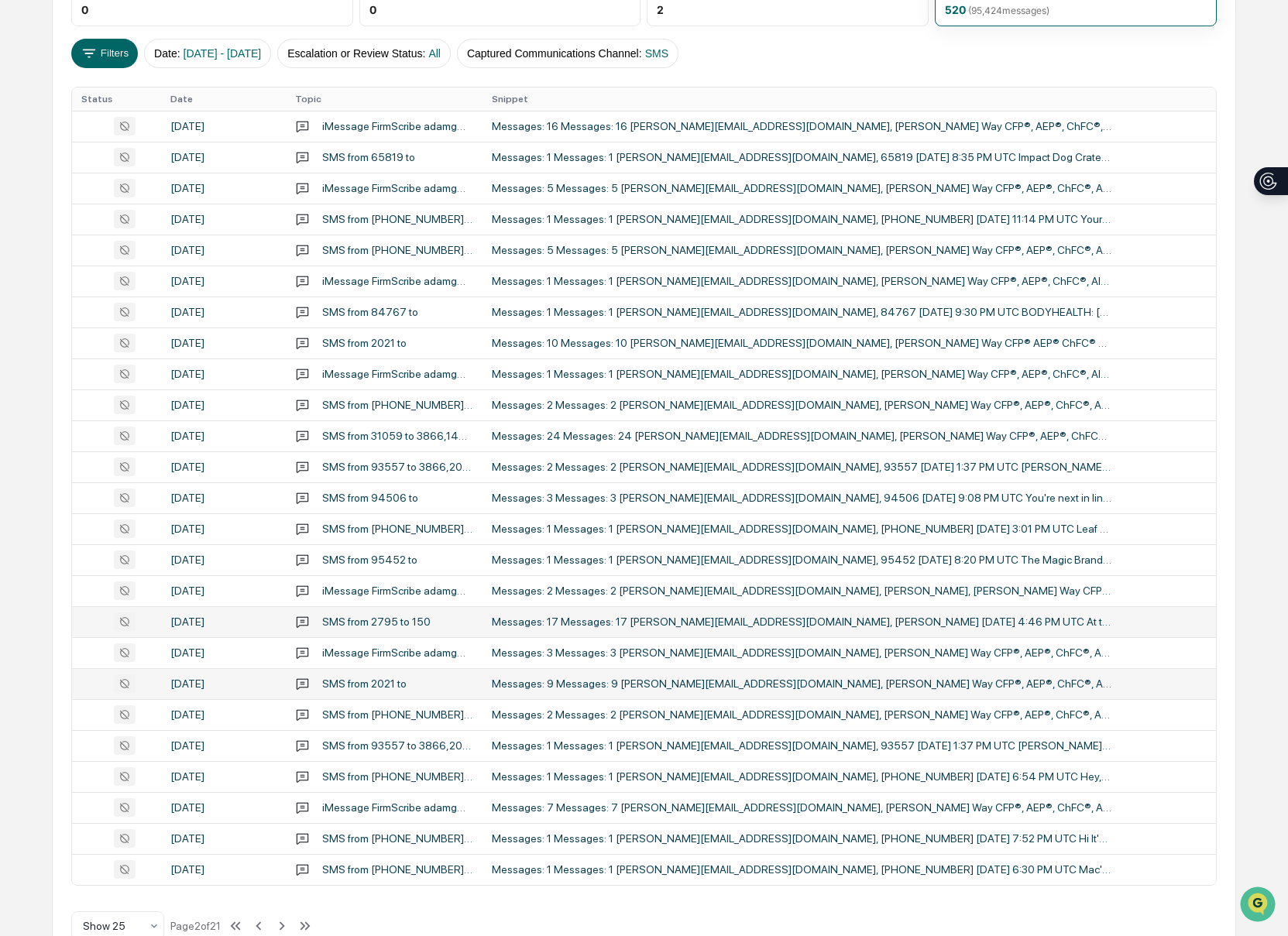
click at [769, 620] on div "Messages: 17 Messages: 17 [PERSON_NAME][EMAIL_ADDRESS][DOMAIN_NAME], [PERSON_NA…" at bounding box center [801, 621] width 619 height 13
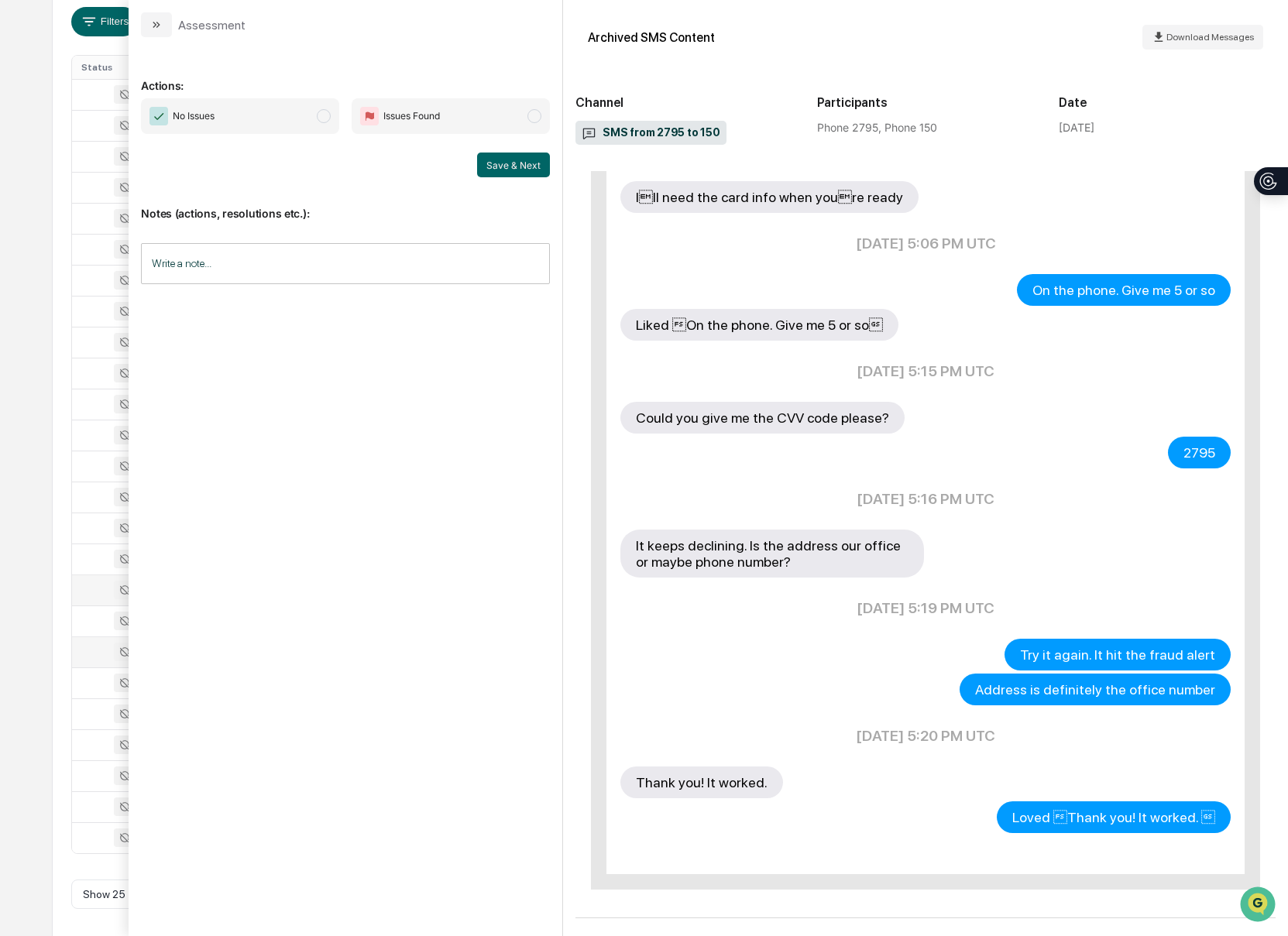
scroll to position [283, 0]
drag, startPoint x: 164, startPoint y: 26, endPoint x: 161, endPoint y: 39, distance: 13.3
click at [163, 25] on button "modal" at bounding box center [156, 25] width 31 height 25
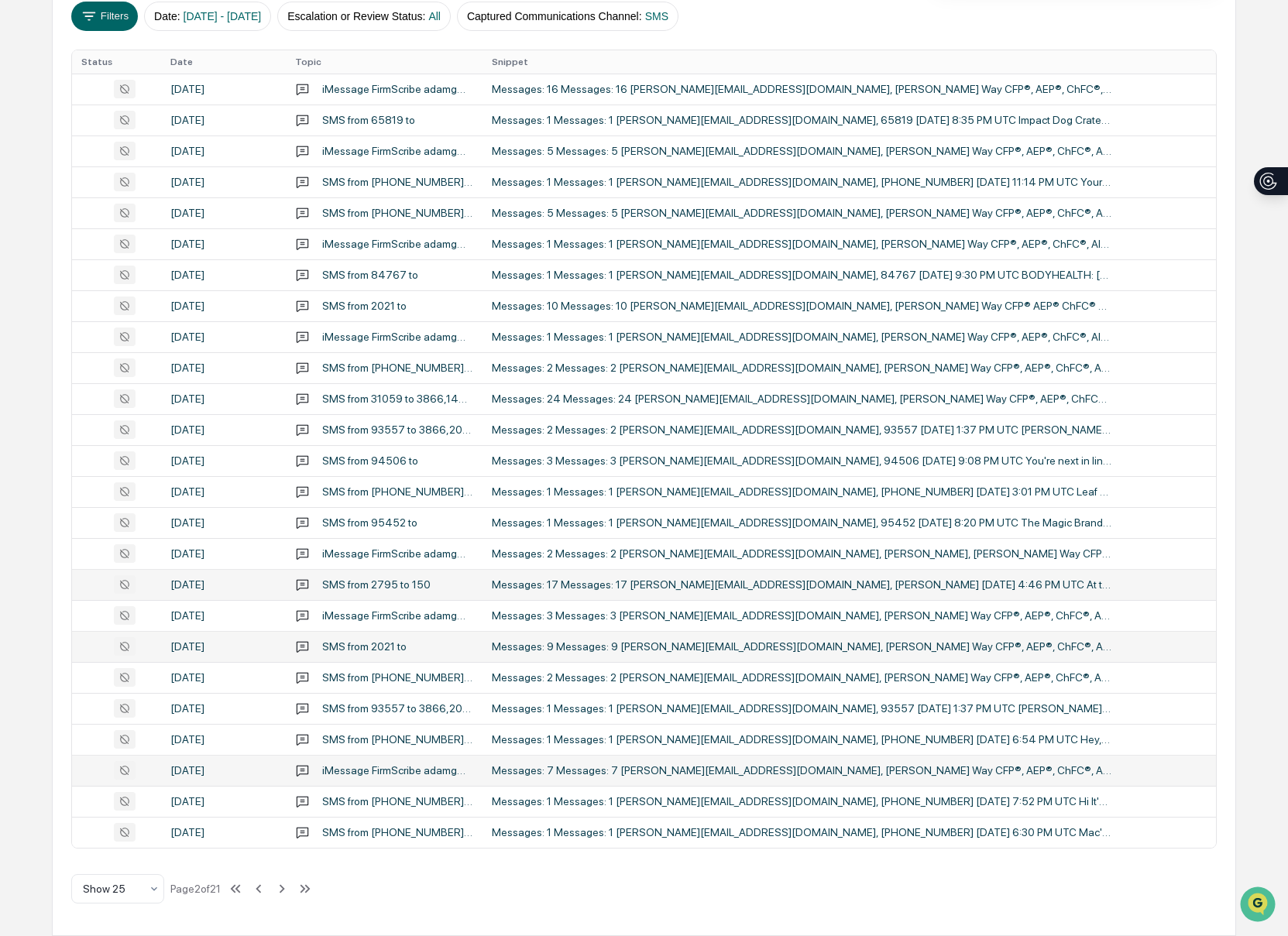
click at [739, 763] on div "Messages: 7 Messages: 7 [PERSON_NAME][EMAIL_ADDRESS][DOMAIN_NAME], [PERSON_NAME…" at bounding box center [801, 770] width 619 height 13
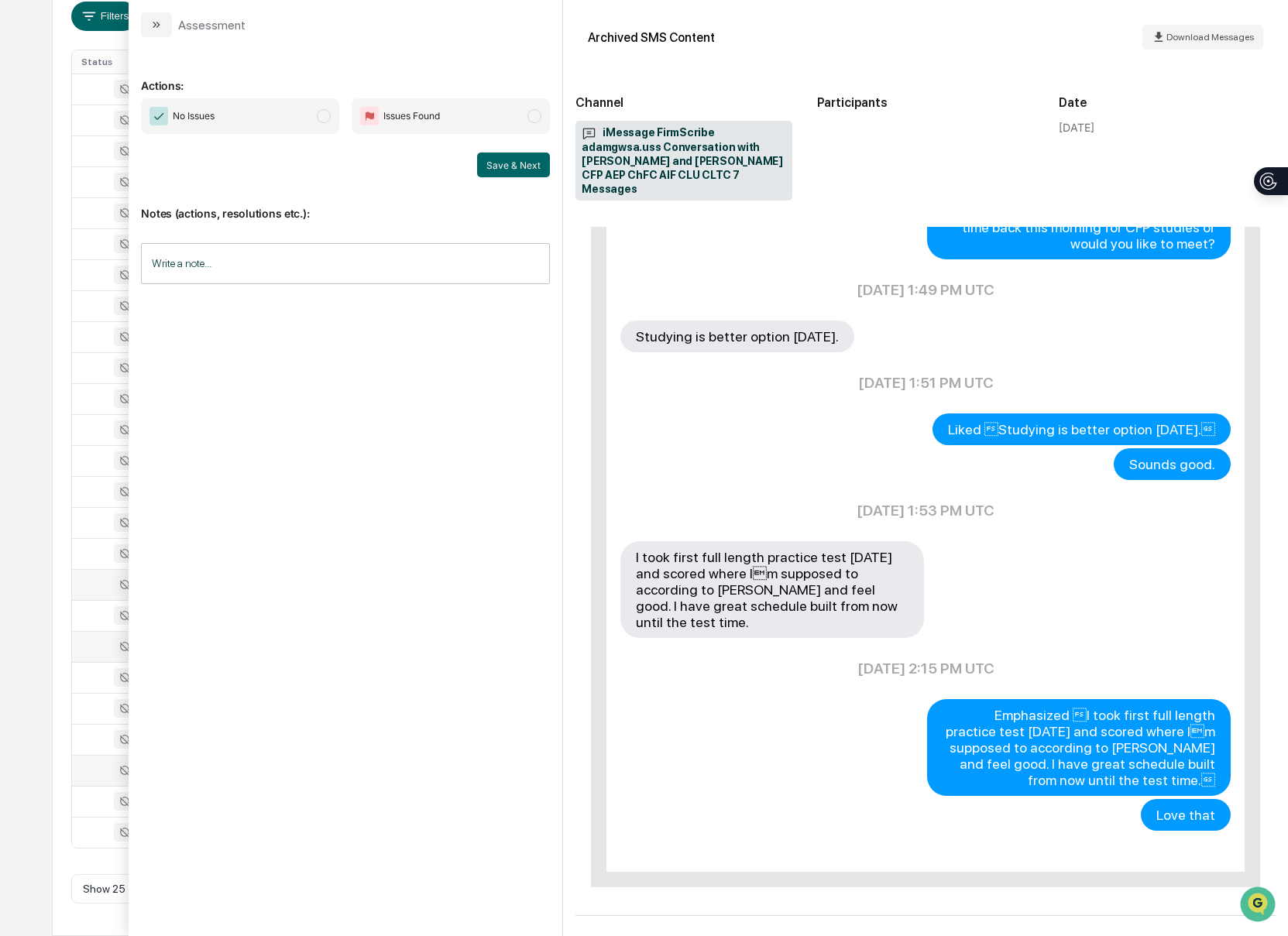
scroll to position [282, 0]
click at [159, 22] on icon "modal" at bounding box center [157, 25] width 13 height 13
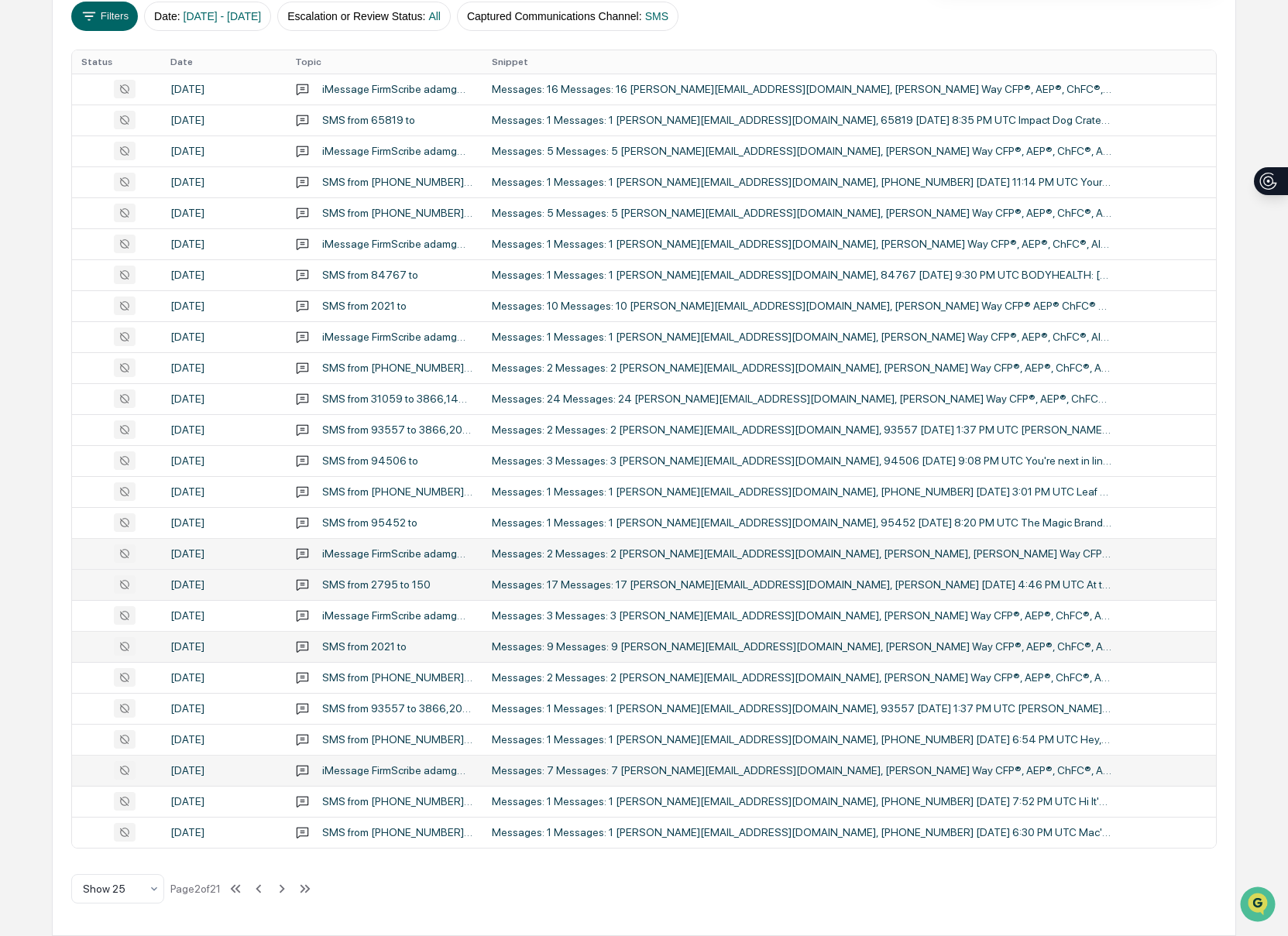
scroll to position [283, 0]
click at [535, 399] on div "Messages: 24 Messages: 24 [PERSON_NAME][EMAIL_ADDRESS][DOMAIN_NAME], [PERSON_NA…" at bounding box center [801, 399] width 619 height 13
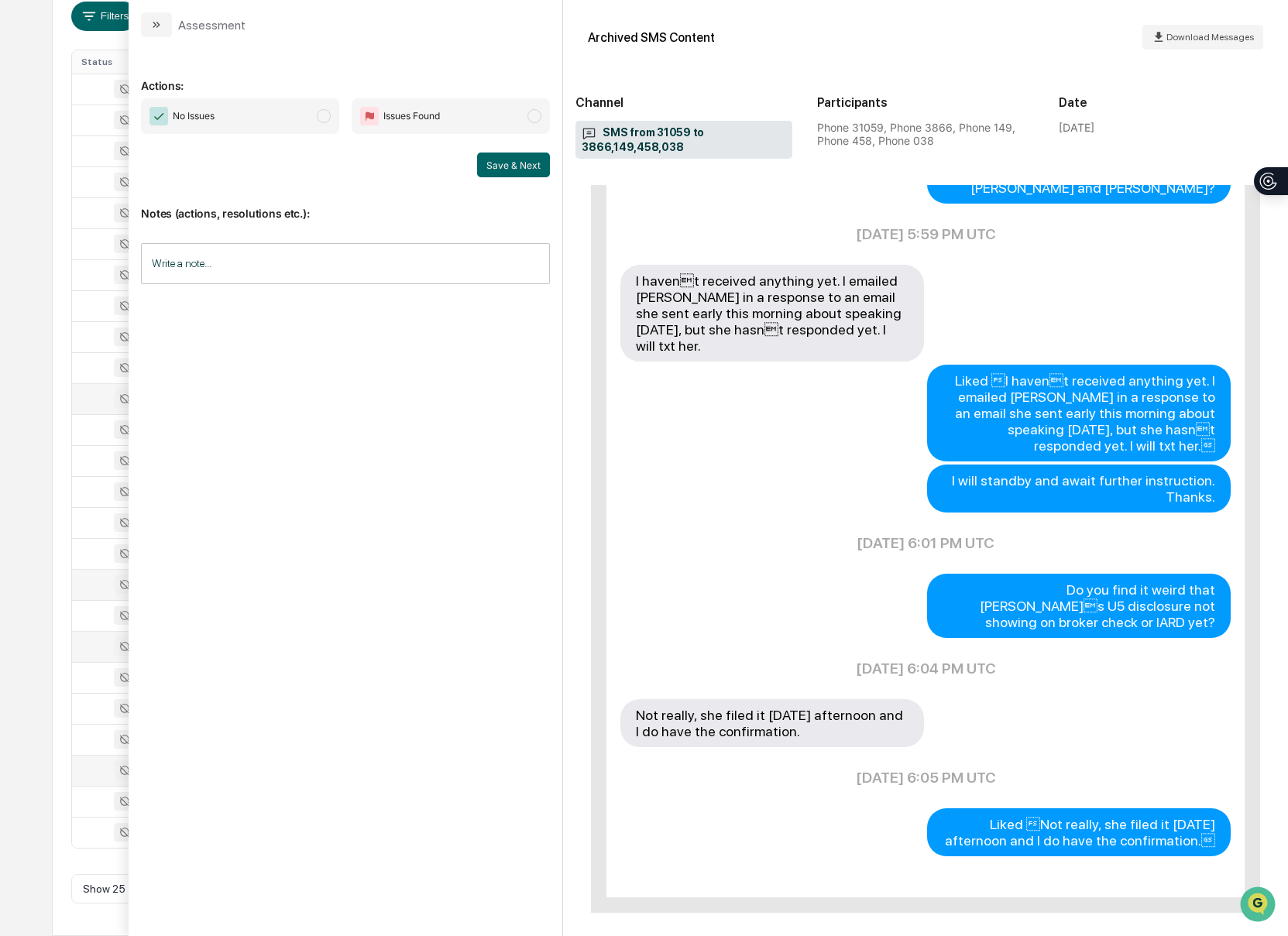
scroll to position [1677, 0]
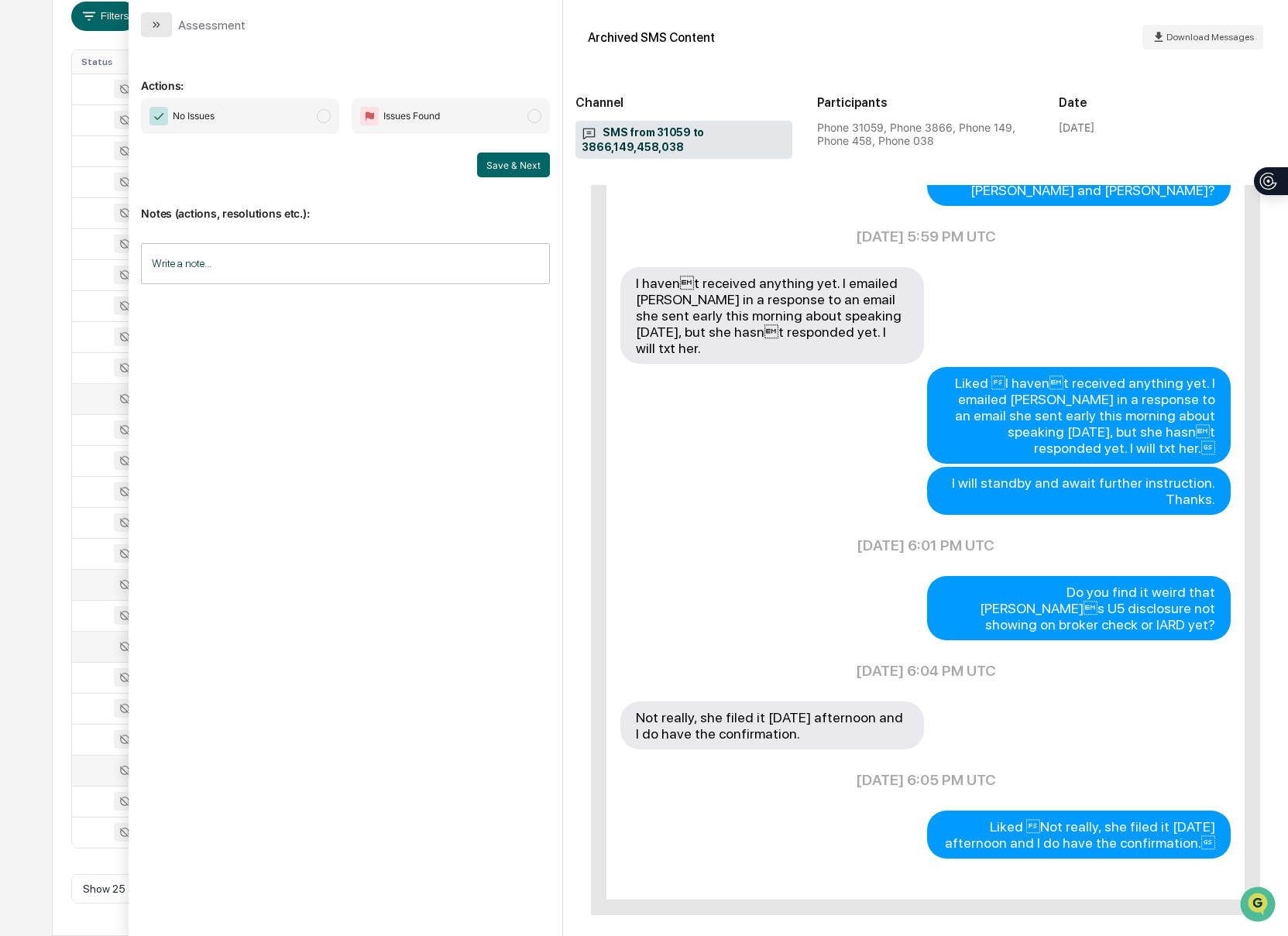
click at [162, 26] on icon "modal" at bounding box center [157, 25] width 13 height 13
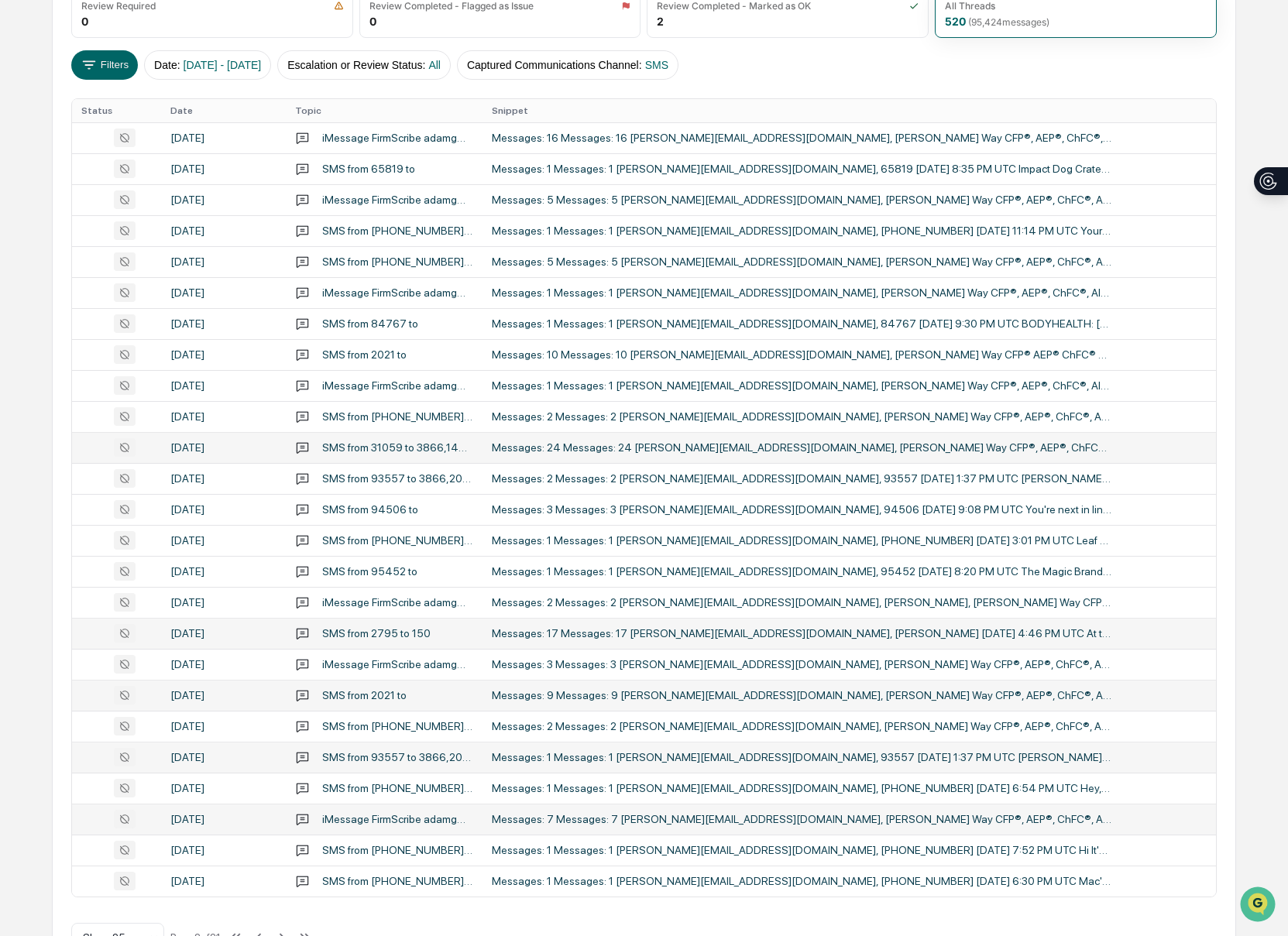
scroll to position [232, 0]
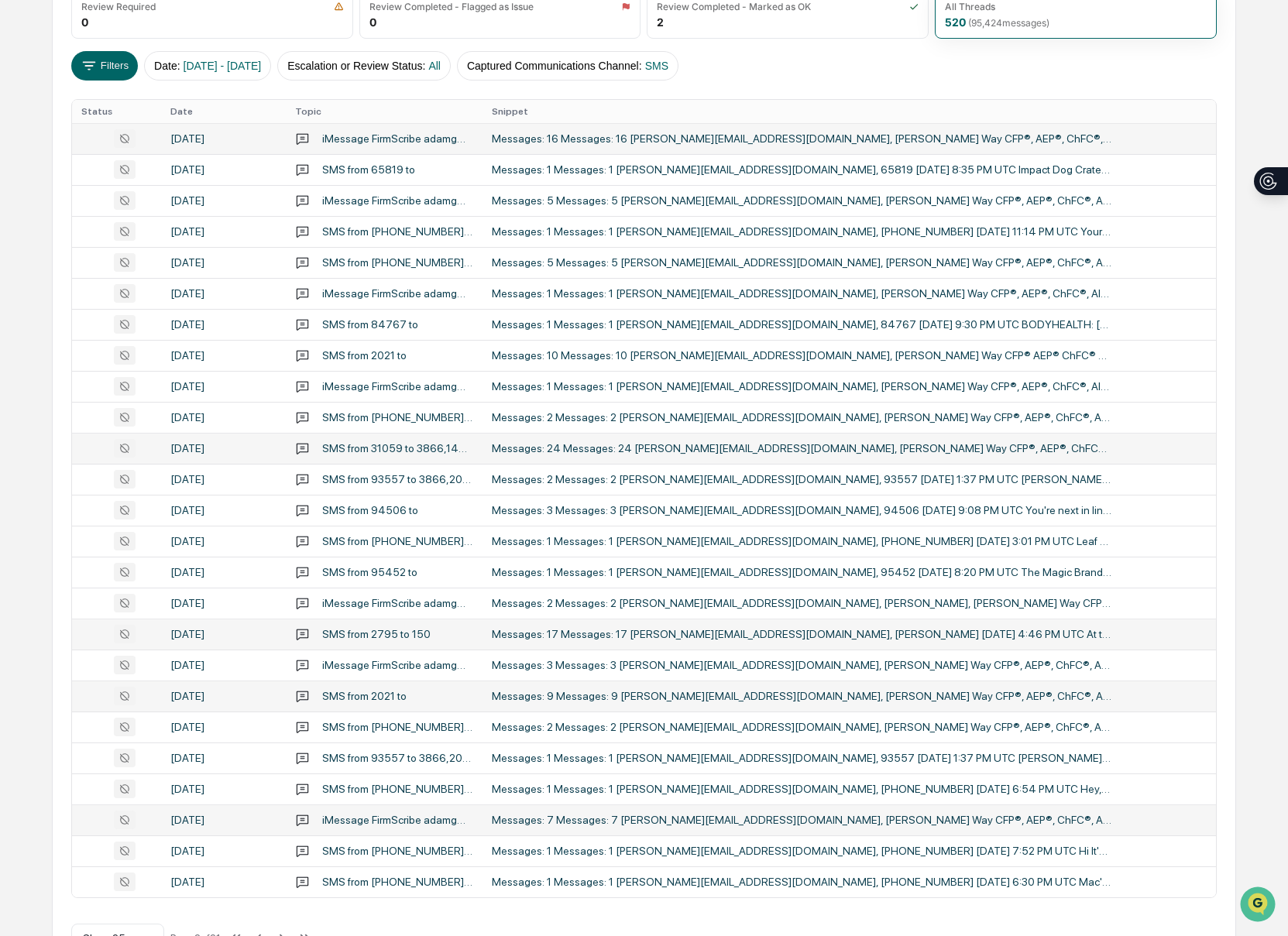
click at [586, 145] on div "Messages: 16 Messages: 16 [PERSON_NAME][EMAIL_ADDRESS][DOMAIN_NAME], [PERSON_NA…" at bounding box center [801, 139] width 619 height 13
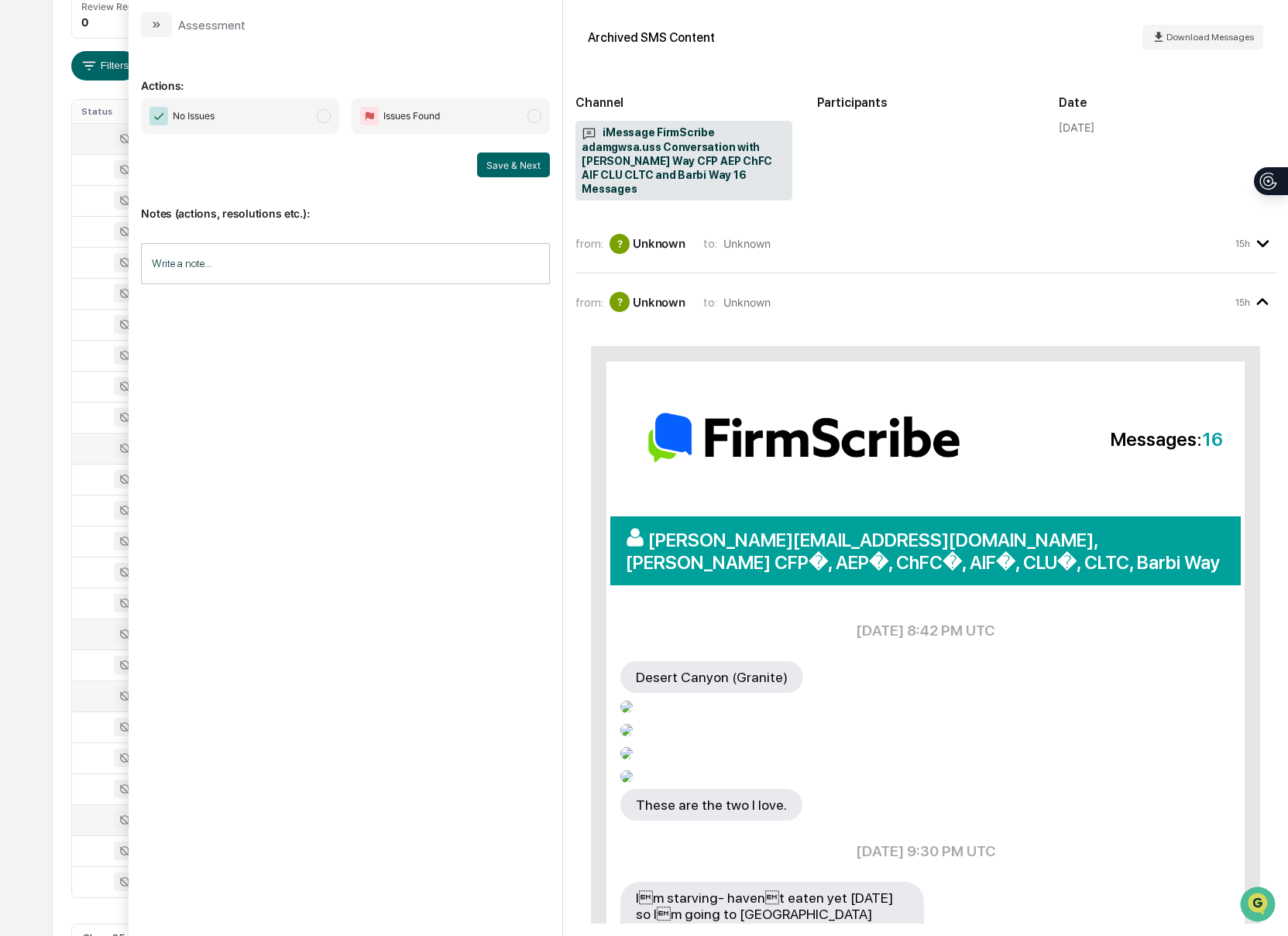
scroll to position [111, 0]
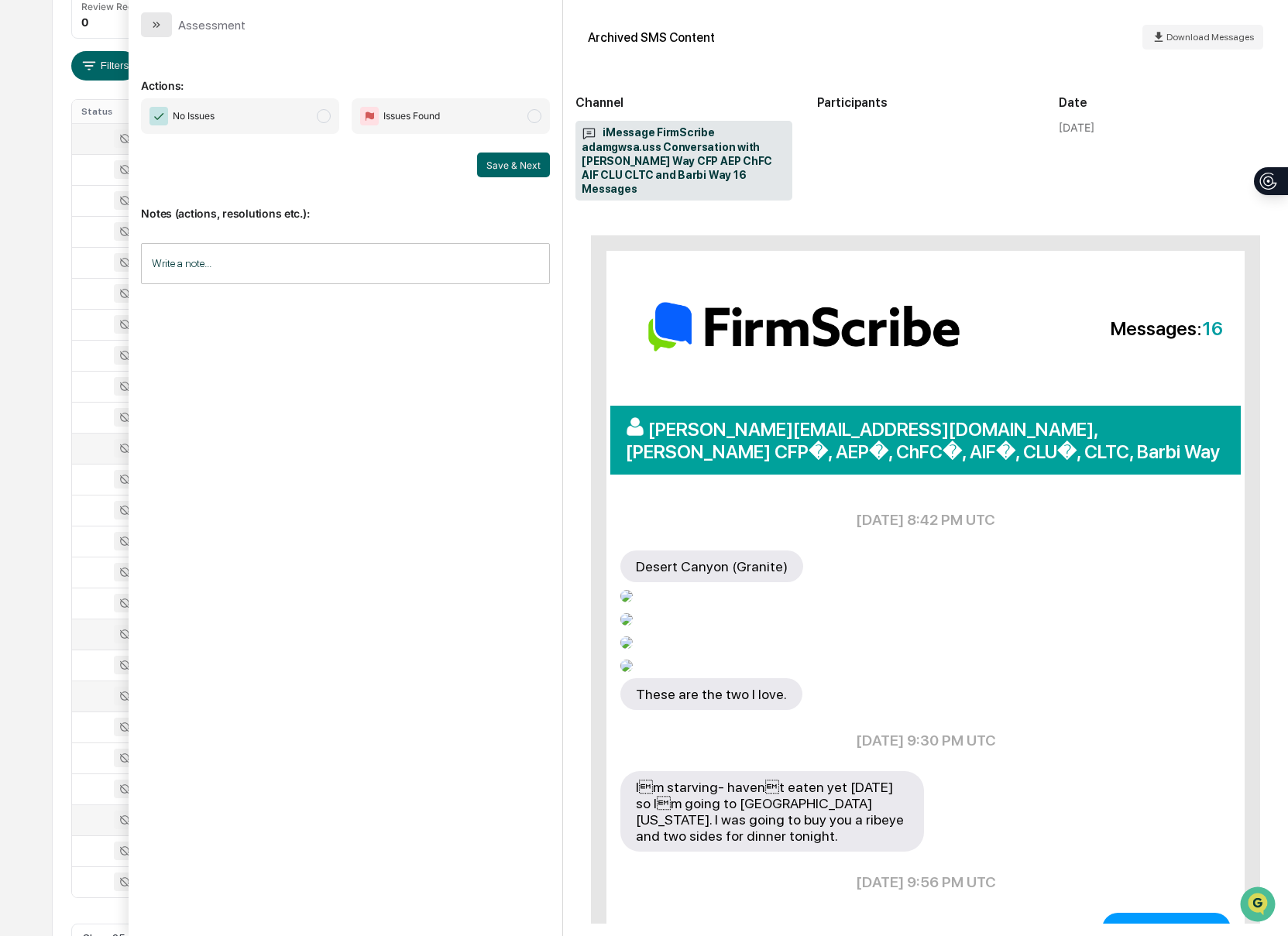
click at [153, 26] on icon "modal" at bounding box center [157, 25] width 13 height 13
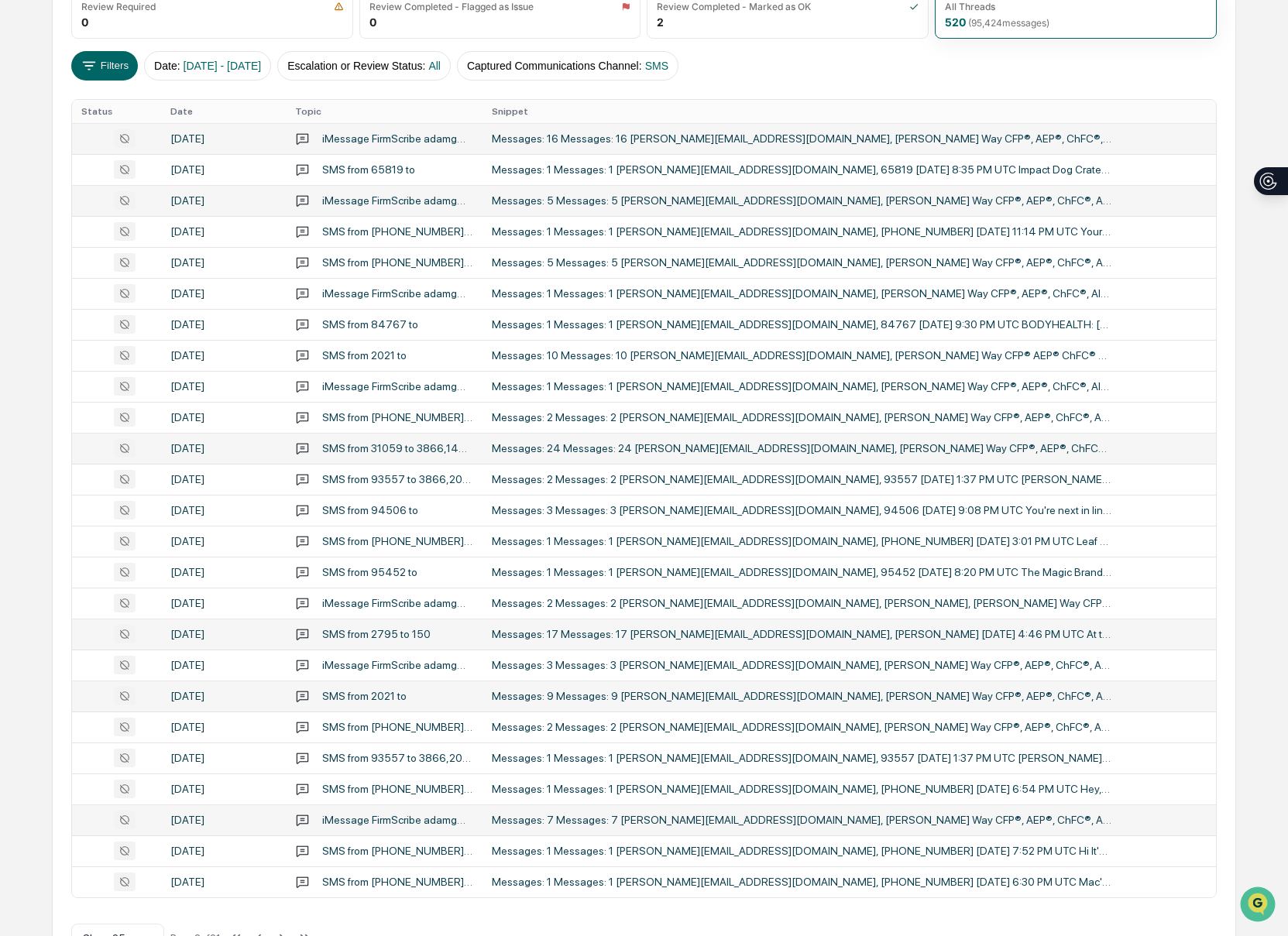
click at [670, 200] on div "Messages: 5 Messages: 5 [PERSON_NAME][EMAIL_ADDRESS][DOMAIN_NAME], [PERSON_NAME…" at bounding box center [801, 200] width 619 height 13
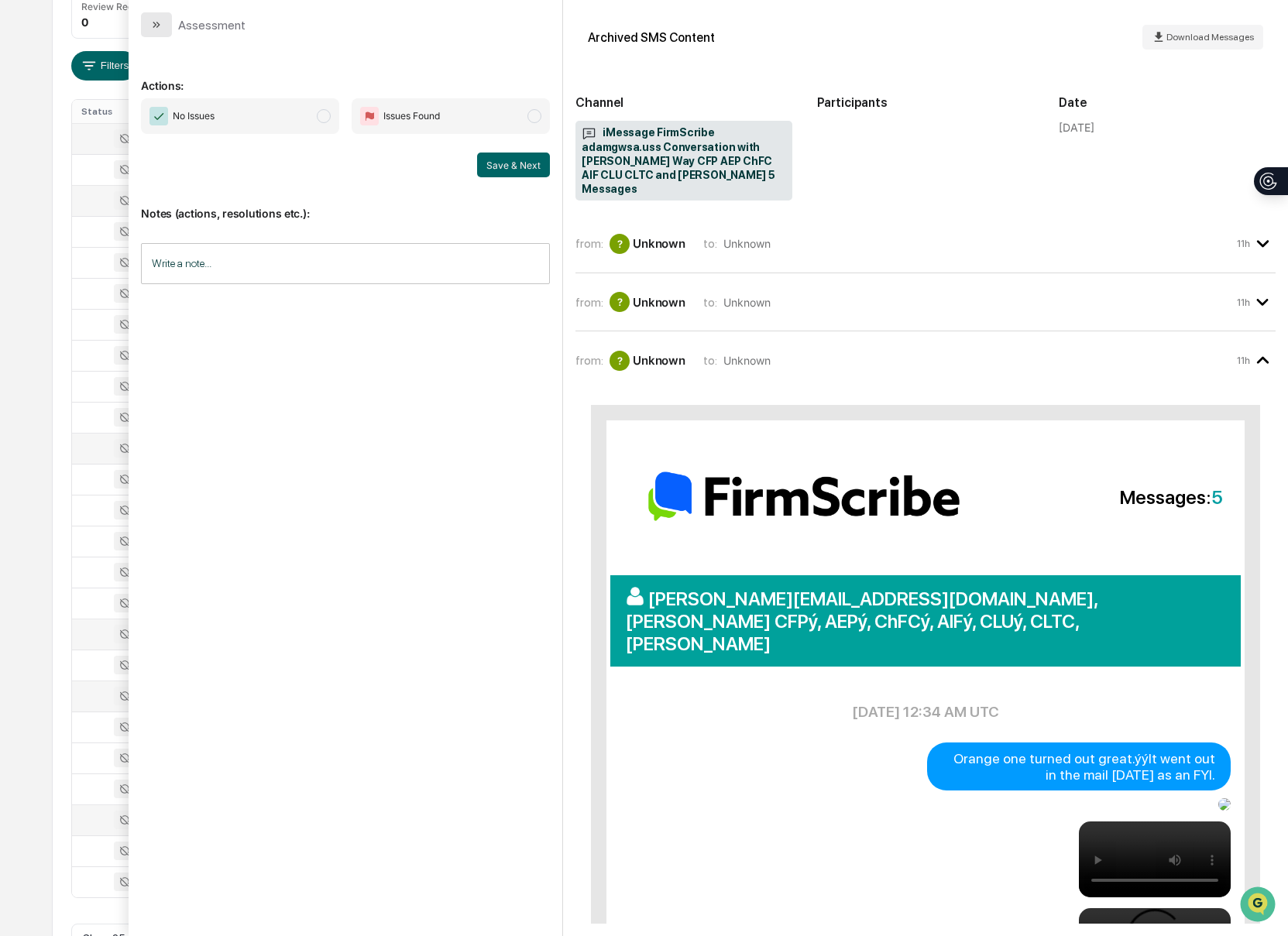
click at [146, 27] on button "modal" at bounding box center [156, 25] width 31 height 25
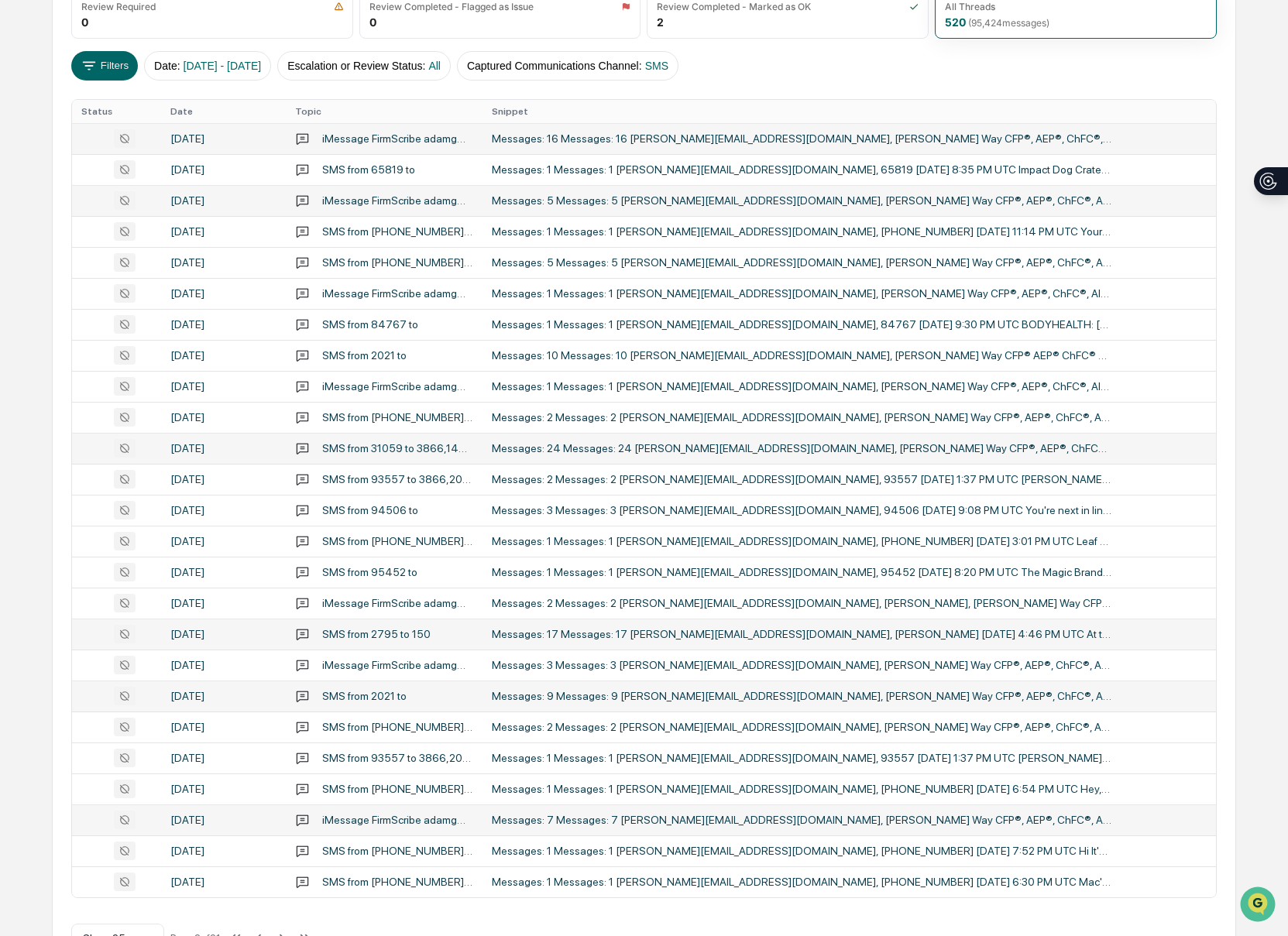
click at [612, 450] on div "Messages: 24 Messages: 24 [PERSON_NAME][EMAIL_ADDRESS][DOMAIN_NAME], [PERSON_NA…" at bounding box center [801, 448] width 619 height 13
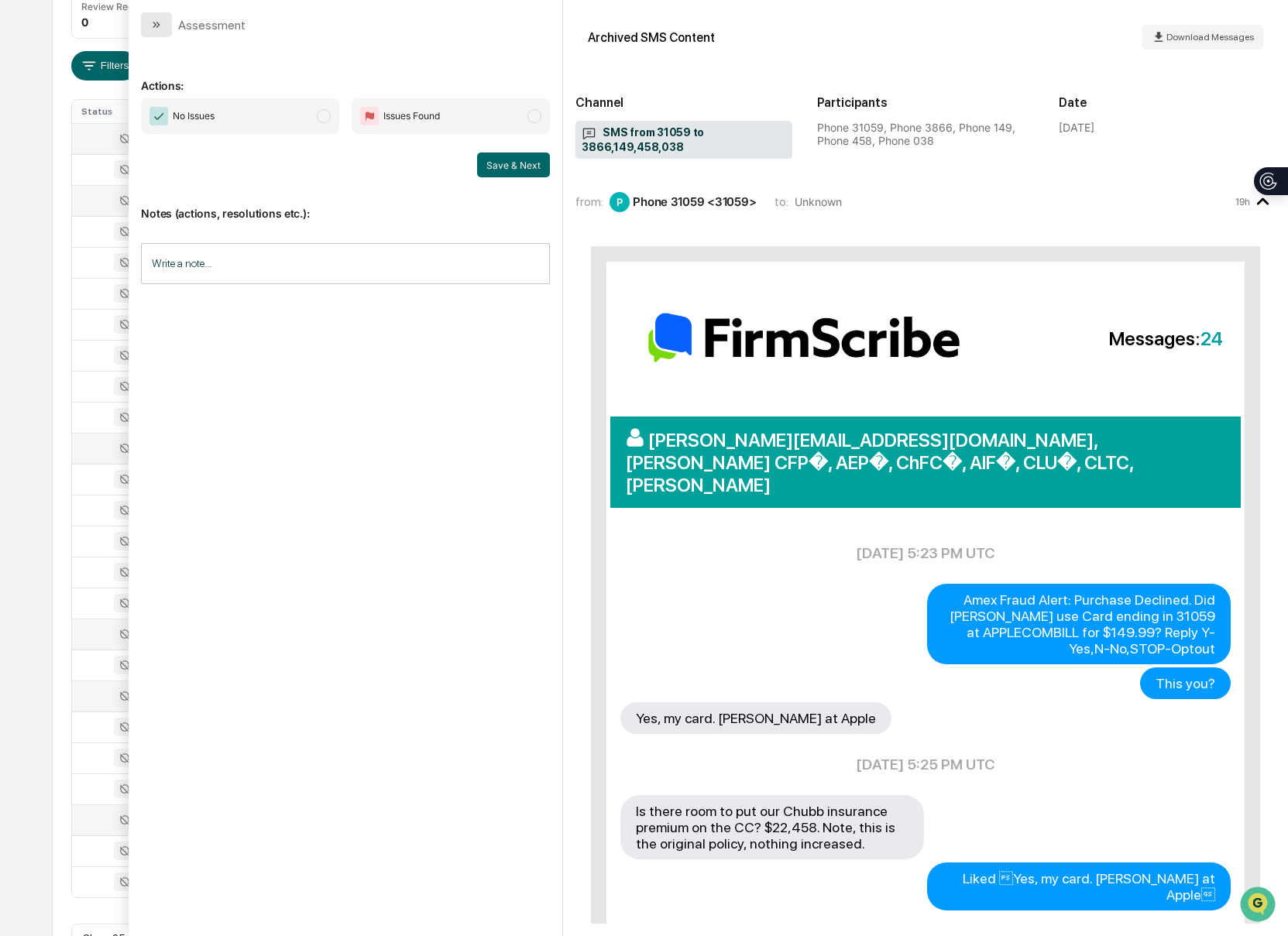
click at [160, 28] on icon "modal" at bounding box center [157, 25] width 13 height 13
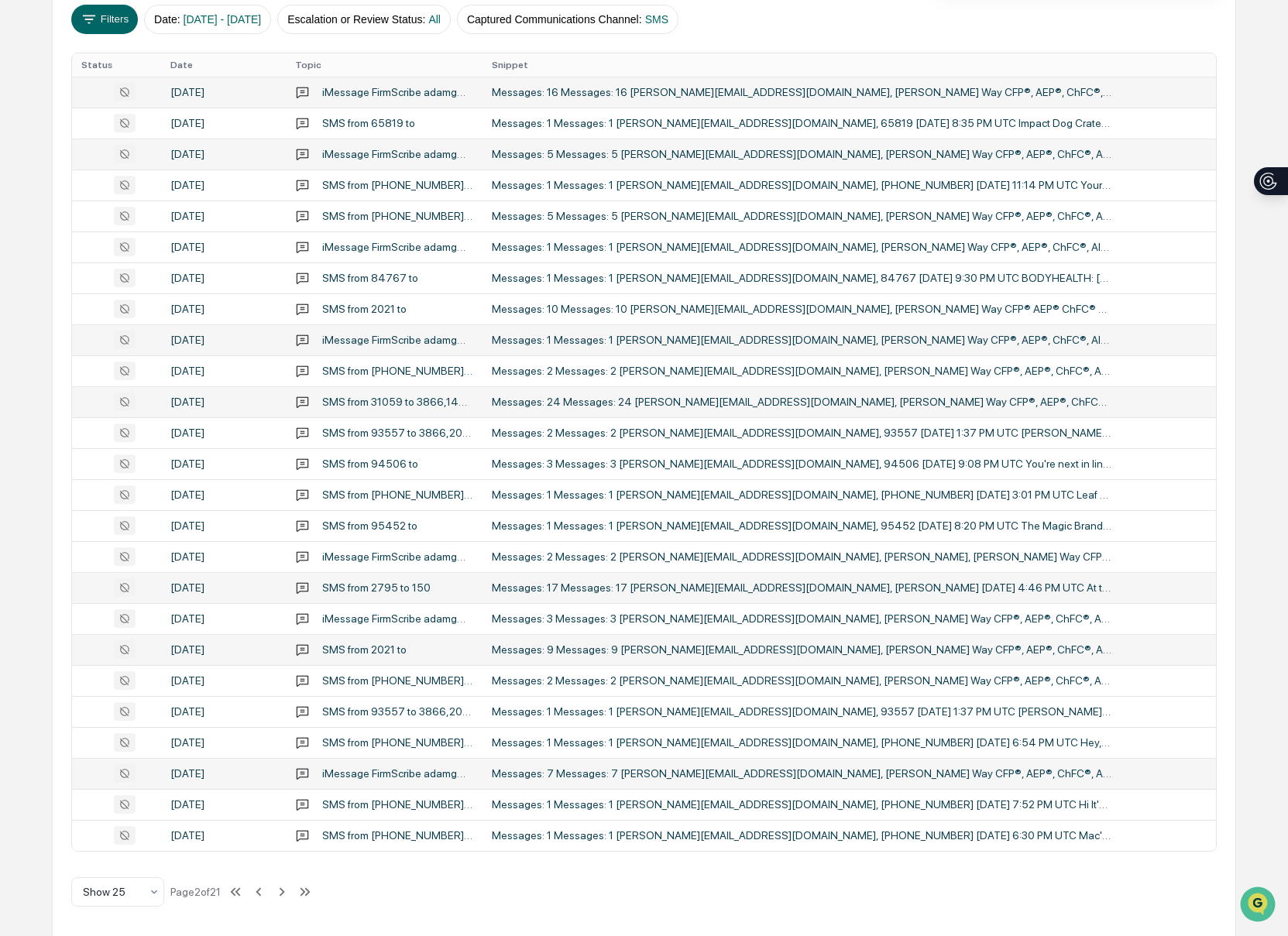
scroll to position [283, 0]
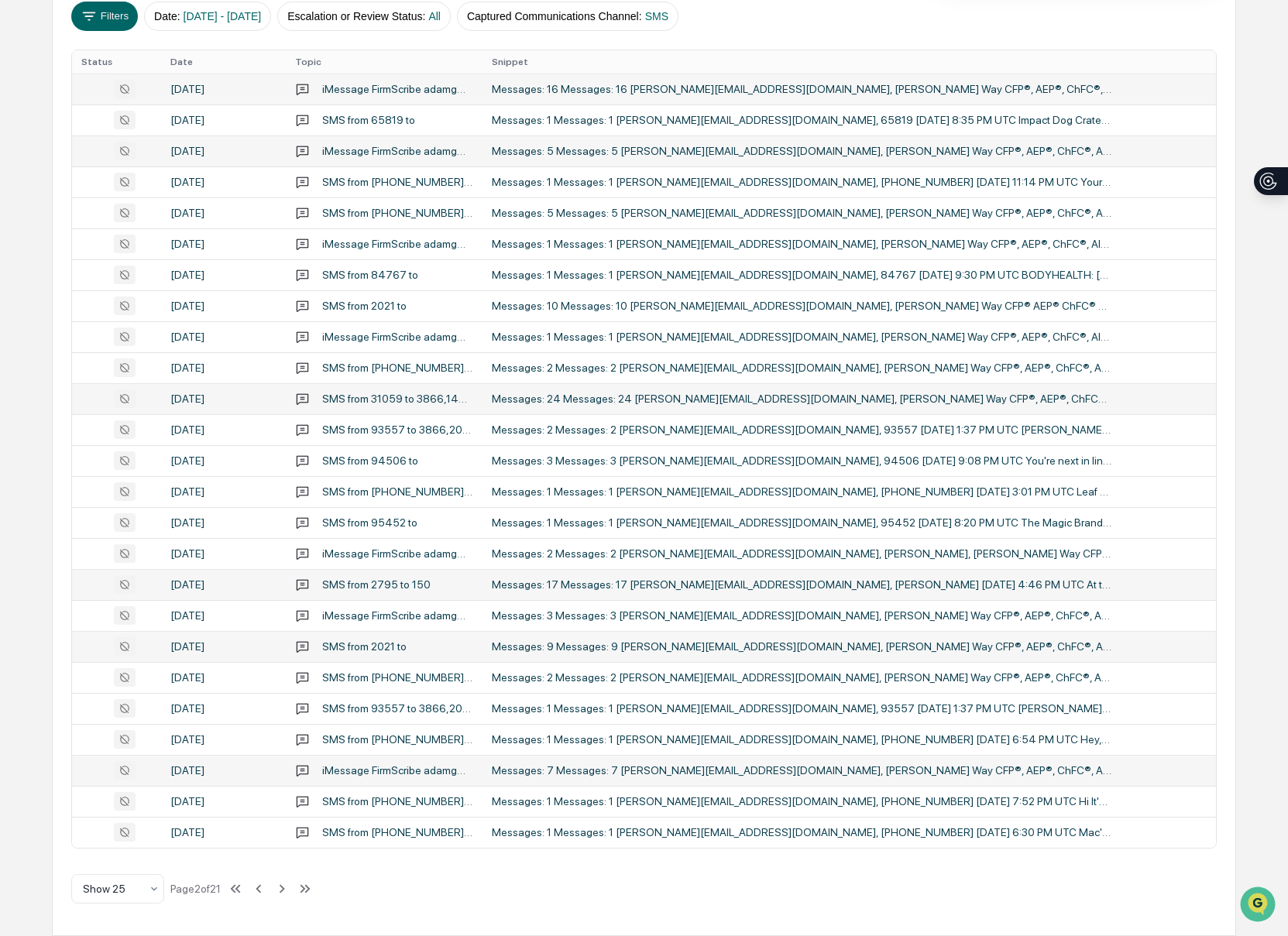
click at [816, 578] on div "Messages: 17 Messages: 17 [PERSON_NAME][EMAIL_ADDRESS][DOMAIN_NAME], [PERSON_NA…" at bounding box center [801, 585] width 619 height 13
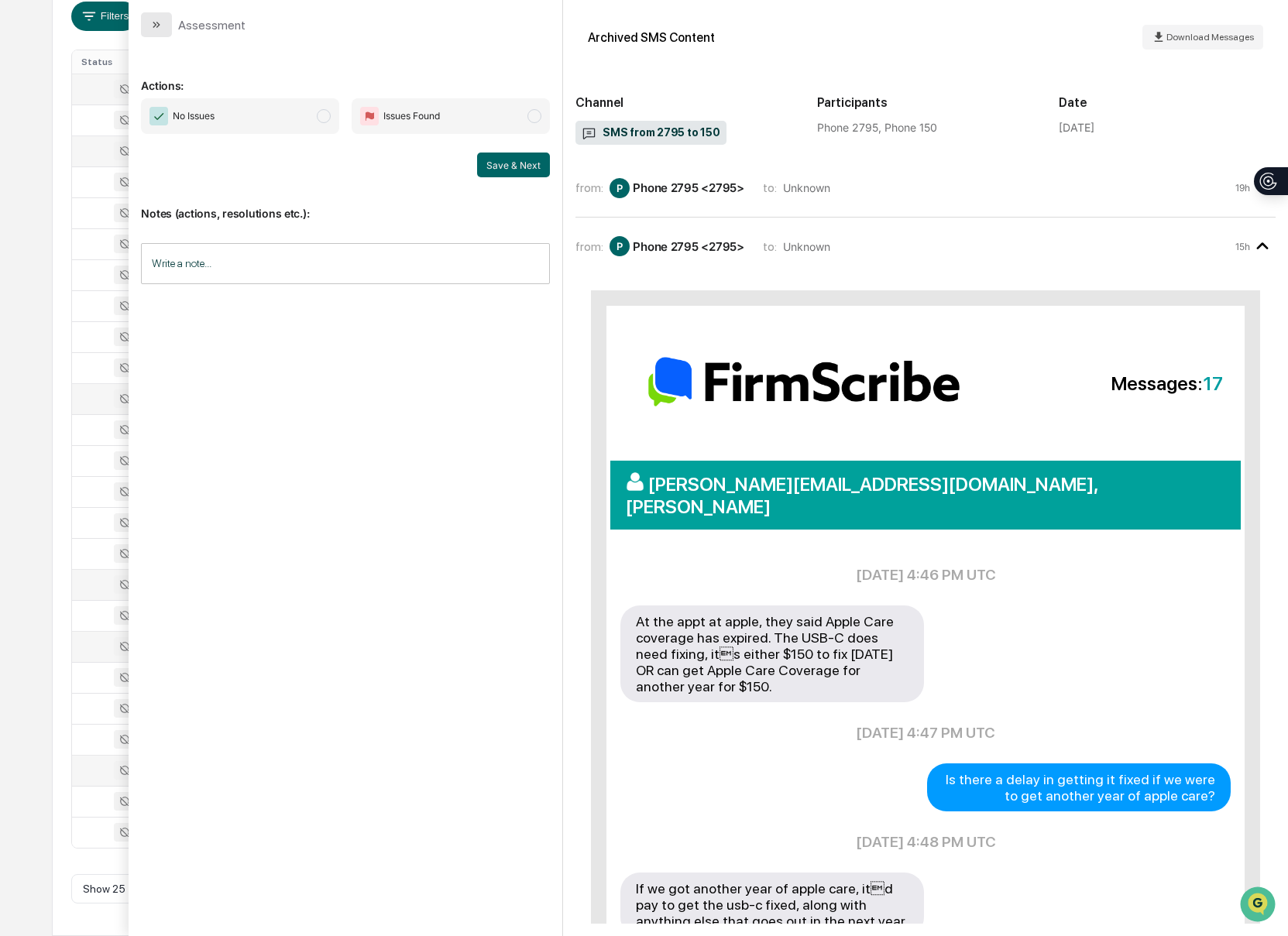
click at [145, 20] on button "modal" at bounding box center [156, 25] width 31 height 25
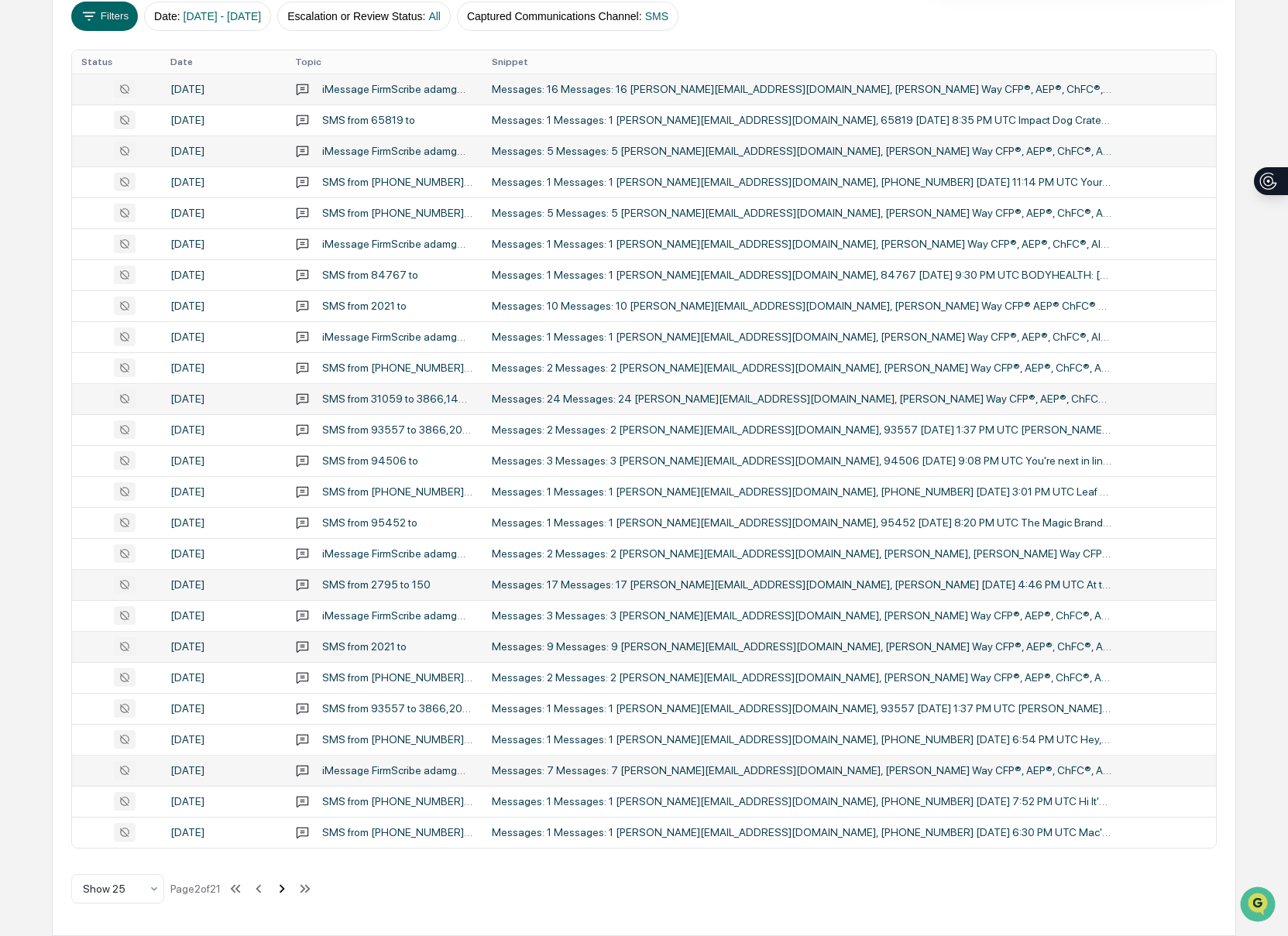
click at [288, 886] on icon at bounding box center [281, 888] width 17 height 17
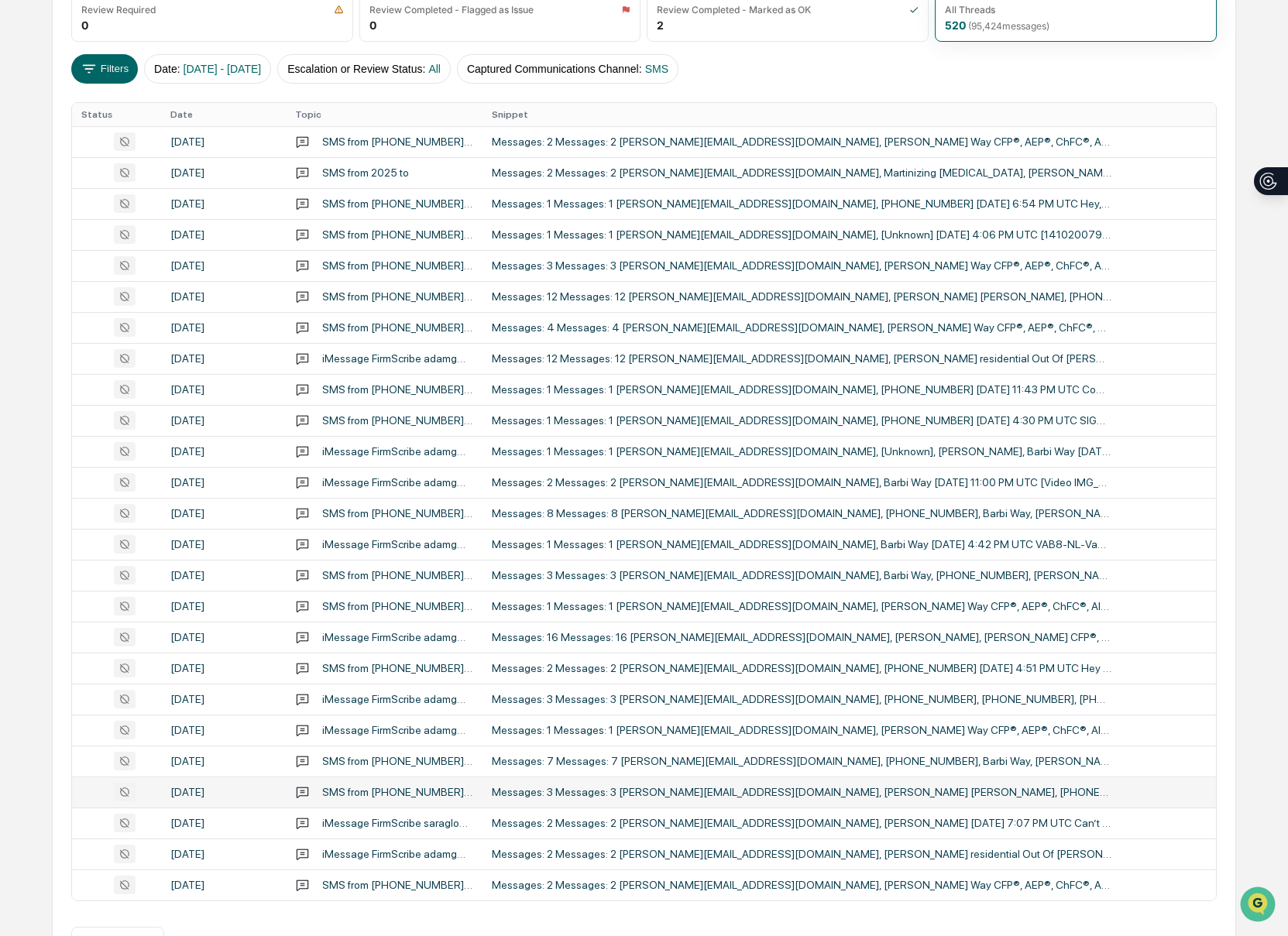
scroll to position [228, 0]
click at [594, 145] on div "Messages: 2 Messages: 2 [PERSON_NAME][EMAIL_ADDRESS][DOMAIN_NAME], [PERSON_NAME…" at bounding box center [801, 143] width 619 height 13
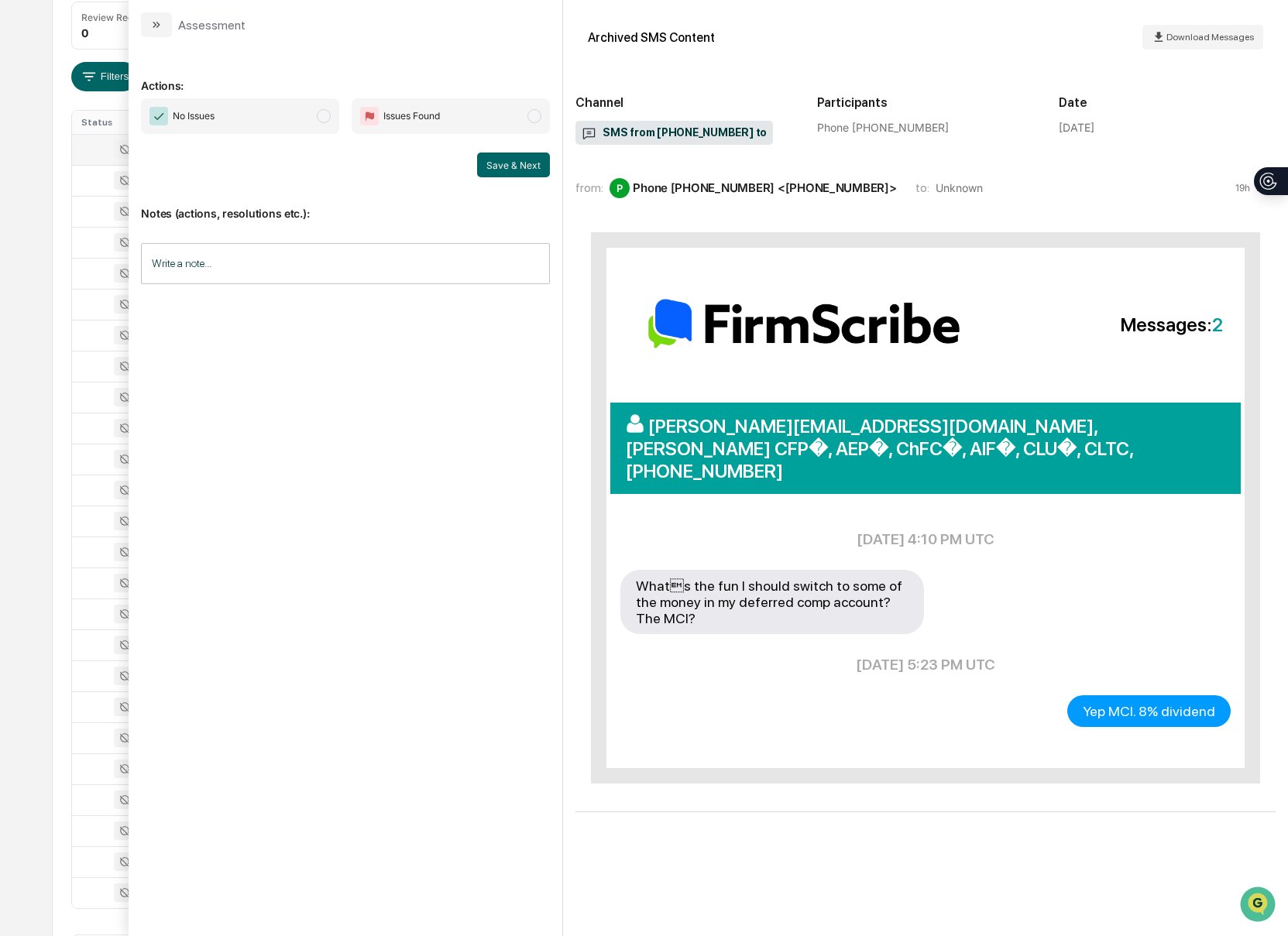
scroll to position [220, 0]
click at [153, 29] on icon "modal" at bounding box center [157, 25] width 13 height 13
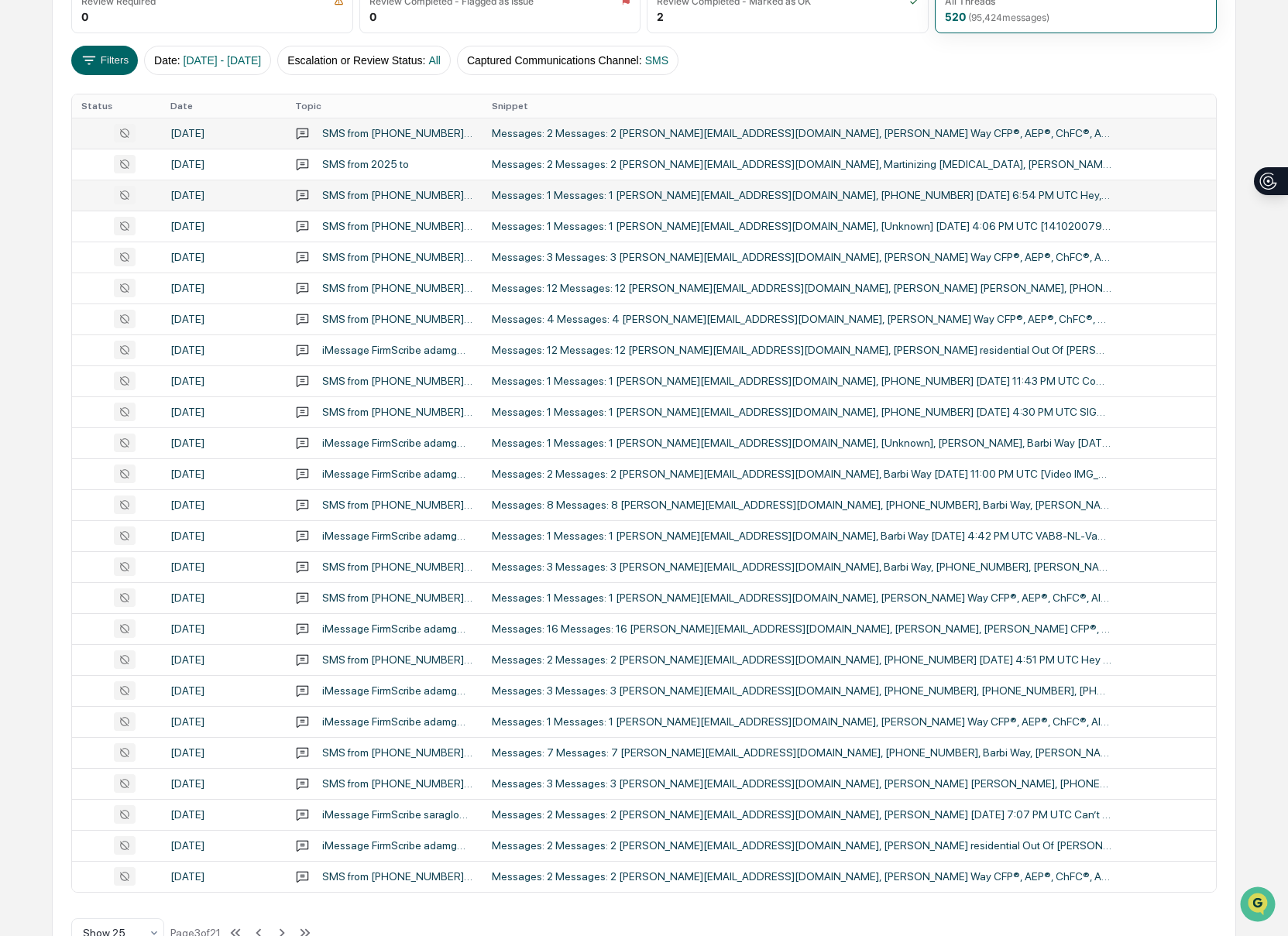
scroll to position [241, 0]
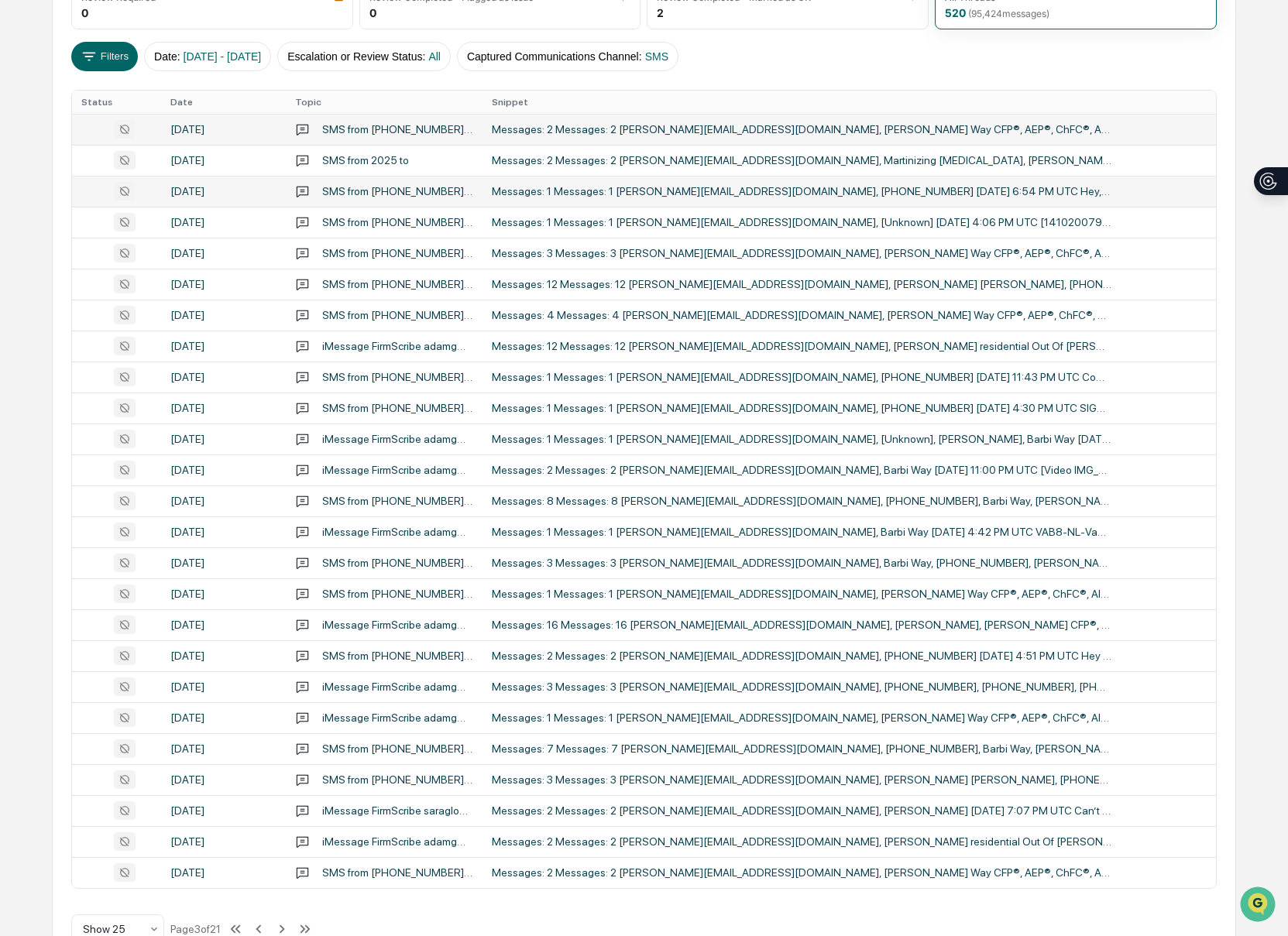
click at [747, 196] on div "Messages: 1 Messages: 1 [PERSON_NAME][EMAIL_ADDRESS][DOMAIN_NAME], [PHONE_NUMBE…" at bounding box center [801, 192] width 619 height 13
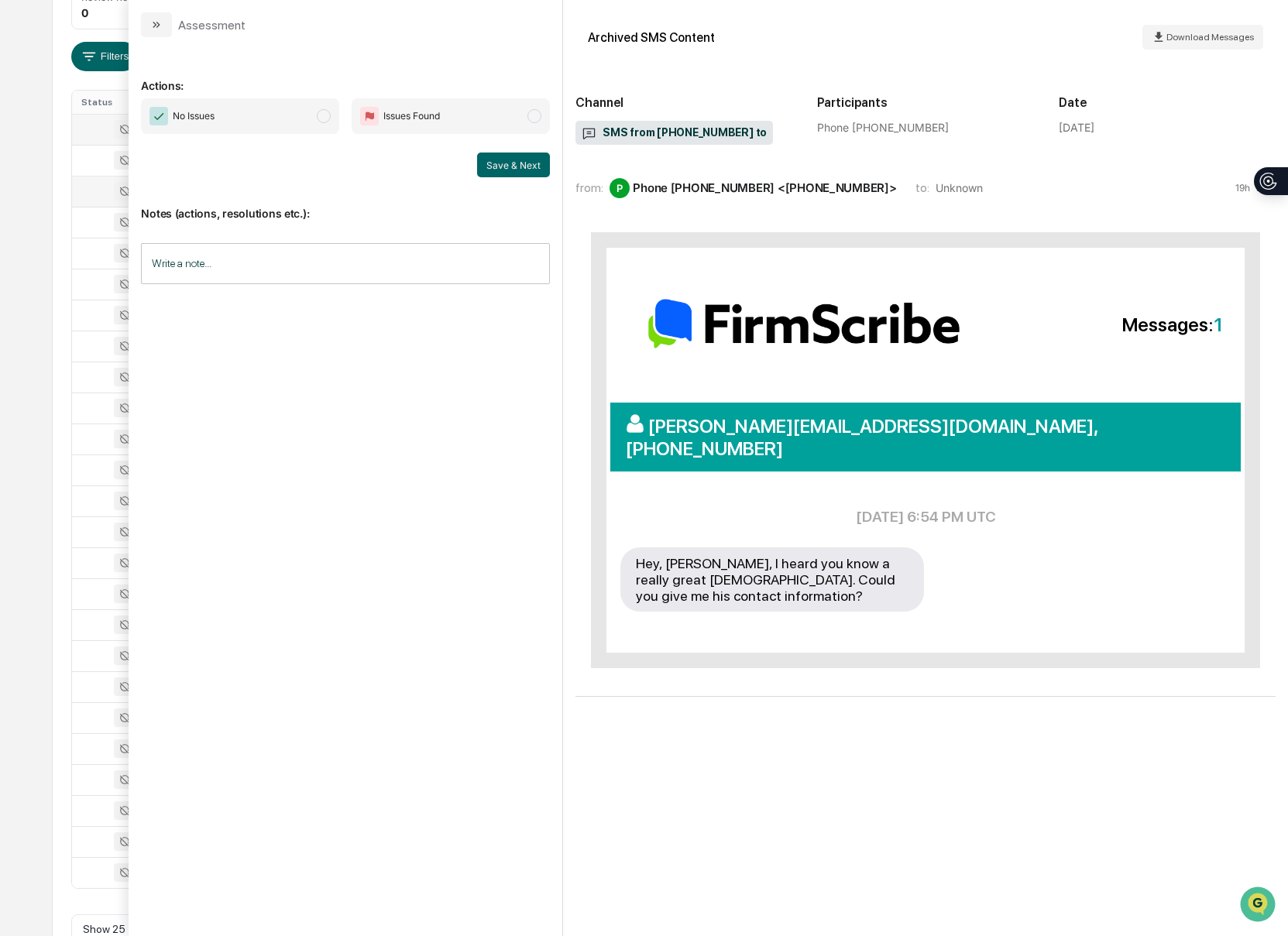
scroll to position [240, 0]
click at [159, 23] on icon "modal" at bounding box center [158, 25] width 4 height 6
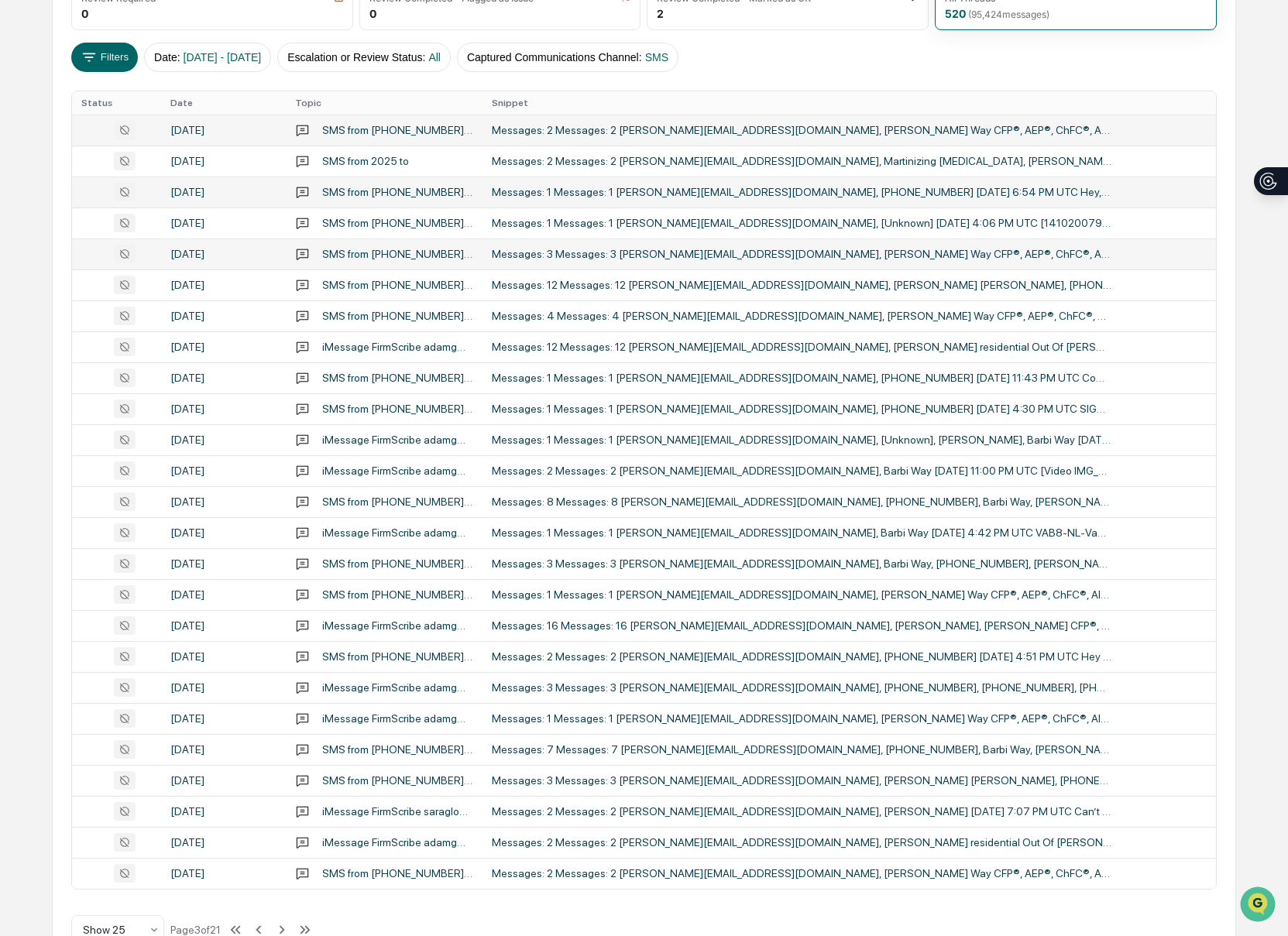
click at [813, 257] on div "Messages: 3 Messages: 3 [PERSON_NAME][EMAIL_ADDRESS][DOMAIN_NAME], [PERSON_NAME…" at bounding box center [801, 254] width 619 height 13
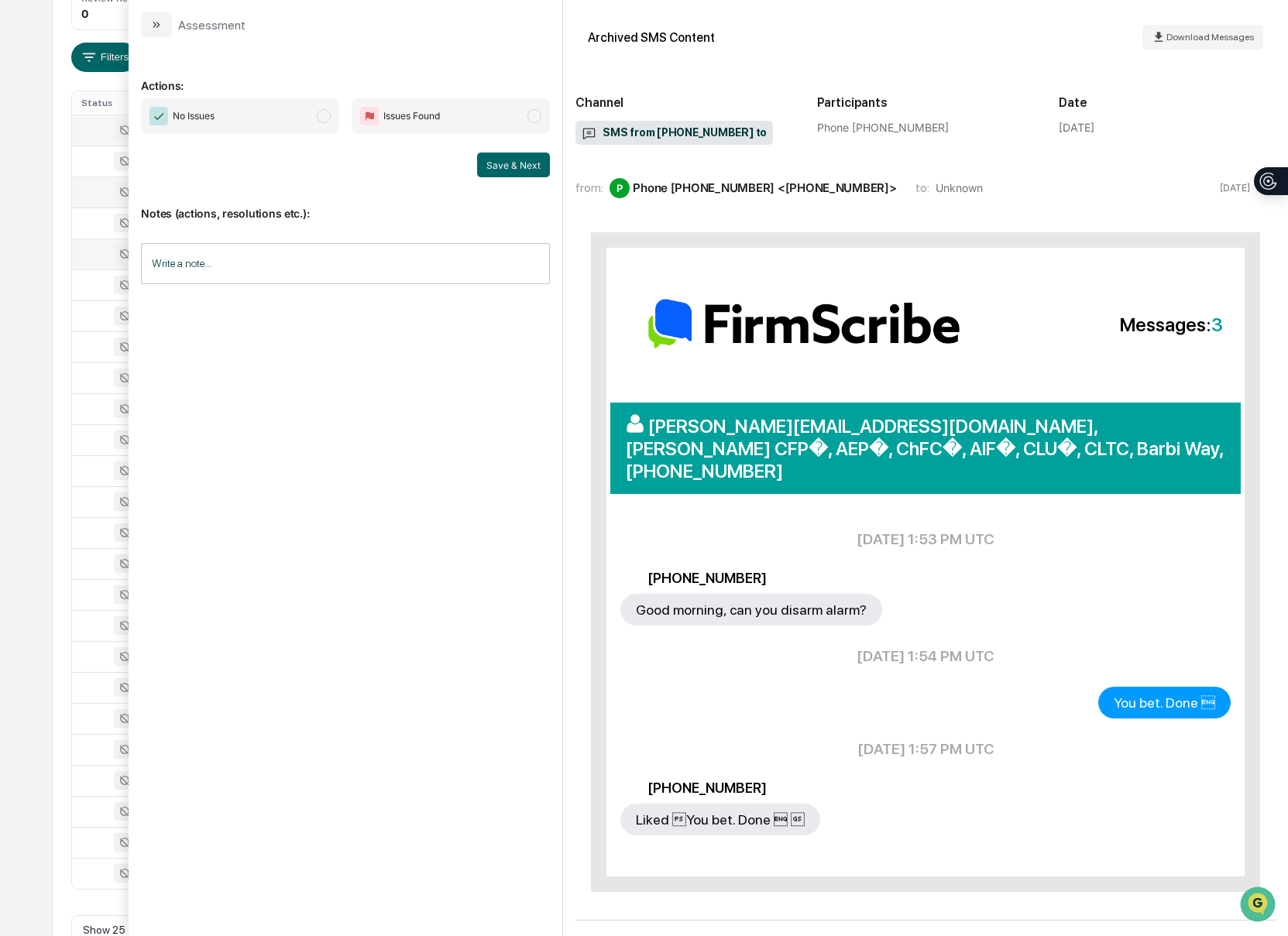
click at [168, 34] on button "modal" at bounding box center [156, 25] width 31 height 25
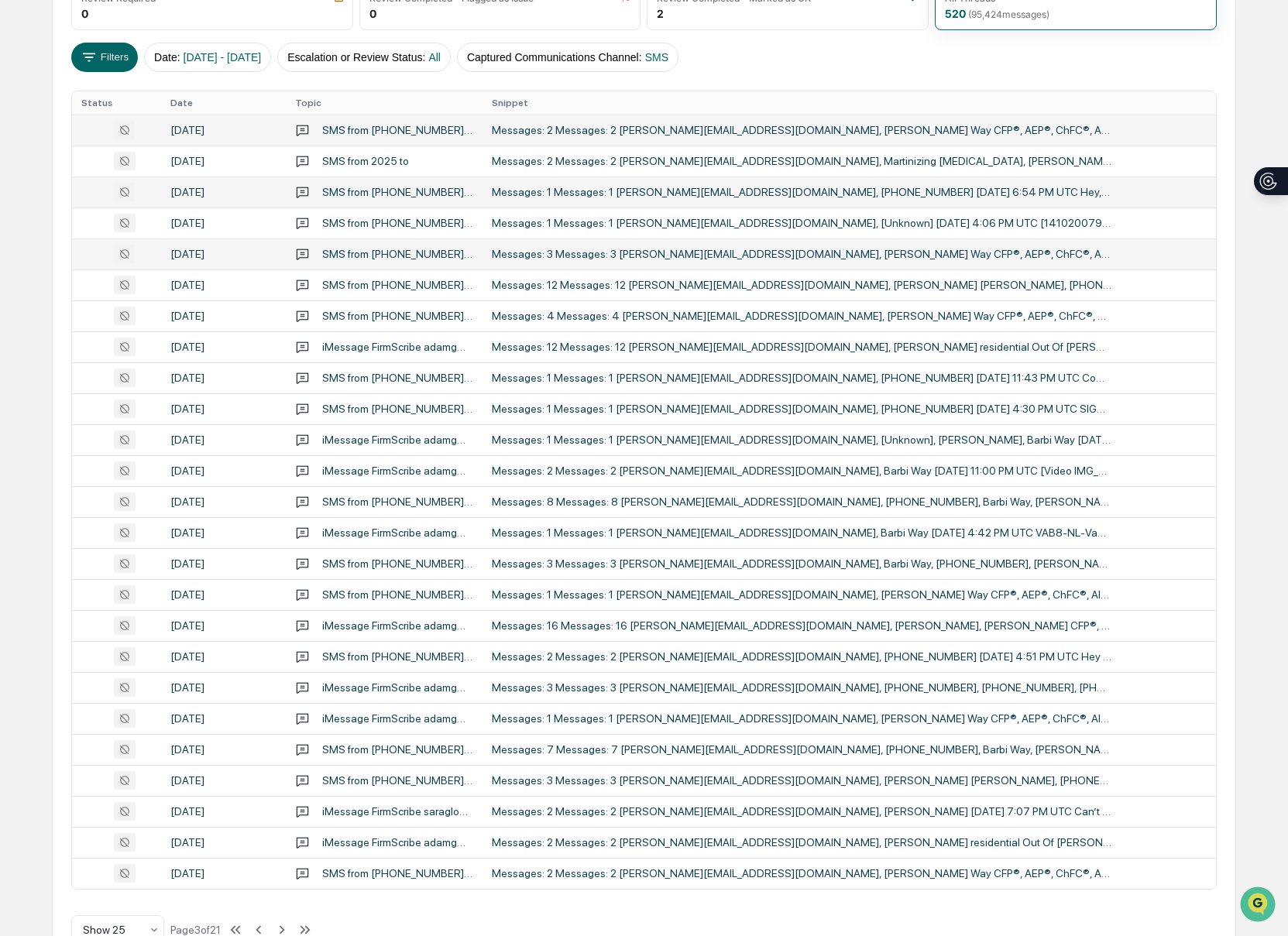
click at [853, 257] on div "Messages: 3 Messages: 3 [PERSON_NAME][EMAIL_ADDRESS][DOMAIN_NAME], [PERSON_NAME…" at bounding box center [801, 254] width 619 height 13
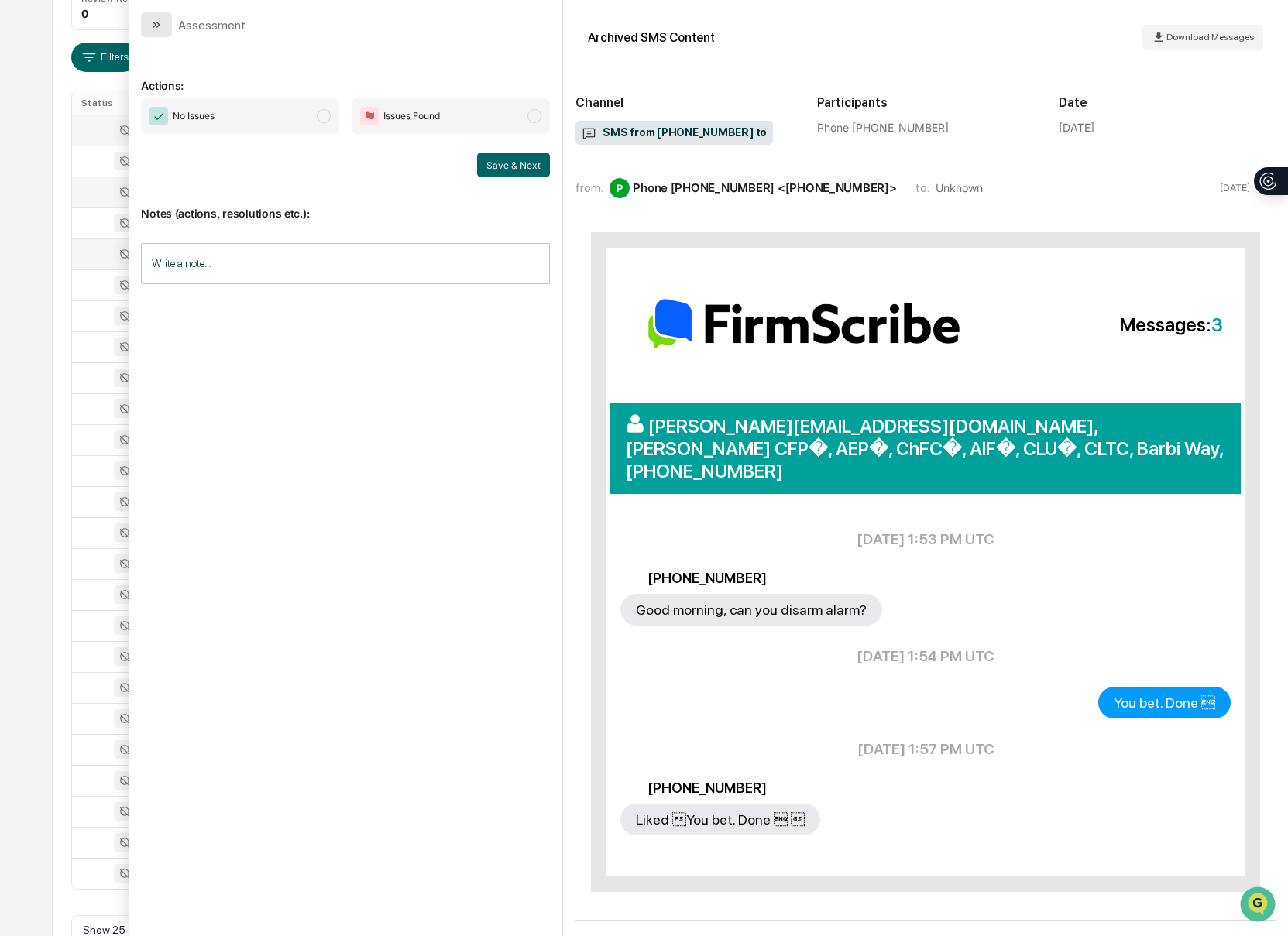
click at [153, 24] on icon "modal" at bounding box center [157, 25] width 13 height 13
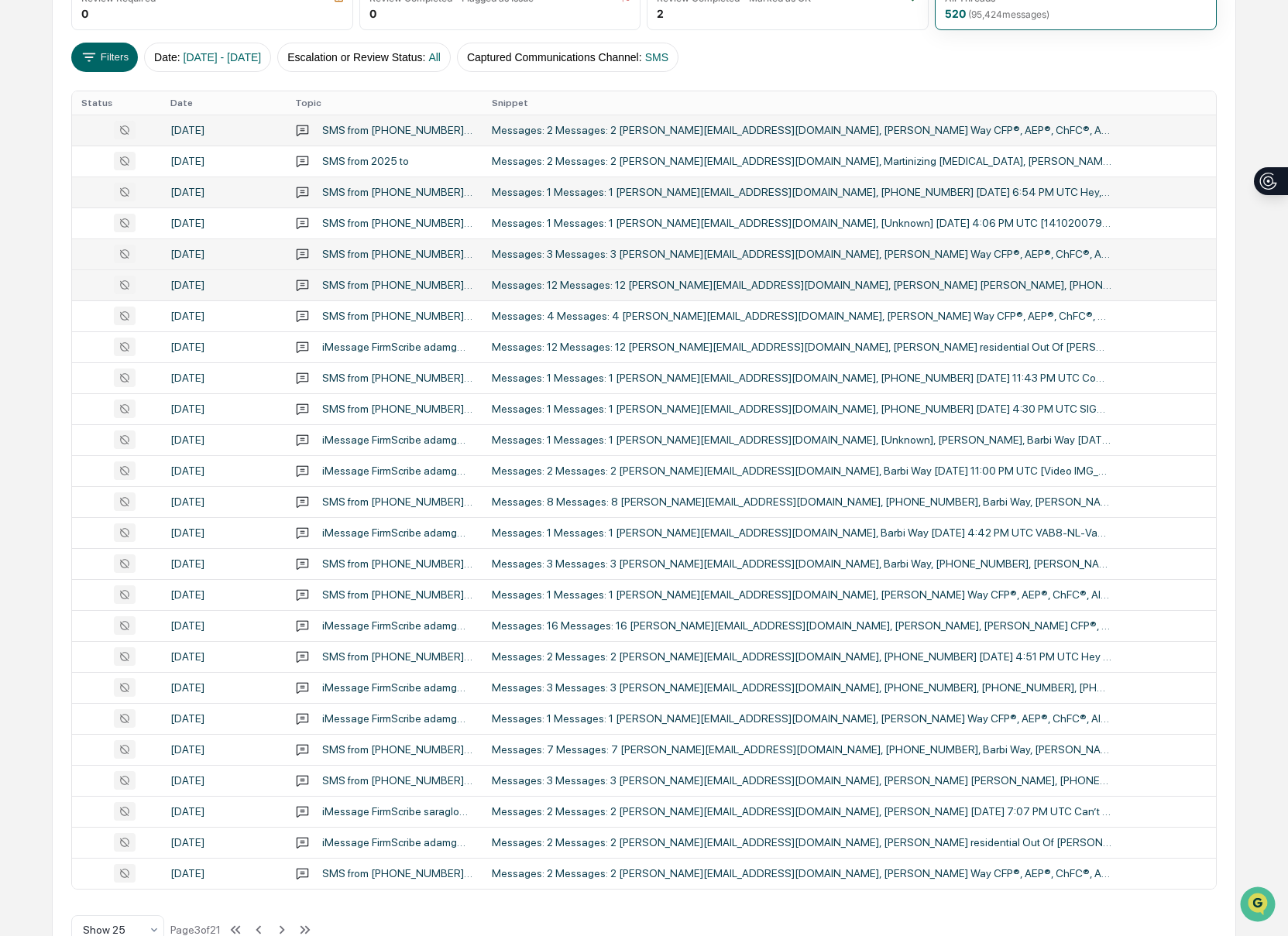
click at [706, 282] on div "Messages: 12 Messages: 12 [PERSON_NAME][EMAIL_ADDRESS][DOMAIN_NAME], [PERSON_NA…" at bounding box center [801, 285] width 619 height 13
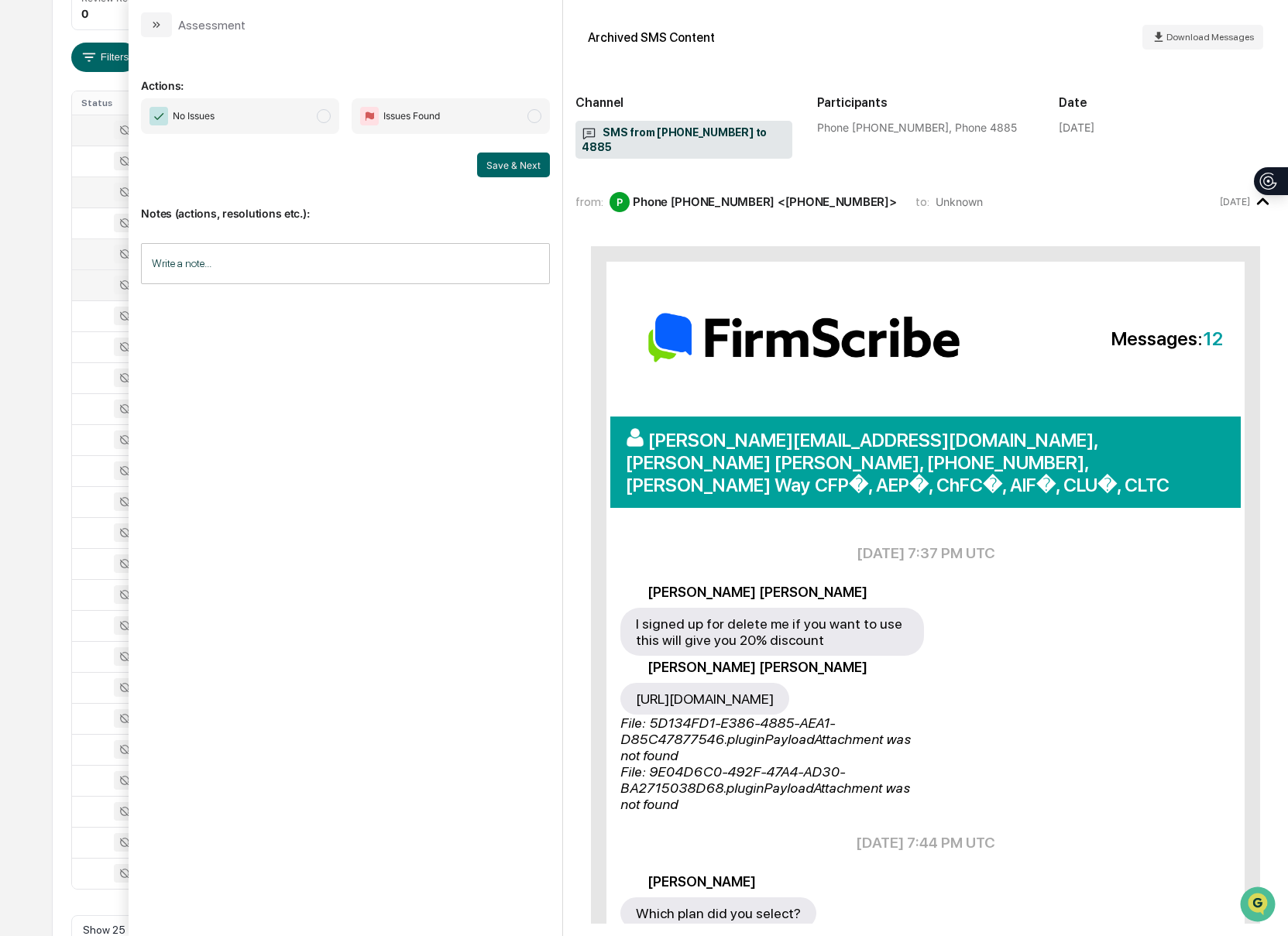
scroll to position [283, 0]
click at [145, 26] on button "modal" at bounding box center [156, 25] width 31 height 25
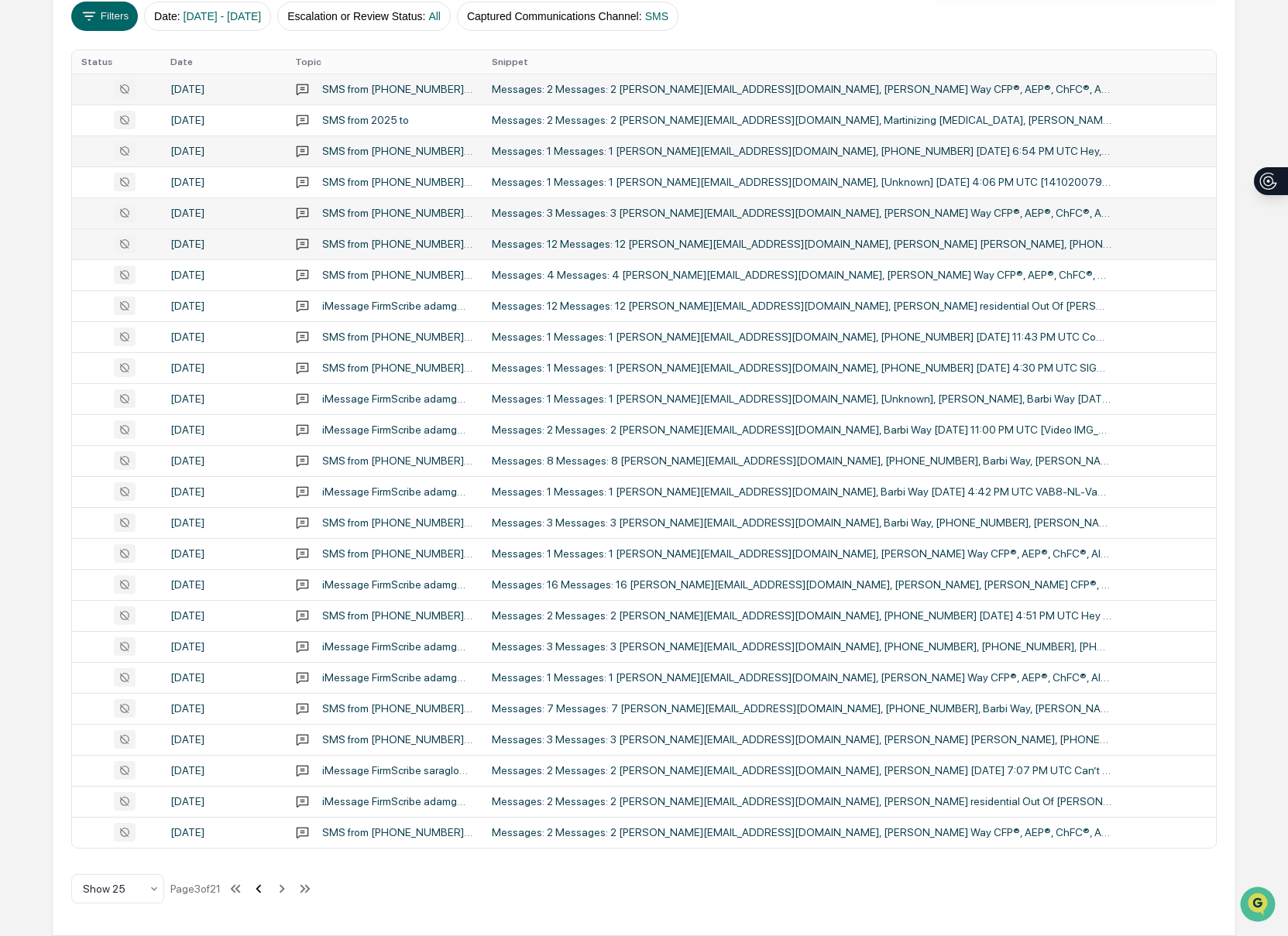
click at [267, 886] on icon at bounding box center [258, 888] width 17 height 17
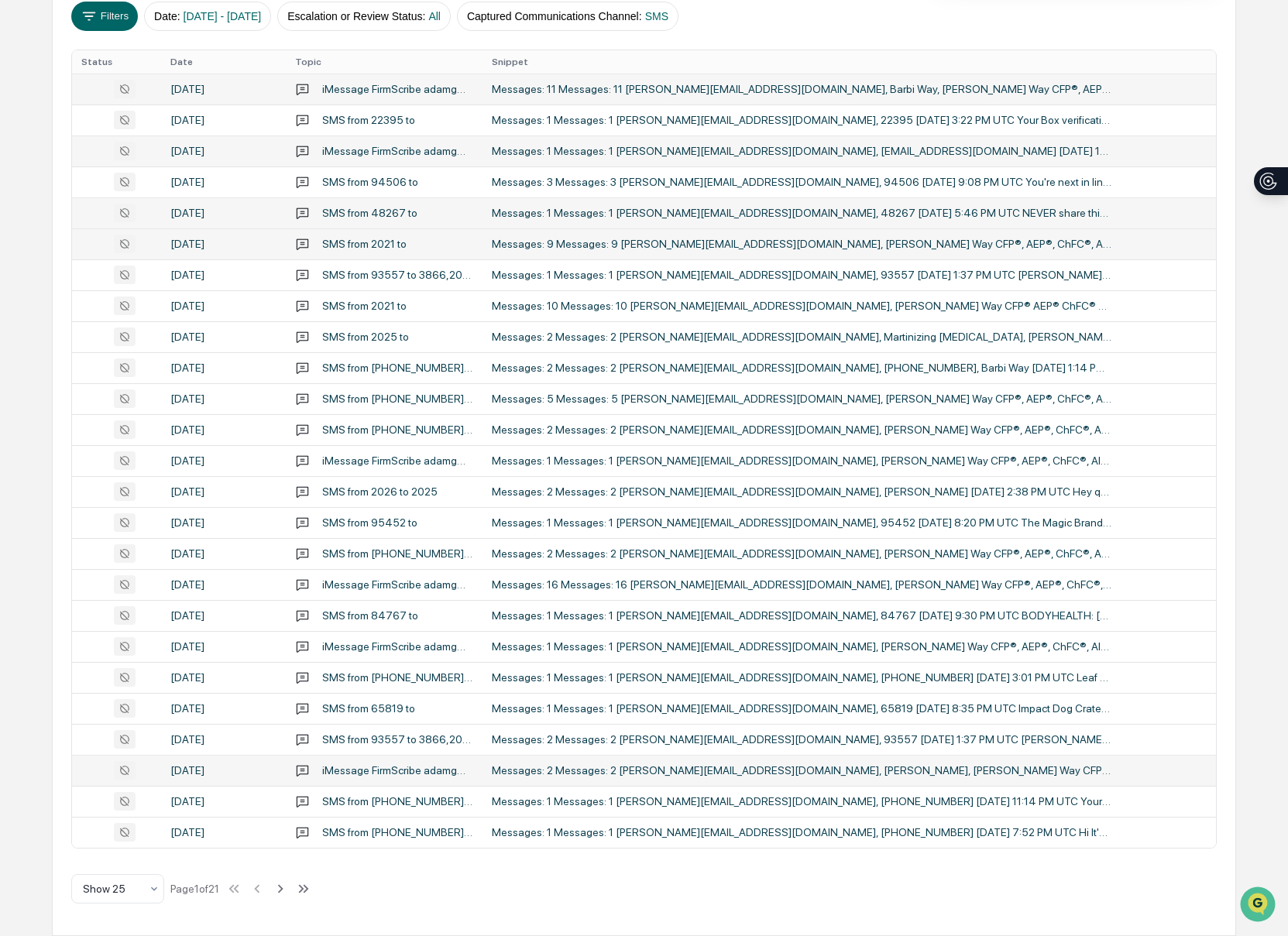
click at [661, 760] on td "Messages: 2 Messages: 2 [PERSON_NAME][EMAIL_ADDRESS][DOMAIN_NAME], [PERSON_NAME…" at bounding box center [849, 770] width 734 height 31
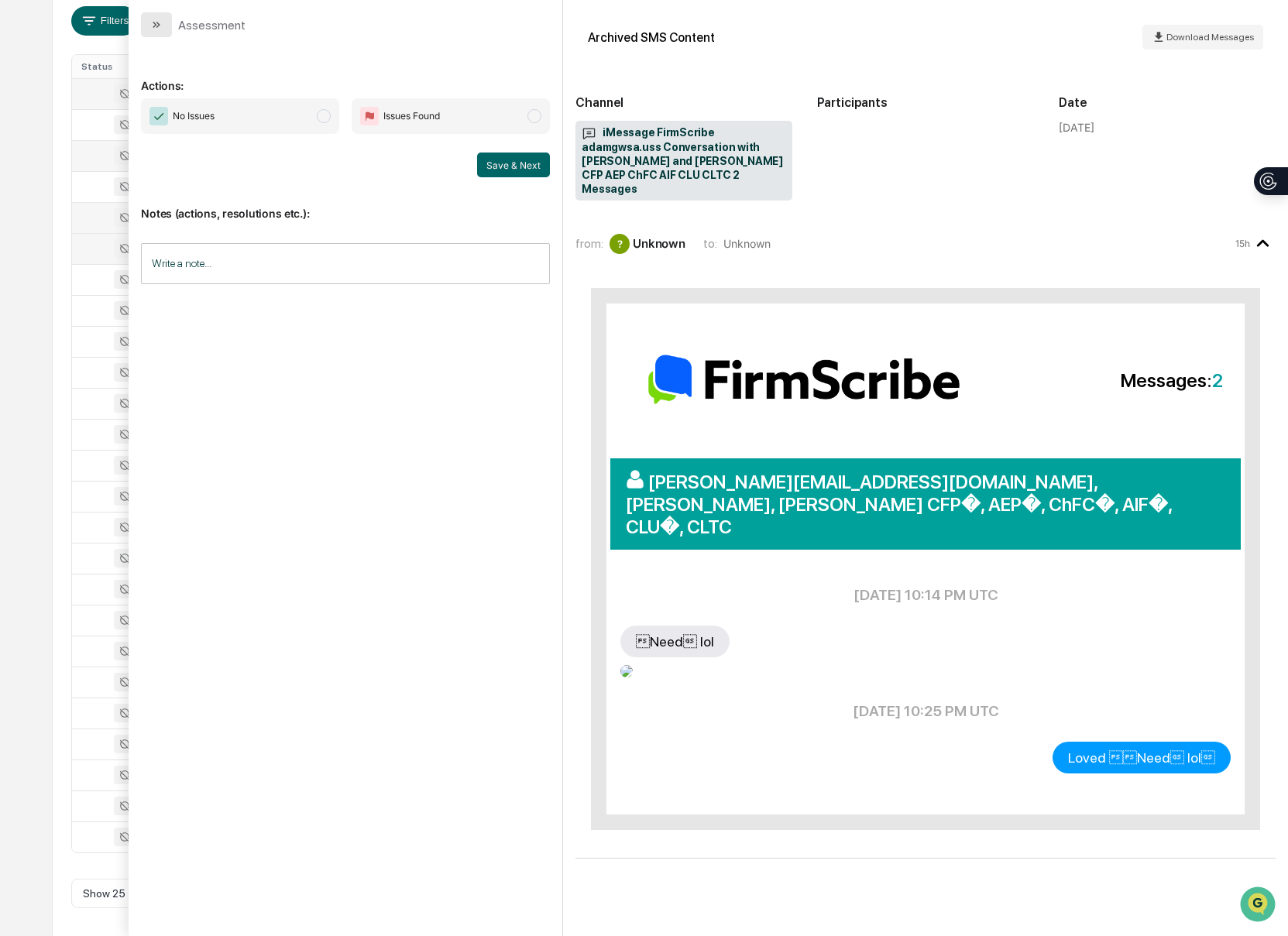
scroll to position [279, 0]
click at [158, 26] on icon "modal" at bounding box center [158, 25] width 4 height 6
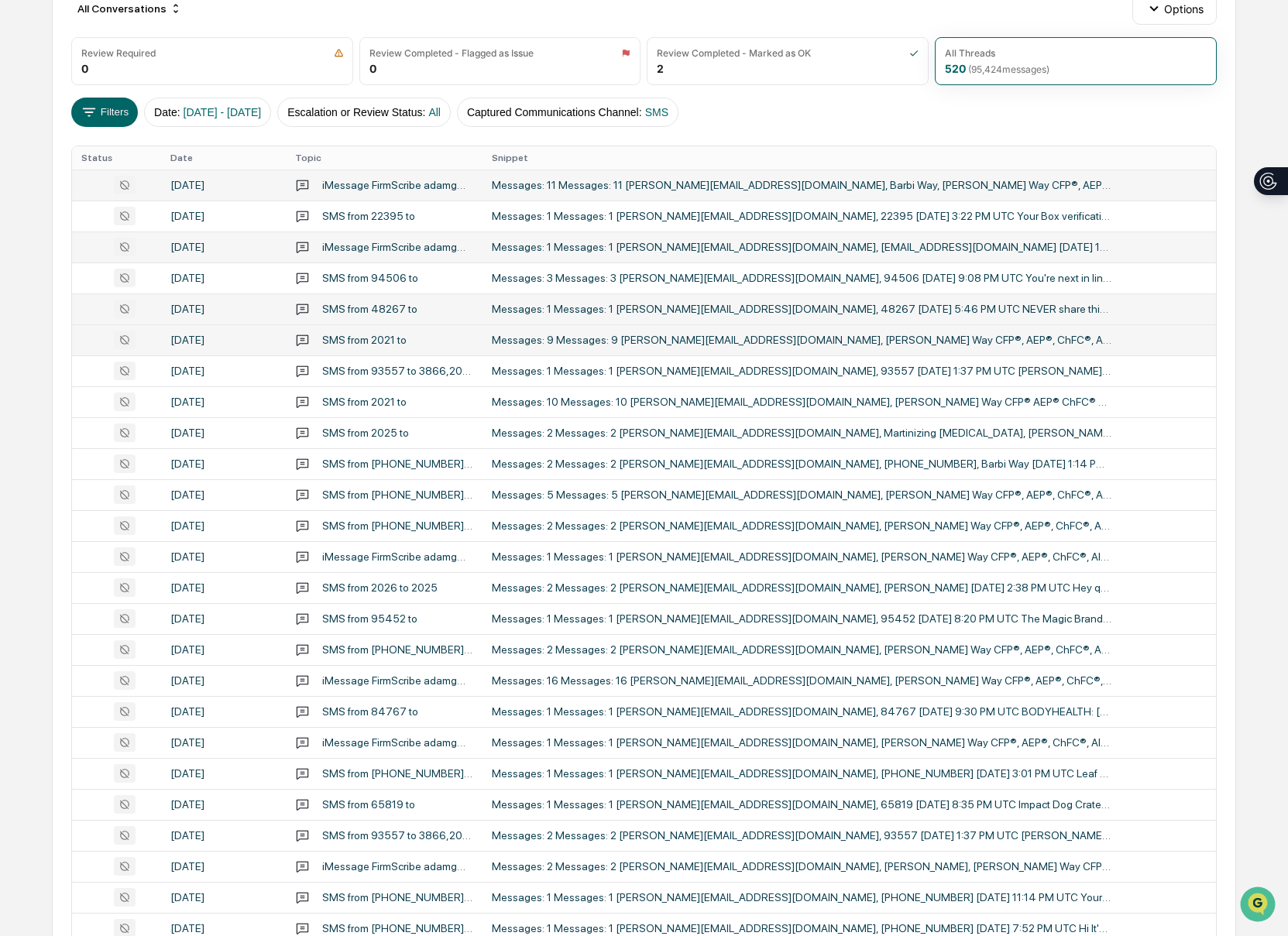
scroll to position [185, 0]
